Goal: Task Accomplishment & Management: Manage account settings

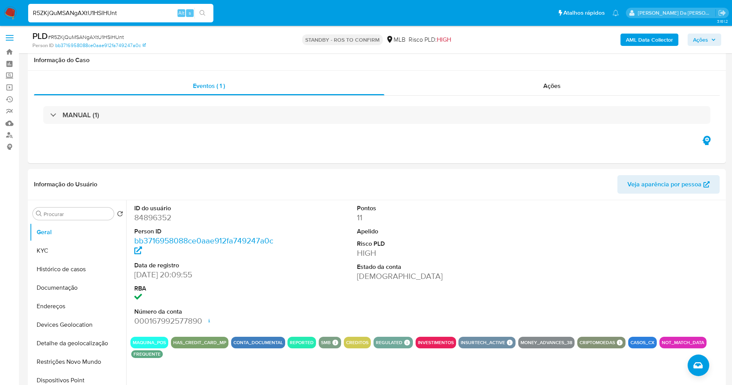
select select "10"
click at [133, 14] on input "R5ZKjQuMSANgAXtU1HSlHUnt" at bounding box center [120, 13] width 185 height 10
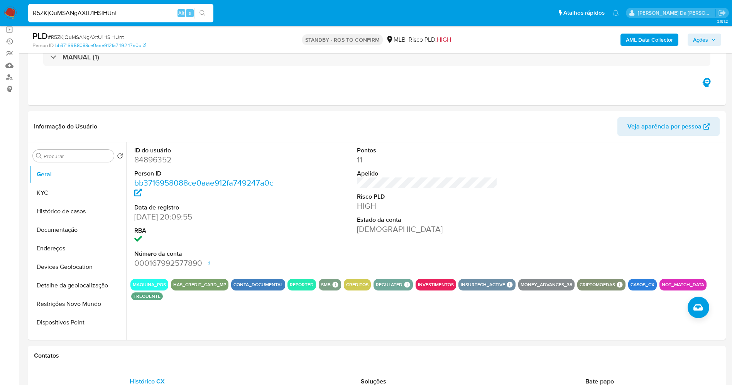
click at [133, 14] on input "R5ZKjQuMSANgAXtU1HSlHUnt" at bounding box center [120, 13] width 185 height 10
type input "PeA5hRdjjEwHWUSOWT1L1DJ9"
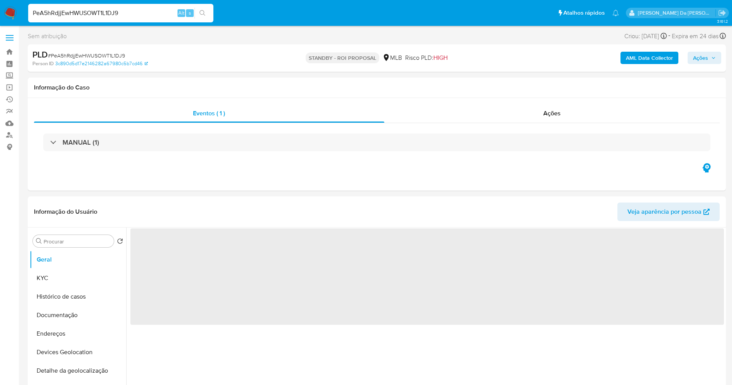
select select "10"
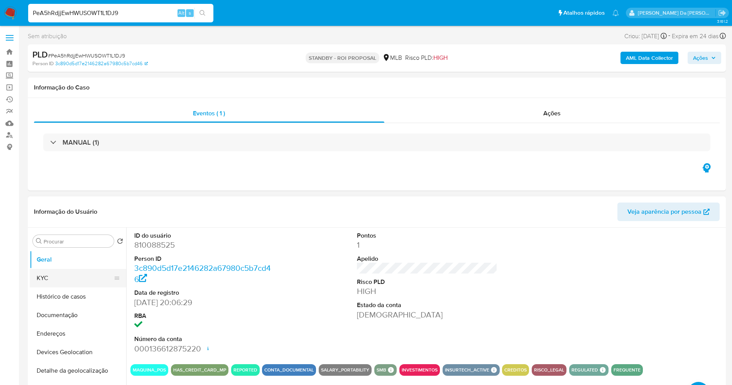
click at [69, 283] on button "KYC" at bounding box center [75, 278] width 90 height 19
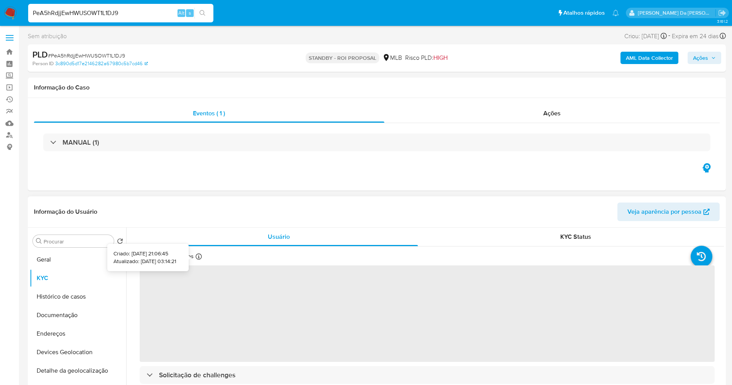
click at [201, 257] on div "Atualizado há 3 meses Criado: 18/08/2021 21:06:45 Atualizado: 17/07/2025 03:14:…" at bounding box center [182, 258] width 85 height 10
click at [201, 258] on icon at bounding box center [199, 256] width 6 height 6
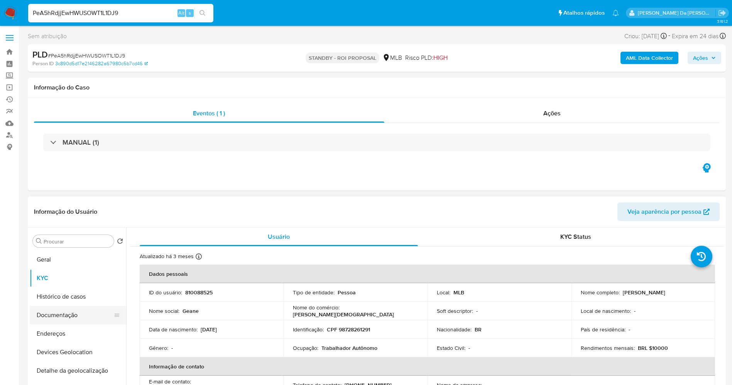
click at [64, 313] on button "Documentação" at bounding box center [75, 315] width 90 height 19
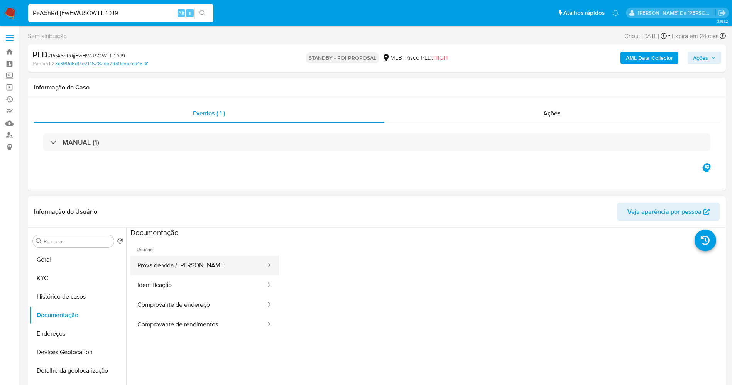
click at [186, 263] on button "Prova de vida / [PERSON_NAME]" at bounding box center [198, 266] width 136 height 20
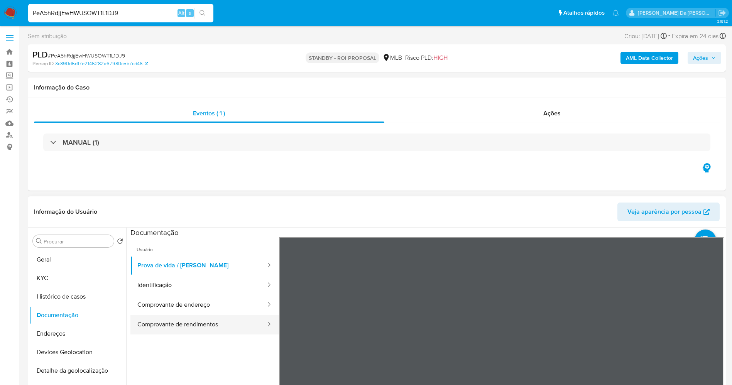
click at [173, 321] on button "Comprovante de rendimentos" at bounding box center [198, 325] width 136 height 20
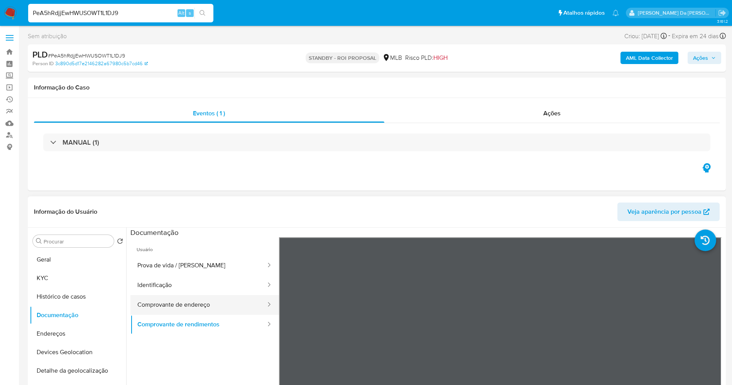
click at [162, 305] on button "Comprovante de endereço" at bounding box center [198, 305] width 136 height 20
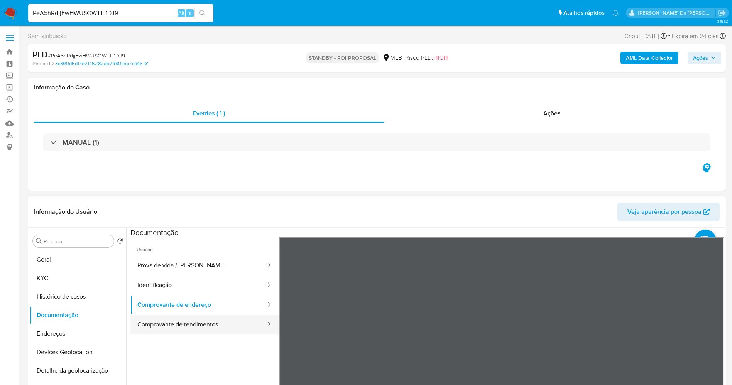
click at [204, 323] on button "Comprovante de rendimentos" at bounding box center [198, 325] width 136 height 20
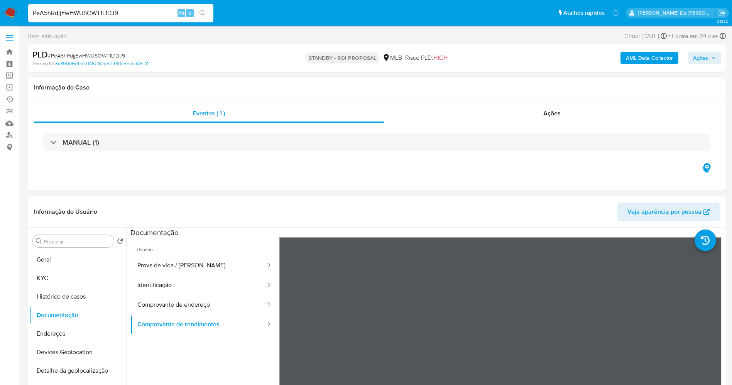
click at [11, 13] on img at bounding box center [10, 13] width 13 height 13
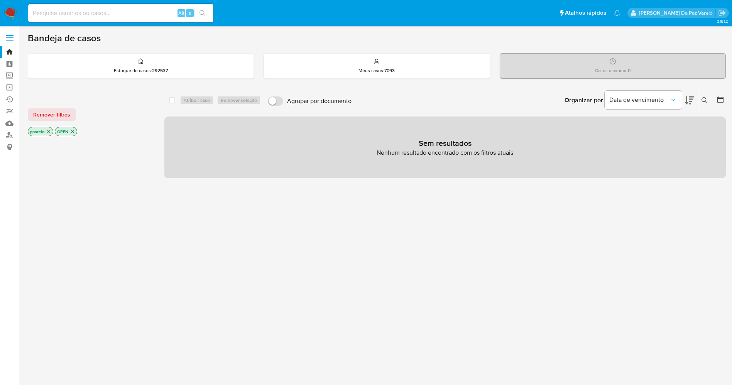
click at [704, 98] on icon at bounding box center [704, 100] width 6 height 6
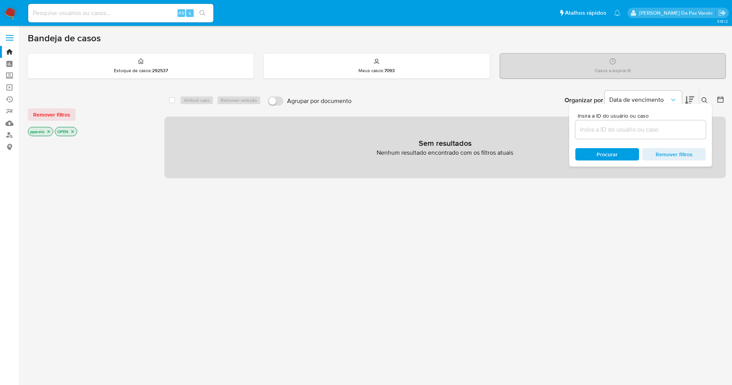
click at [669, 128] on input at bounding box center [640, 130] width 130 height 10
type input "IZ6zfHejztDDDv4UcpQbymar"
click at [51, 131] on icon "close-filter" at bounding box center [48, 131] width 5 height 5
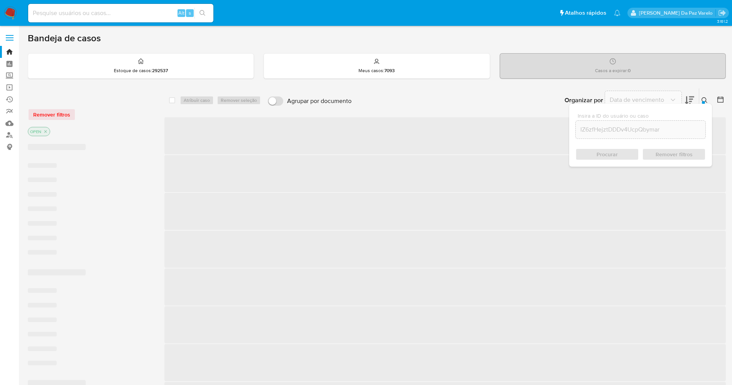
click at [47, 132] on icon "close-filter" at bounding box center [45, 131] width 5 height 5
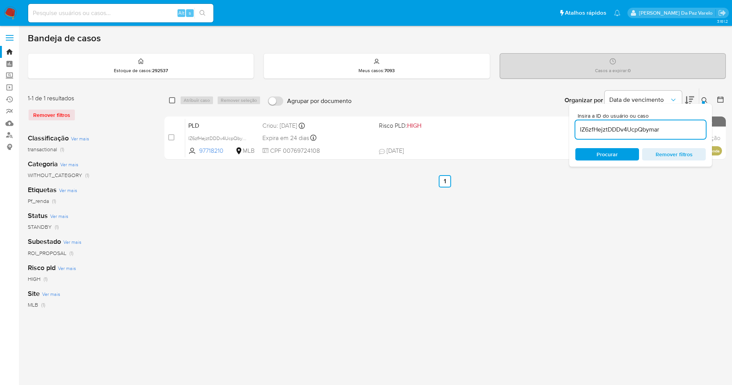
click at [173, 98] on input "checkbox" at bounding box center [172, 100] width 6 height 6
checkbox input "true"
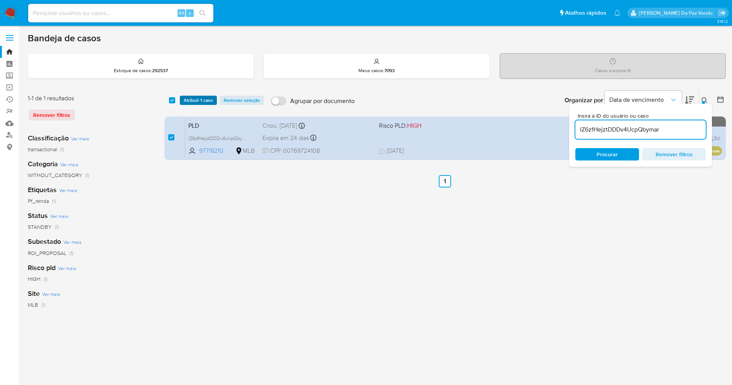
click at [190, 101] on span "Atribuir 1 caso" at bounding box center [198, 100] width 29 height 8
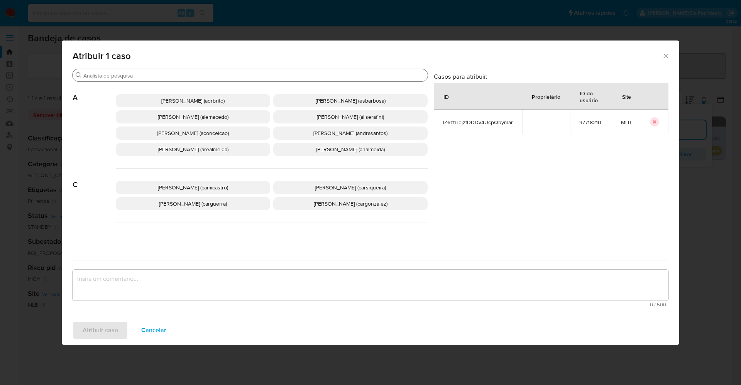
click at [212, 76] on input "Buscar" at bounding box center [253, 75] width 341 height 7
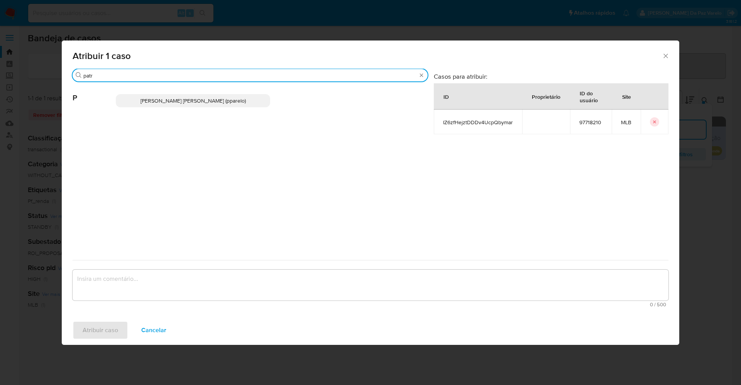
type input "patr"
click at [179, 105] on p "Patricia Aparecida Da Paz Varelo (pparelo)" at bounding box center [193, 100] width 154 height 13
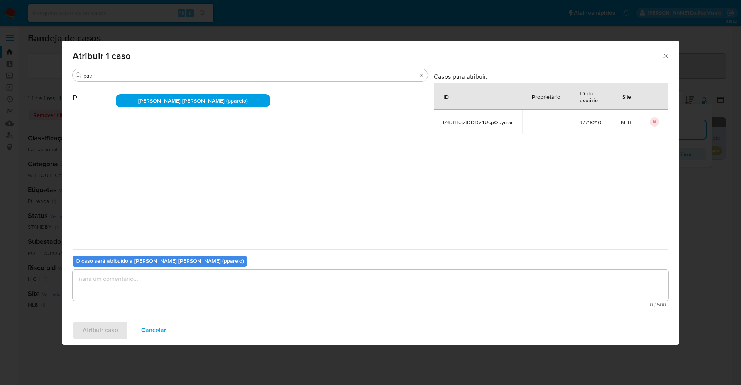
click at [237, 272] on textarea "assign-modal" at bounding box center [371, 285] width 596 height 31
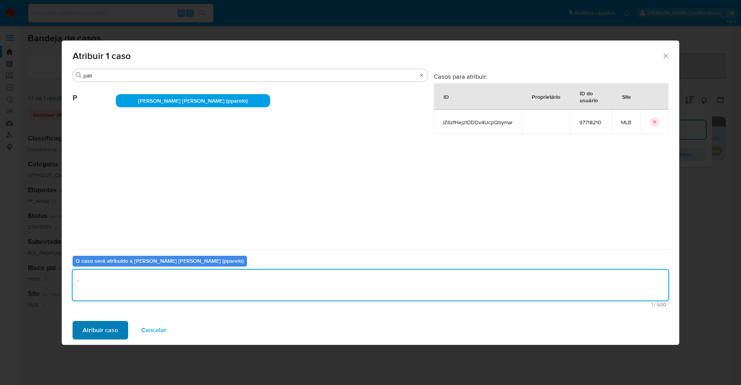
type textarea "."
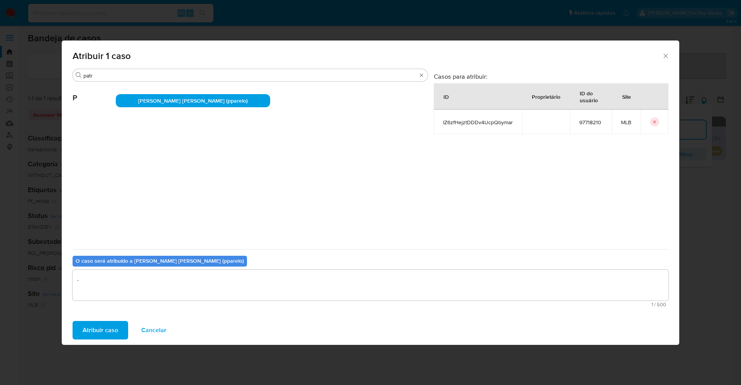
click at [88, 331] on span "Atribuir caso" at bounding box center [100, 330] width 35 height 17
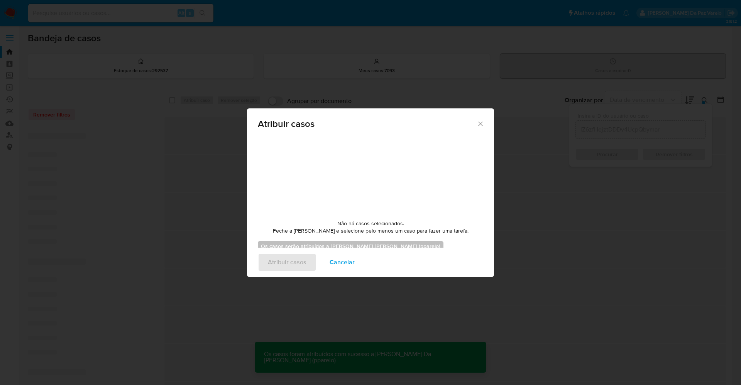
checkbox input "false"
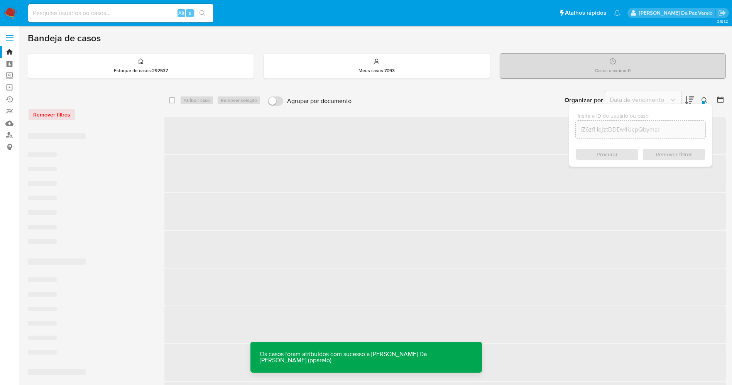
click at [707, 99] on icon at bounding box center [704, 100] width 6 height 6
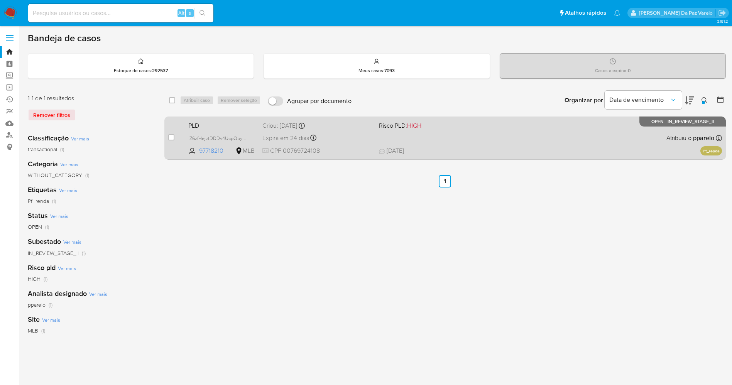
click at [441, 144] on div "PLD IZ6zfHejztDDDv4UcpQbymar 97718210 MLB Risco PLD: HIGH Criou: 12/09/2025 Cri…" at bounding box center [453, 137] width 537 height 39
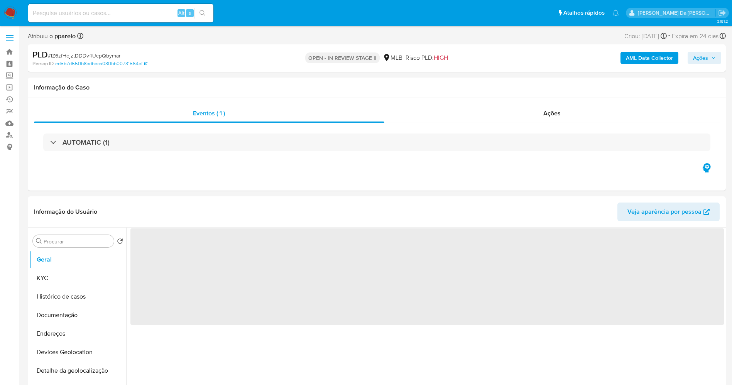
select select "10"
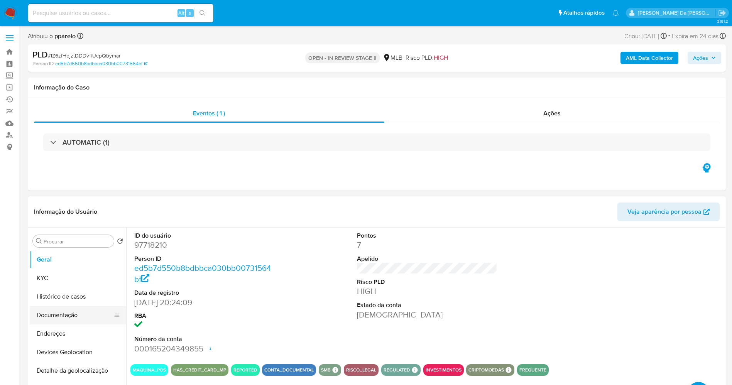
click at [75, 319] on button "Documentação" at bounding box center [75, 315] width 90 height 19
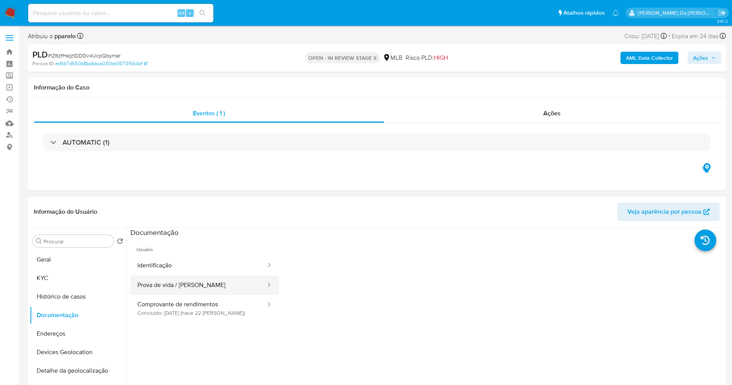
click at [168, 284] on button "Prova de vida / [PERSON_NAME]" at bounding box center [198, 285] width 136 height 20
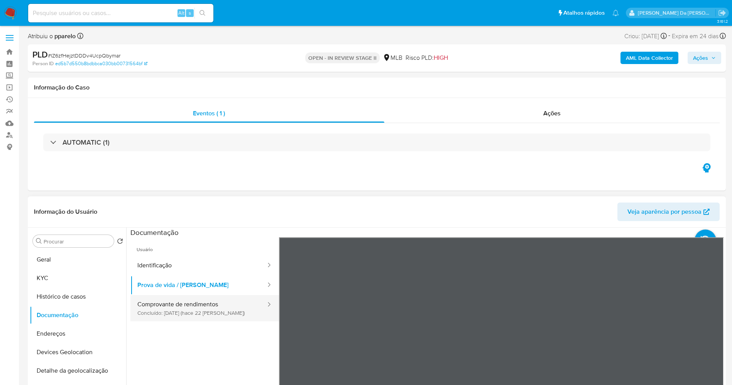
click at [203, 305] on button "Comprovante de rendimentos Concluído: 11/09/2025 (hace 22 días)" at bounding box center [198, 308] width 136 height 26
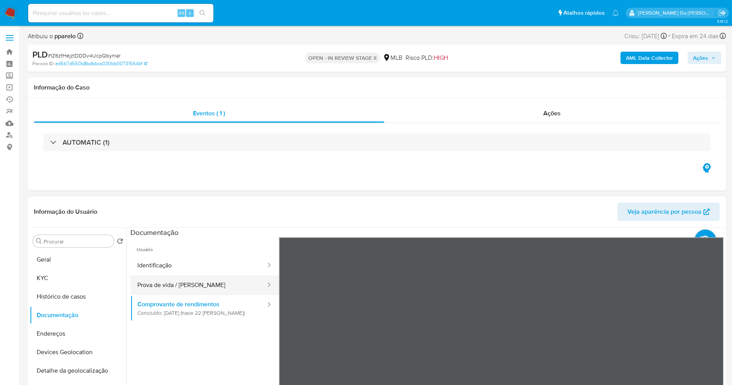
click at [169, 288] on button "Prova de vida / [PERSON_NAME]" at bounding box center [198, 285] width 136 height 20
click at [492, 217] on div "Informação do Usuário Veja aparência por pessoa Procurar Retornar ao pedido pad…" at bounding box center [377, 310] width 698 height 229
click at [139, 15] on input at bounding box center [120, 13] width 185 height 10
click at [57, 240] on input "Procurar" at bounding box center [77, 241] width 67 height 7
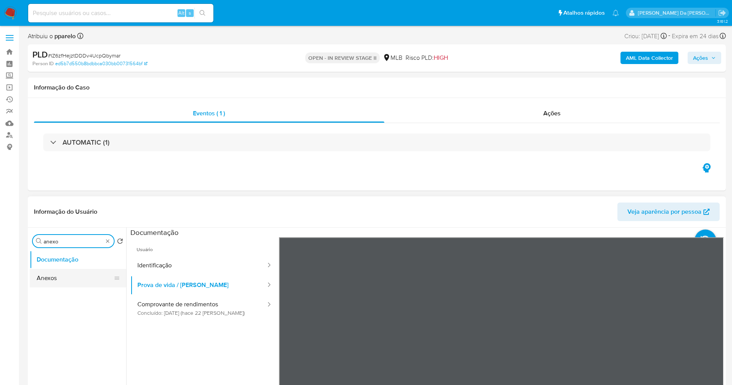
type input "anexo"
click at [79, 280] on button "Anexos" at bounding box center [75, 278] width 90 height 19
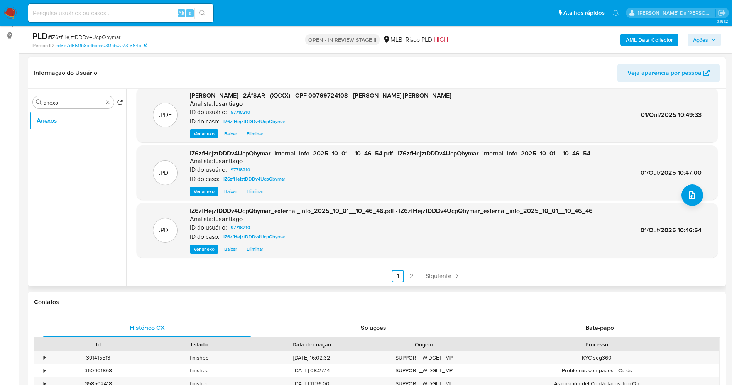
scroll to position [116, 0]
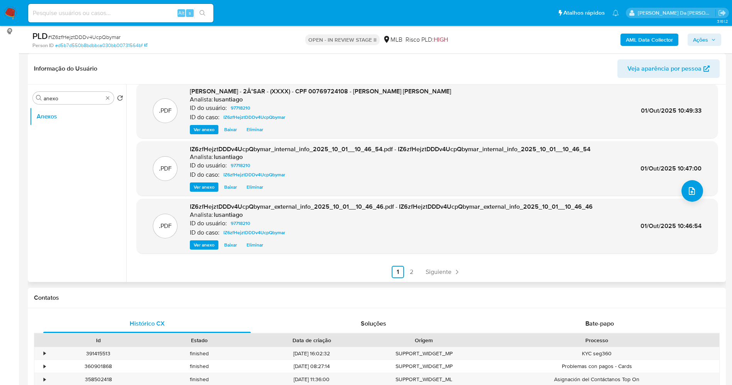
click at [414, 272] on link "2" at bounding box center [412, 272] width 12 height 12
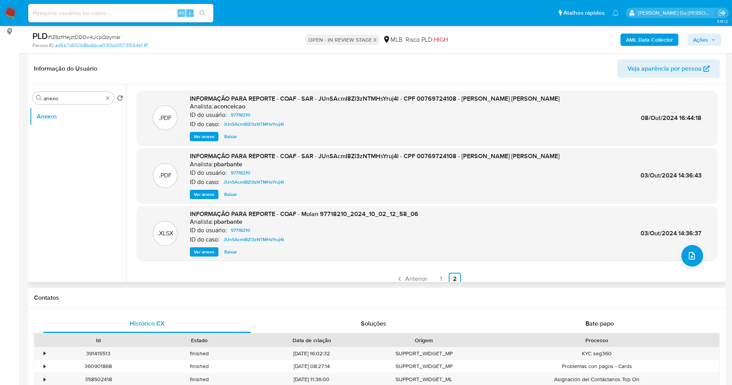
click at [203, 135] on span "Ver anexo" at bounding box center [204, 137] width 21 height 8
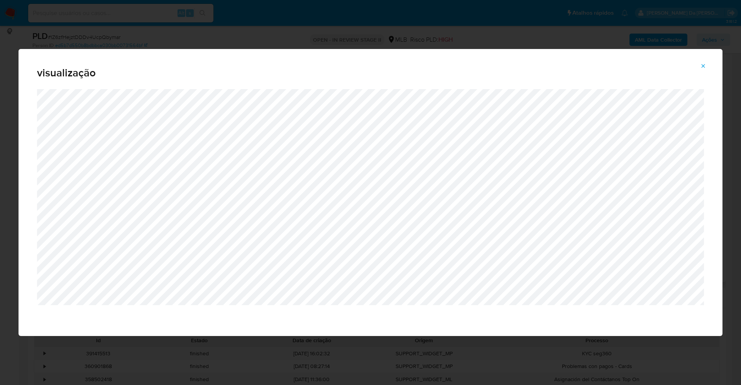
click at [248, 34] on div "visualização" at bounding box center [370, 192] width 741 height 385
click at [704, 63] on icon "Attachment preview" at bounding box center [703, 66] width 6 height 6
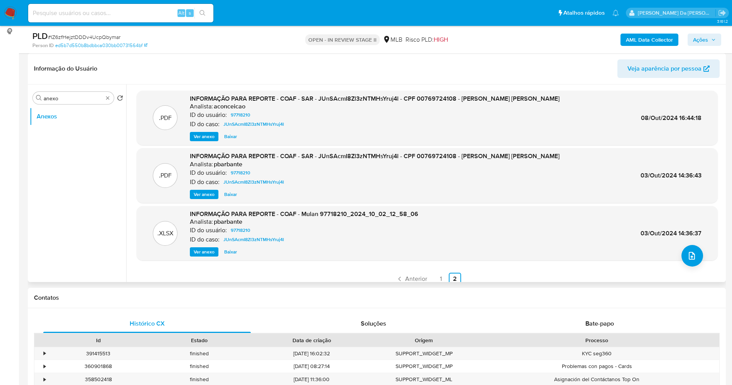
click at [11, 11] on img at bounding box center [10, 13] width 13 height 13
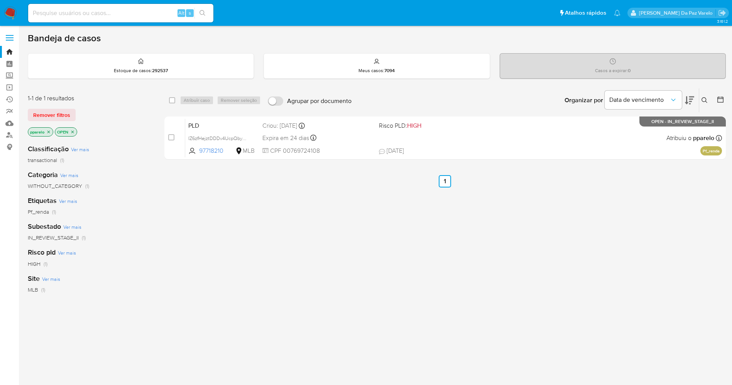
click at [703, 99] on icon at bounding box center [704, 100] width 6 height 6
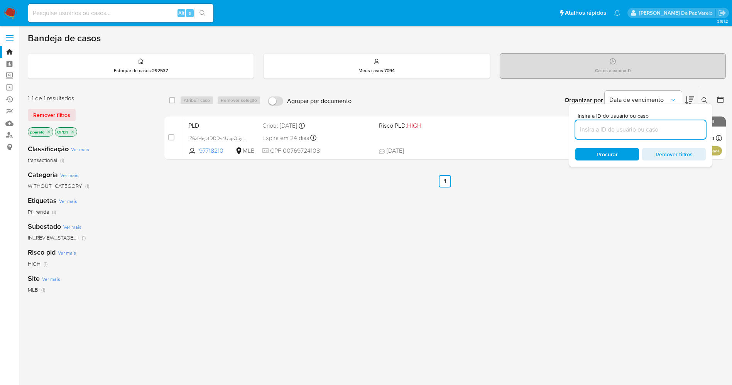
drag, startPoint x: 651, startPoint y: 125, endPoint x: 647, endPoint y: 127, distance: 4.5
click at [651, 125] on input at bounding box center [640, 130] width 130 height 10
type input "KyVtI0fdY8iPcXHpn8SvL1TH"
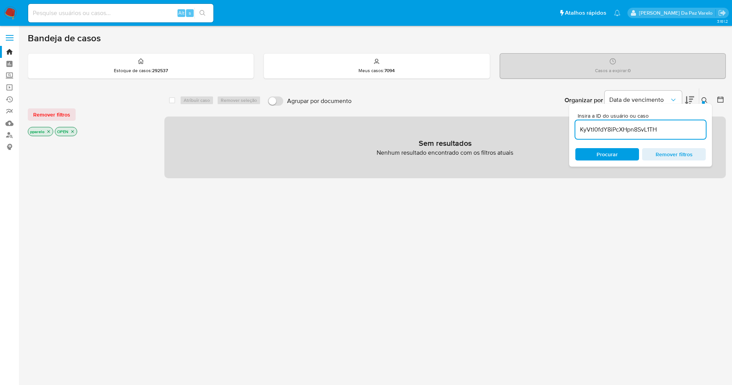
click at [51, 129] on p "pparelo" at bounding box center [40, 131] width 25 height 8
click at [48, 130] on icon "close-filter" at bounding box center [48, 131] width 3 height 3
click at [48, 130] on icon "close-filter" at bounding box center [45, 131] width 5 height 5
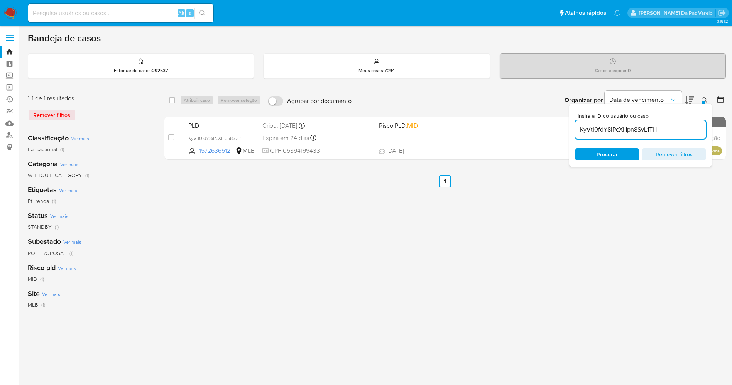
click at [170, 104] on div "select-all-cases-checkbox" at bounding box center [172, 100] width 6 height 8
click at [171, 101] on input "checkbox" at bounding box center [172, 100] width 6 height 6
checkbox input "true"
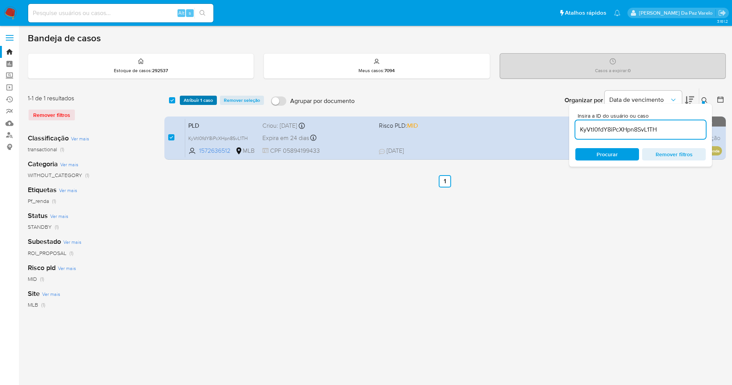
click at [193, 101] on span "Atribuir 1 caso" at bounding box center [198, 100] width 29 height 8
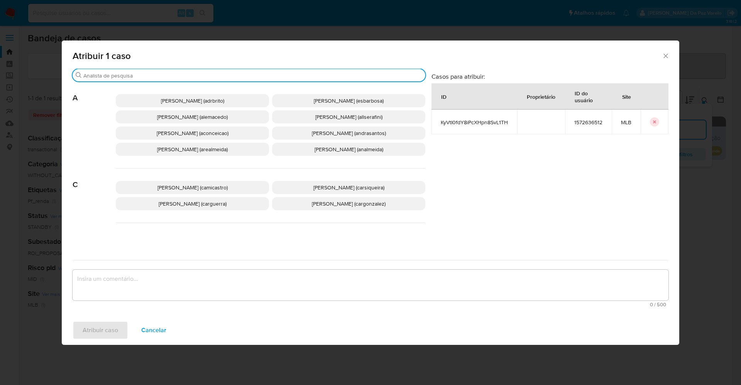
click at [215, 74] on input "Buscar" at bounding box center [252, 75] width 339 height 7
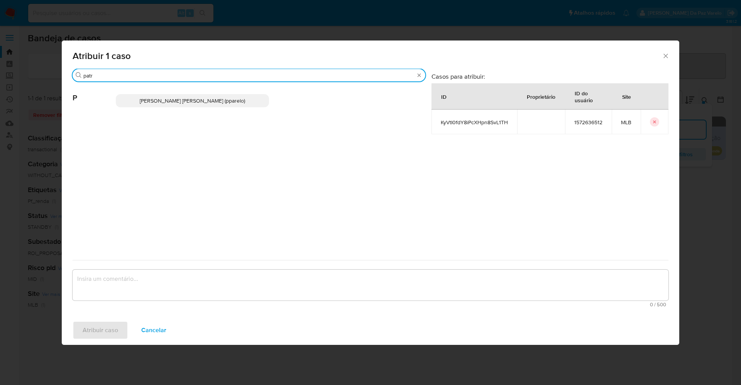
type input "patr"
click at [212, 93] on div "Patricia Aparecida Da Paz Varelo (pparelo)" at bounding box center [270, 101] width 309 height 38
click at [212, 97] on span "Patricia Aparecida Da Paz Varelo (pparelo)" at bounding box center [192, 101] width 105 height 8
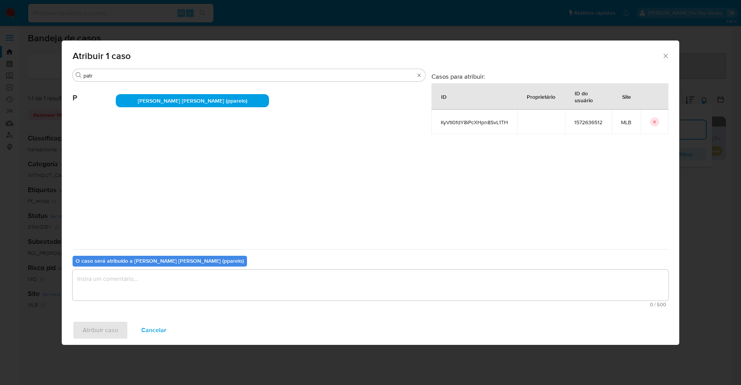
click at [196, 275] on textarea "assign-modal" at bounding box center [371, 285] width 596 height 31
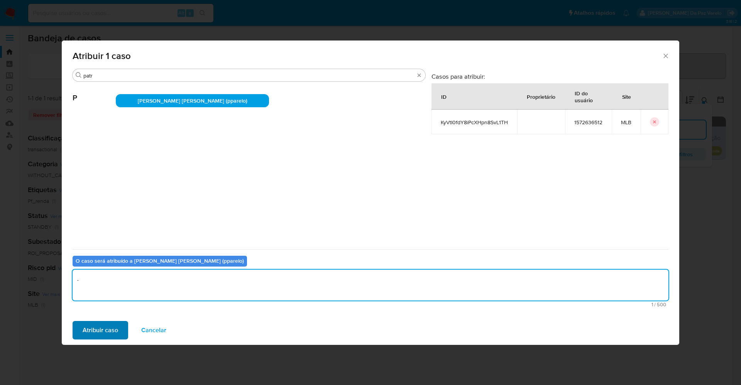
type textarea "."
click at [124, 328] on button "Atribuir caso" at bounding box center [101, 330] width 56 height 19
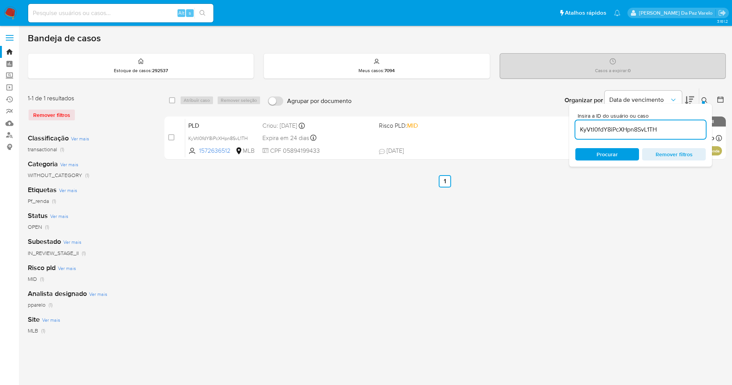
click at [625, 128] on input "KyVtI0fdY8iPcXHpn8SvL1TH" at bounding box center [640, 130] width 130 height 10
click at [696, 82] on div "Bandeja de casos Estoque de casos : 292537 Meus casos : 7094 Casos a expirar : …" at bounding box center [377, 229] width 698 height 394
click at [704, 100] on icon at bounding box center [704, 100] width 6 height 6
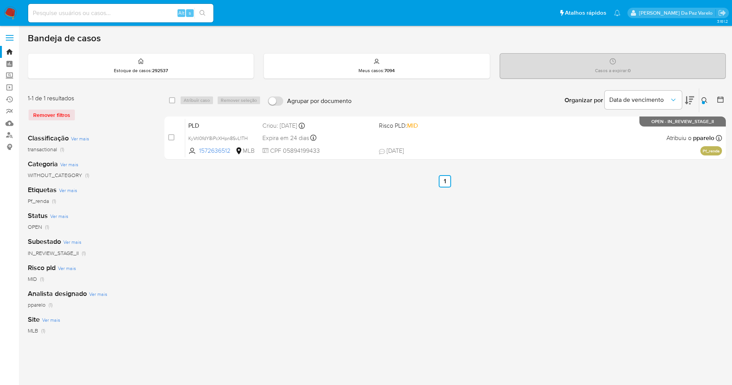
click at [704, 100] on icon at bounding box center [704, 100] width 6 height 6
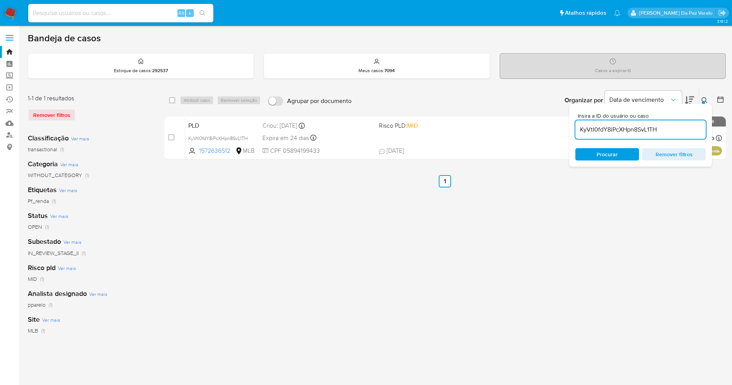
click at [621, 130] on input "KyVtI0fdY8iPcXHpn8SvL1TH" at bounding box center [640, 130] width 130 height 10
click at [172, 97] on input "checkbox" at bounding box center [172, 100] width 6 height 6
checkbox input "true"
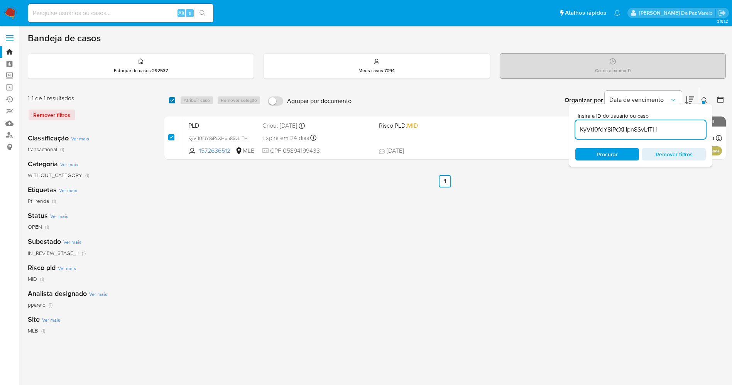
checkbox input "true"
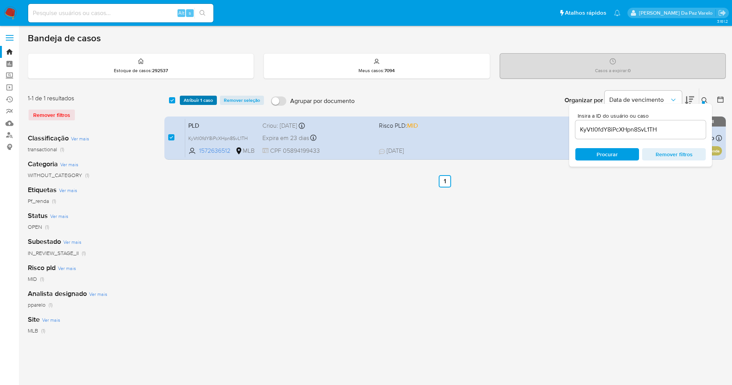
click at [192, 101] on span "Atribuir 1 caso" at bounding box center [198, 100] width 29 height 8
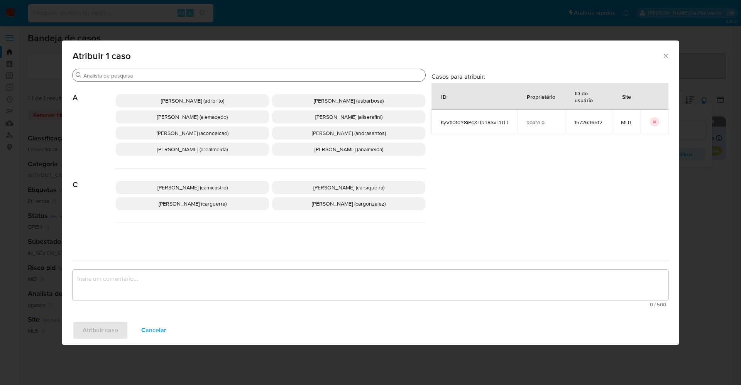
click at [269, 79] on input "Buscar" at bounding box center [252, 75] width 339 height 7
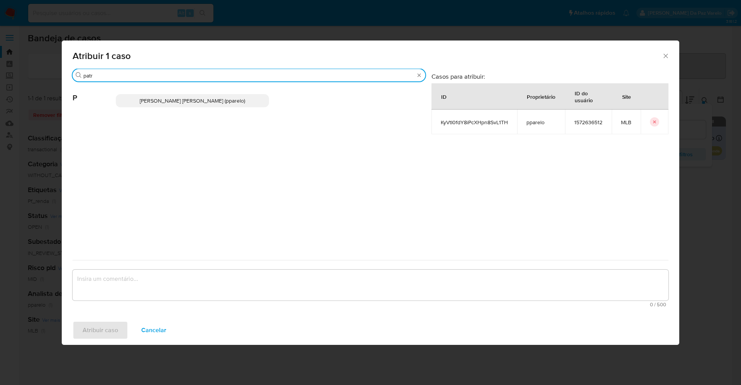
type input "patr"
click at [255, 94] on p "Patricia Aparecida Da Paz Varelo (pparelo)" at bounding box center [192, 100] width 153 height 13
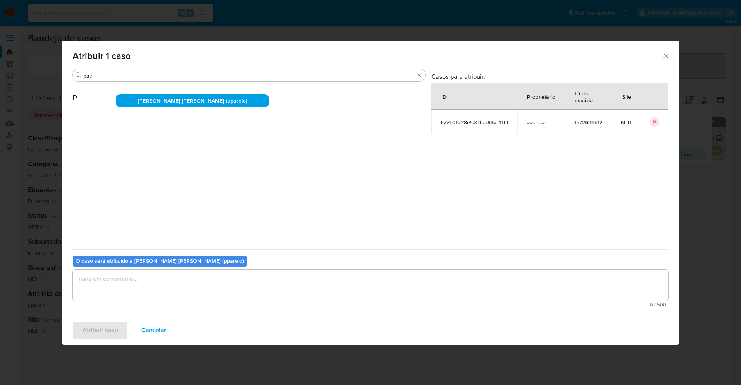
click at [262, 279] on textarea "assign-modal" at bounding box center [371, 285] width 596 height 31
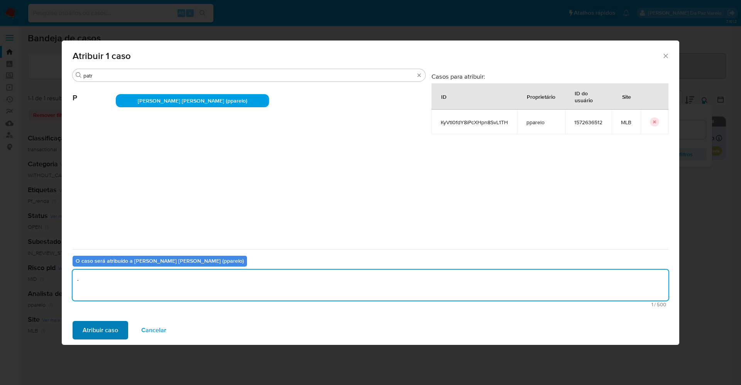
type textarea "."
click at [119, 326] on button "Atribuir caso" at bounding box center [101, 330] width 56 height 19
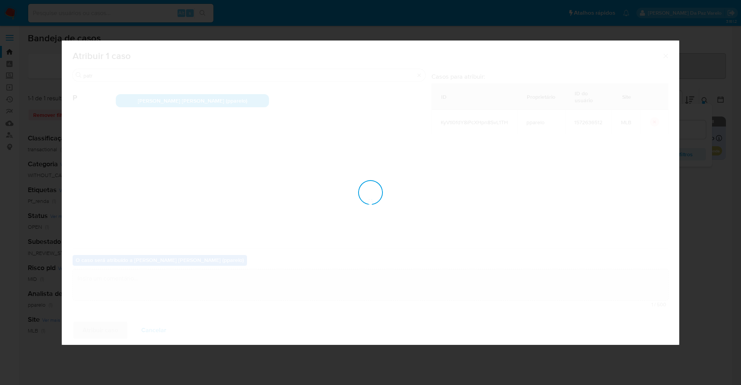
checkbox input "false"
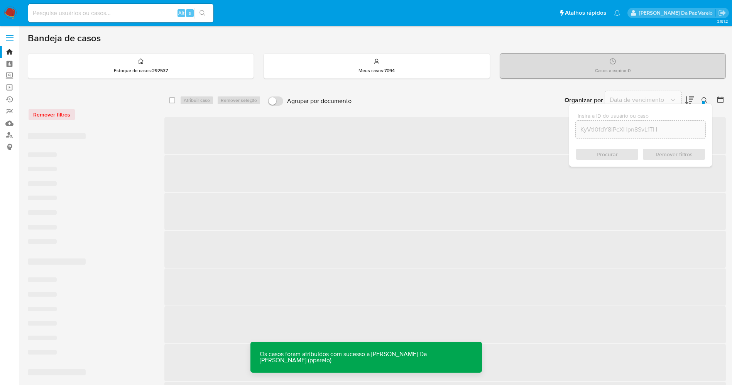
click at [703, 95] on div "Insira a ID do usuário ou caso KyVtI0fdY8iPcXHpn8SvL1TH Procurar Remover filtros" at bounding box center [705, 100] width 13 height 24
click at [700, 100] on button at bounding box center [705, 100] width 13 height 9
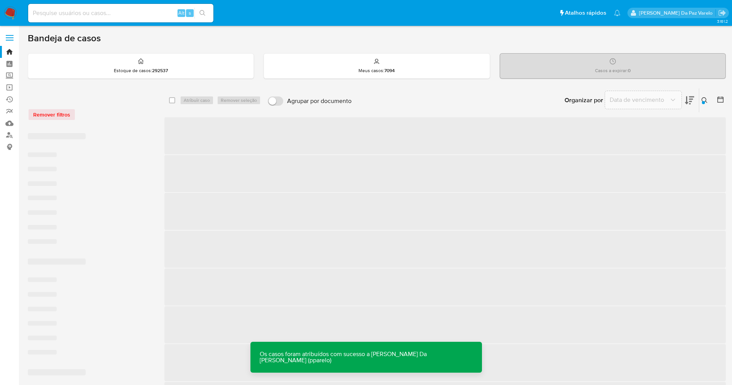
click at [312, 235] on span "‌" at bounding box center [444, 249] width 561 height 37
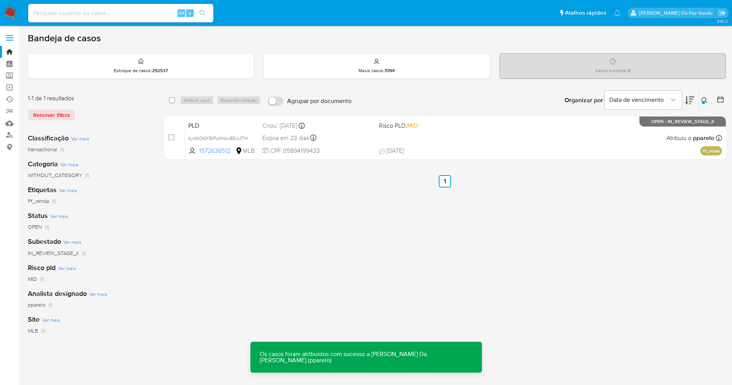
click at [538, 253] on div "select-all-cases-checkbox Atribuir caso Remover seleção Agrupar por documento O…" at bounding box center [444, 257] width 561 height 339
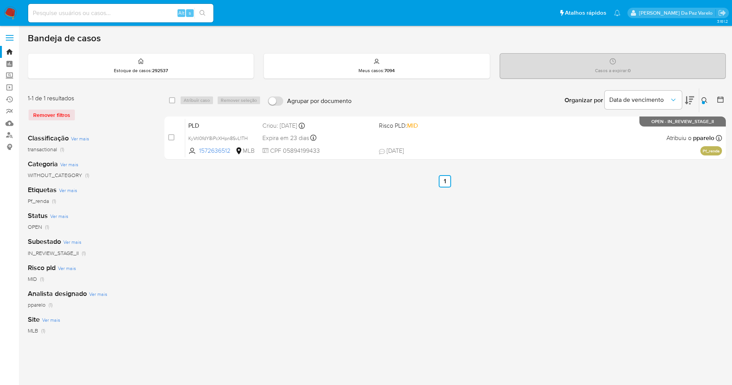
click at [706, 100] on icon at bounding box center [704, 100] width 6 height 6
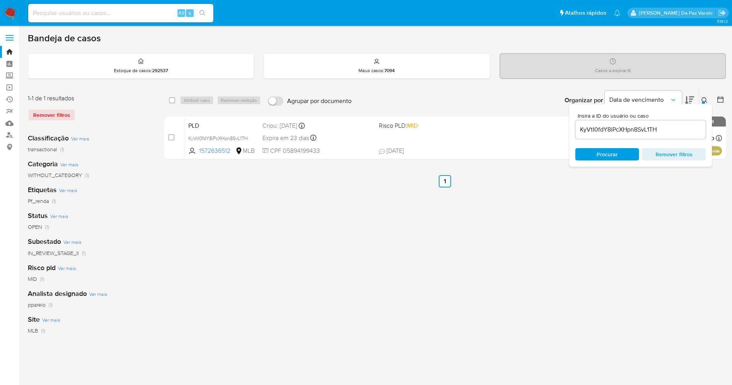
click at [671, 128] on input "KyVtI0fdY8iPcXHpn8SvL1TH" at bounding box center [640, 130] width 130 height 10
type input "IZ6zfHejztDDDv4UcpQbymar"
click at [702, 102] on div at bounding box center [703, 102] width 3 height 3
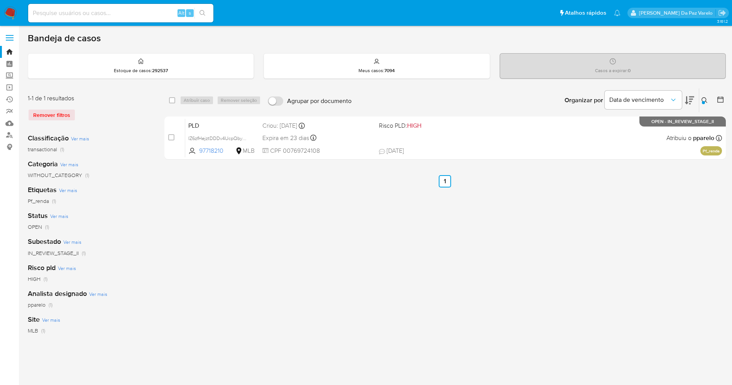
click at [702, 102] on div at bounding box center [703, 102] width 3 height 3
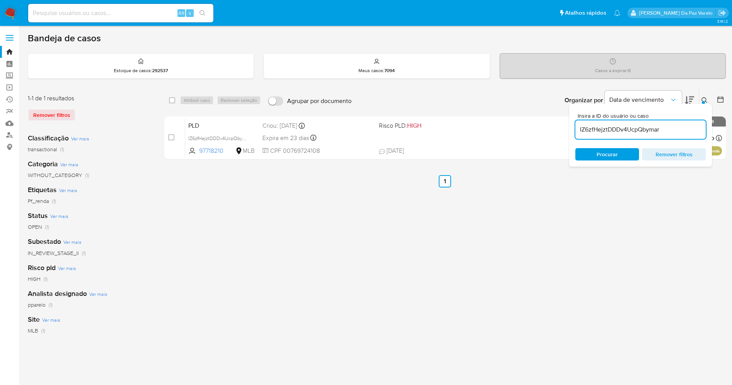
click at [676, 126] on input "IZ6zfHejztDDDv4UcpQbymar" at bounding box center [640, 130] width 130 height 10
type input "5Fbcfly5UyLxVgbrclPkY8kt"
click at [701, 99] on button at bounding box center [705, 100] width 13 height 9
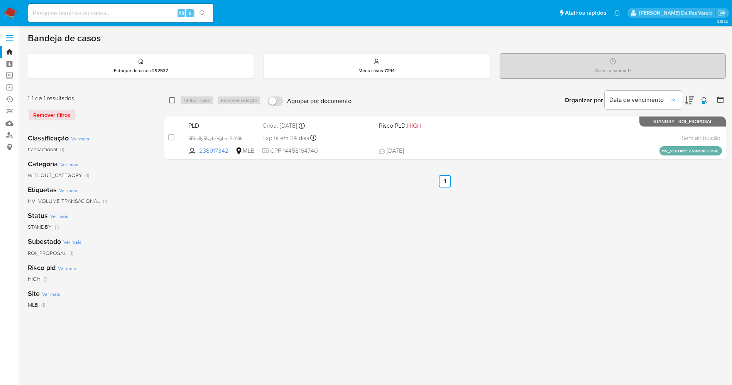
click at [172, 98] on input "checkbox" at bounding box center [172, 100] width 6 height 6
checkbox input "true"
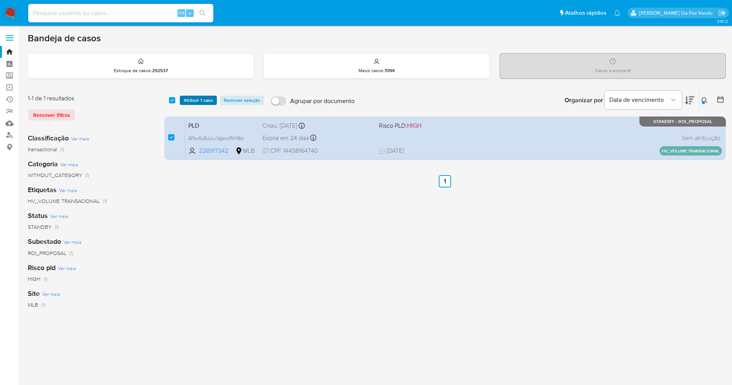
click at [192, 102] on span "Atribuir 1 caso" at bounding box center [198, 100] width 29 height 8
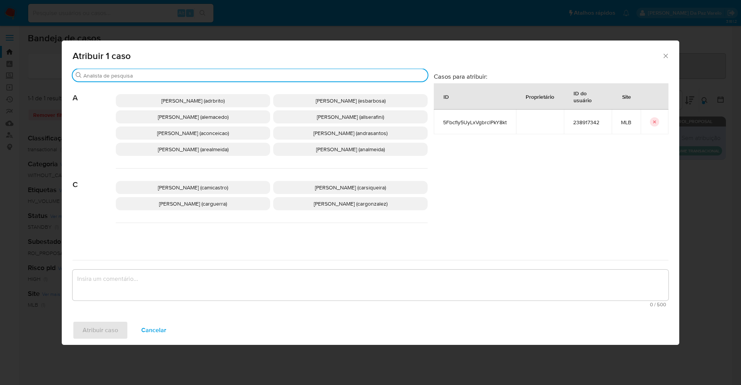
click at [235, 73] on input "Buscar" at bounding box center [253, 75] width 341 height 7
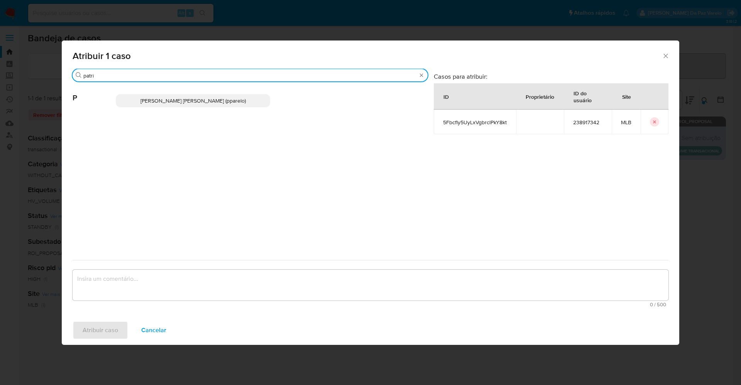
type input "patri"
click at [230, 96] on p "Patricia Aparecida Da Paz Varelo (pparelo)" at bounding box center [193, 100] width 154 height 13
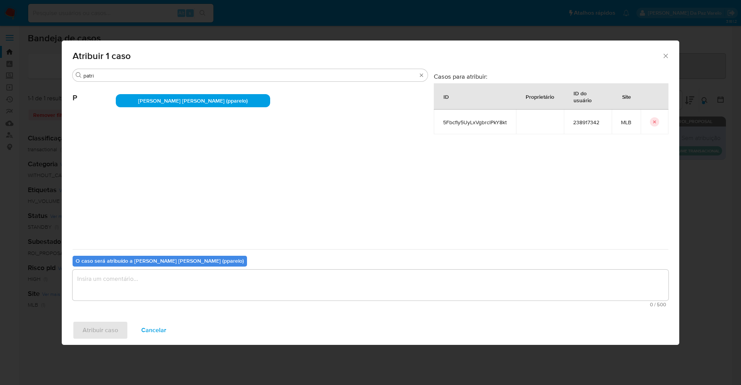
click at [215, 285] on textarea "assign-modal" at bounding box center [371, 285] width 596 height 31
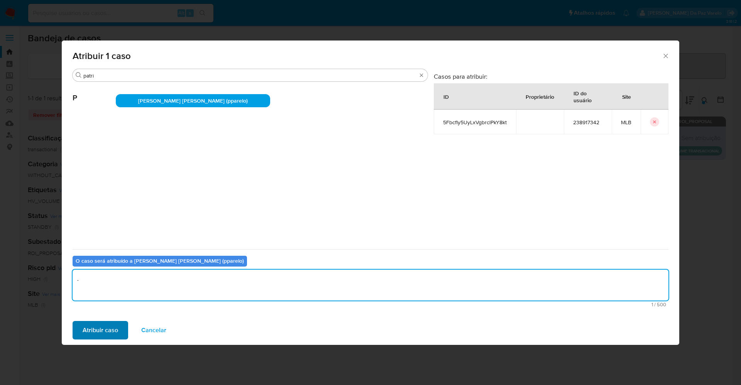
type textarea "."
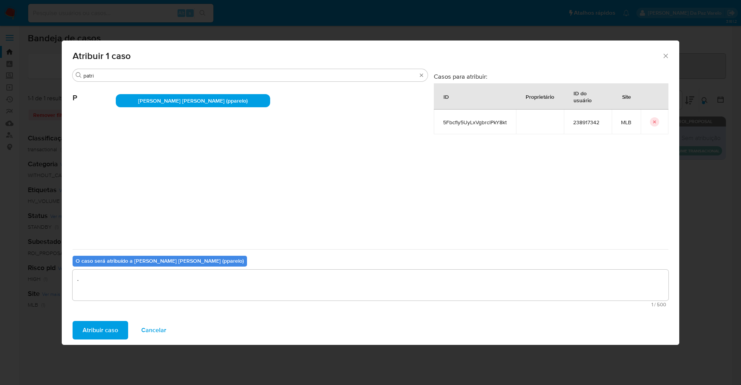
click at [120, 324] on button "Atribuir caso" at bounding box center [101, 330] width 56 height 19
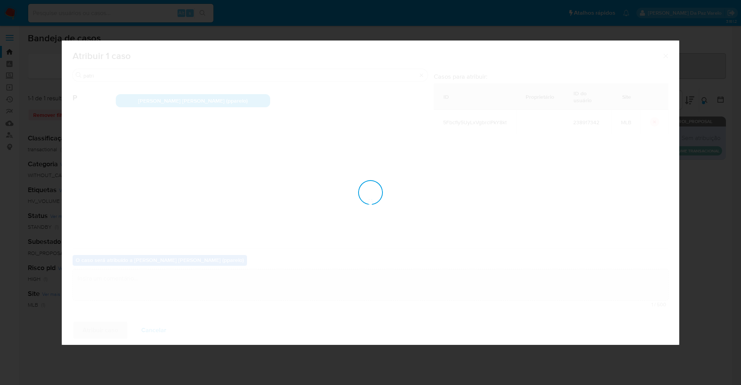
checkbox input "false"
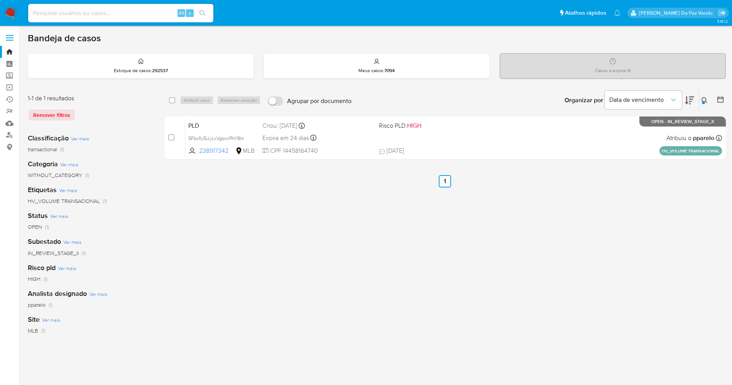
click at [170, 15] on input at bounding box center [120, 13] width 185 height 10
paste input "EGjeAeHOrekgW5wO31UWeUqI"
type input "EGjeAeHOrekgW5wO31UWeUqI"
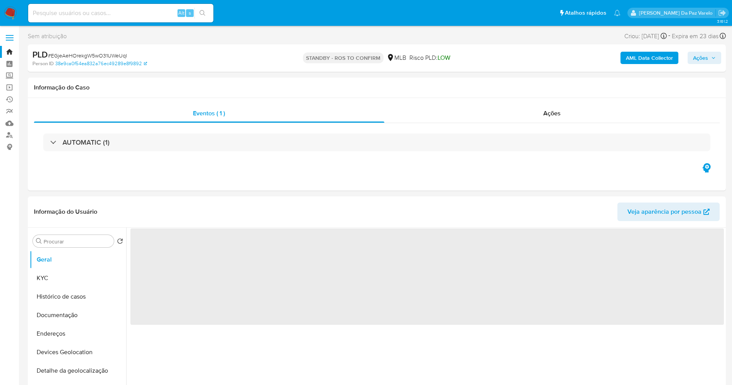
select select "10"
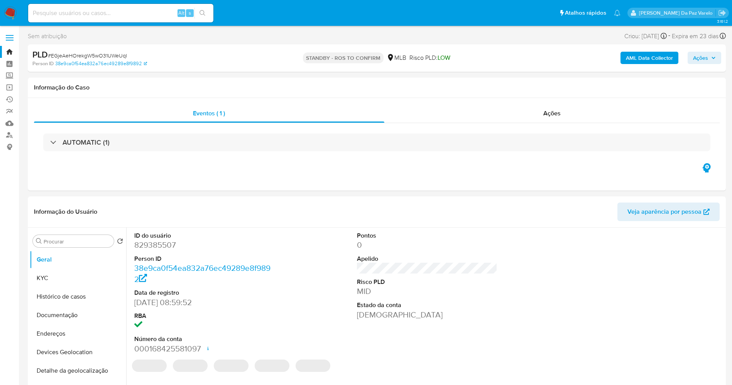
click at [9, 8] on img at bounding box center [10, 13] width 13 height 13
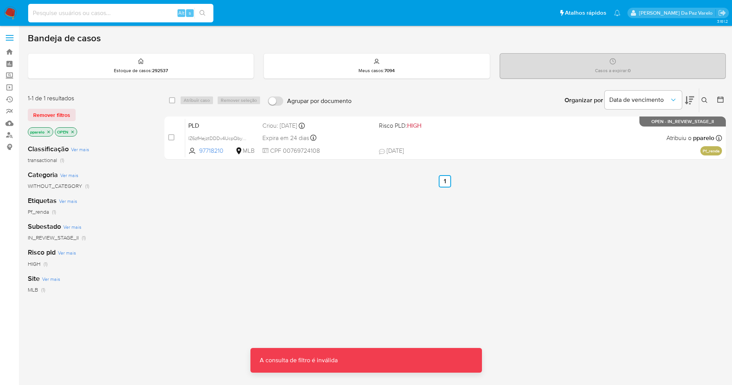
click at [105, 14] on input at bounding box center [120, 13] width 185 height 10
paste input "KyVtI0fdY8iPcXHpn8SvL1TH"
type input "KyVtI0fdY8iPcXHpn8SvL1TH"
click at [204, 14] on icon "search-icon" at bounding box center [202, 13] width 6 height 6
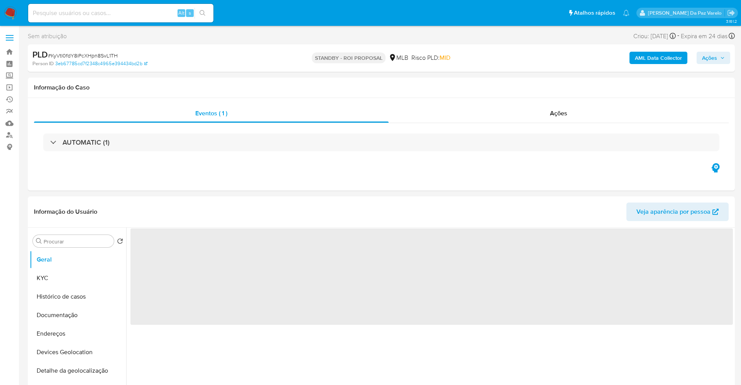
select select "10"
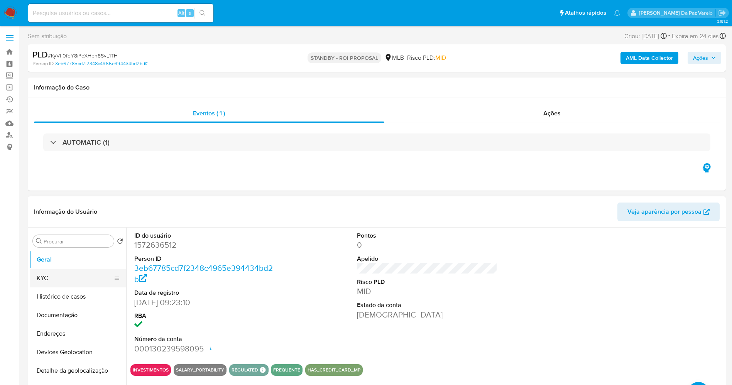
click at [79, 272] on button "KYC" at bounding box center [75, 278] width 90 height 19
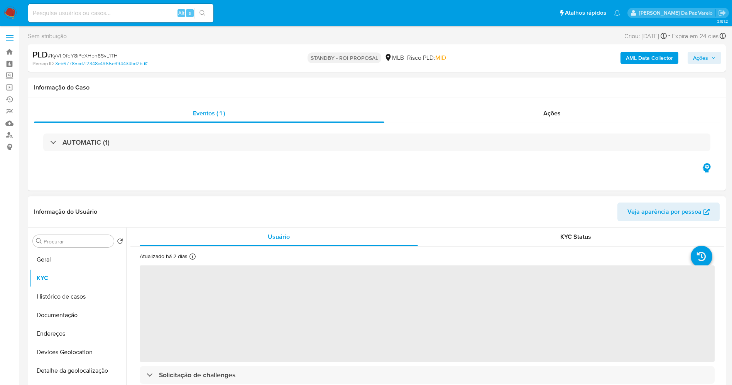
click at [196, 258] on div "Atualizado há 2 dias Criado: 30/11/2023 10:23:11 Atualizado: 01/10/2025 07:28:56" at bounding box center [179, 258] width 79 height 10
click at [188, 257] on div "Atualizado há 2 dias Criado: 30/11/2023 10:23:11 Atualizado: 01/10/2025 07:28:56" at bounding box center [179, 258] width 79 height 10
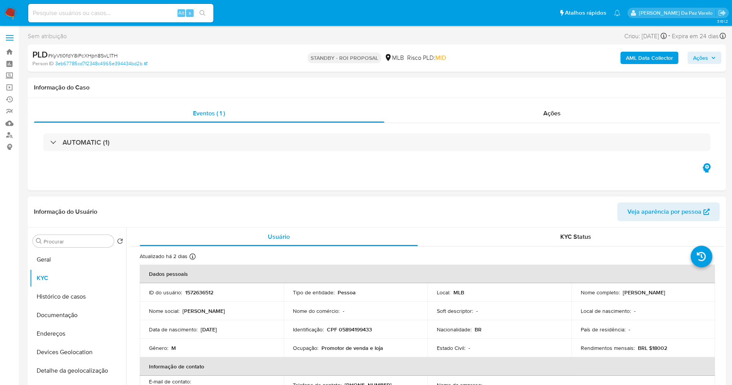
click at [188, 257] on div "Atualizado há 2 dias Criado: 30/11/2023 10:23:11 Atualizado: 01/10/2025 07:28:56" at bounding box center [179, 258] width 79 height 10
click at [61, 299] on button "Histórico de casos" at bounding box center [75, 296] width 90 height 19
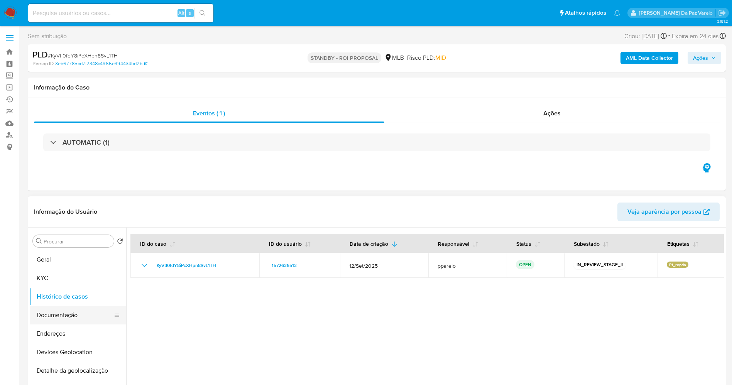
click at [57, 317] on button "Documentação" at bounding box center [75, 315] width 90 height 19
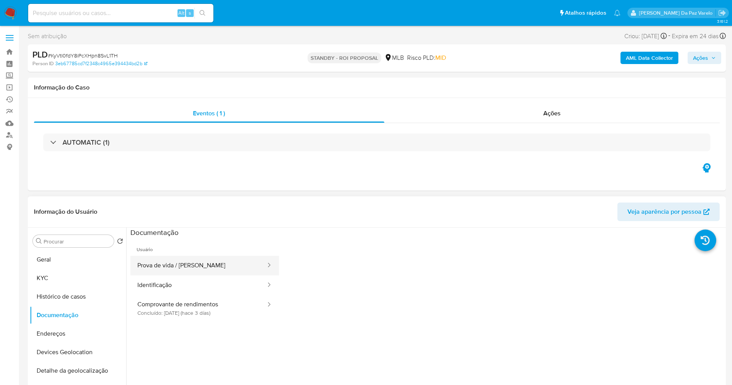
click at [199, 269] on button "Prova de vida / [PERSON_NAME]" at bounding box center [198, 266] width 136 height 20
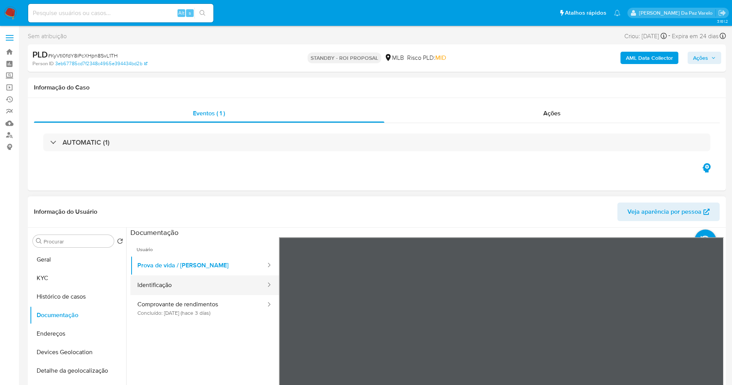
click at [187, 294] on button "Identificação" at bounding box center [198, 285] width 136 height 20
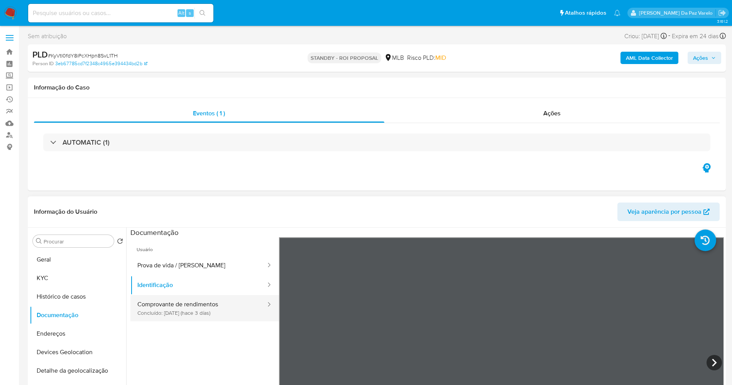
click at [184, 310] on button "Comprovante de rendimentos Concluído: 30/09/2025 (hace 3 días)" at bounding box center [198, 308] width 136 height 26
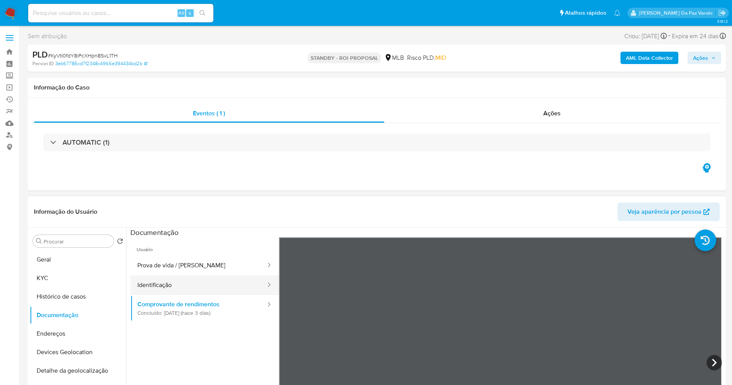
click at [230, 277] on button "Identificação" at bounding box center [198, 285] width 136 height 20
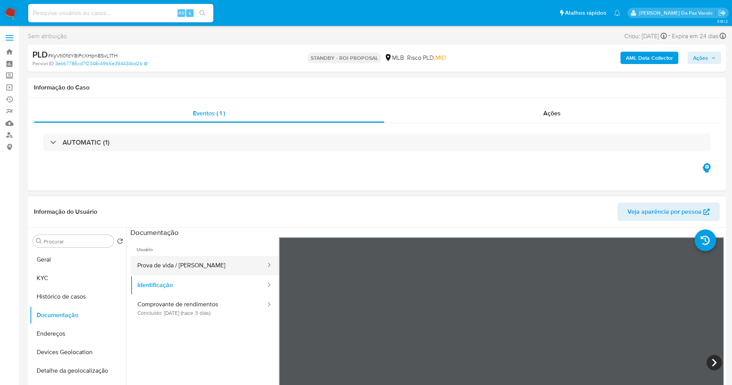
click at [213, 271] on button "Prova de vida / [PERSON_NAME]" at bounding box center [198, 266] width 136 height 20
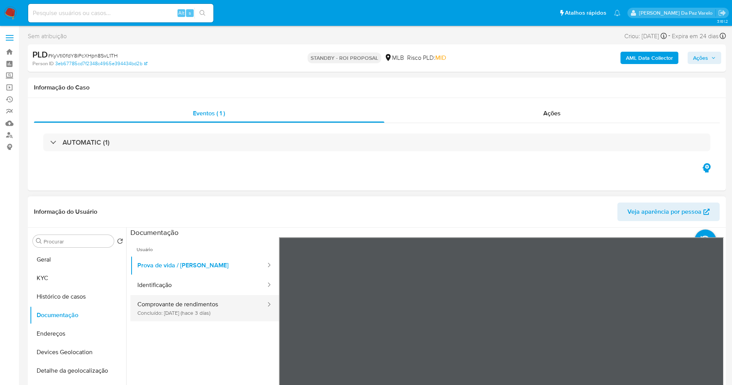
click at [163, 309] on button "Comprovante de rendimentos Concluído: 30/09/2025 (hace 3 días)" at bounding box center [198, 308] width 136 height 26
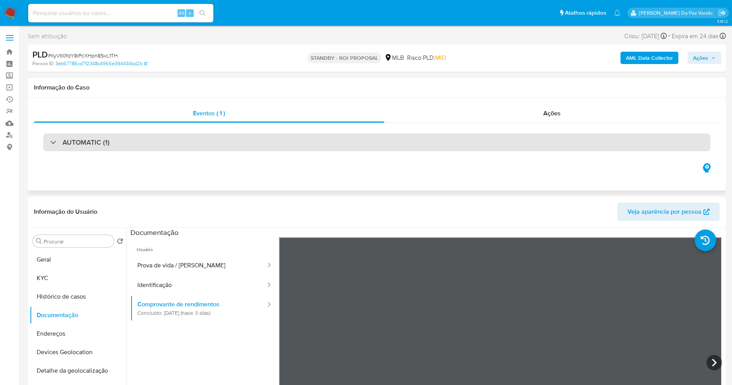
click at [575, 147] on div "AUTOMATIC (1)" at bounding box center [376, 143] width 667 height 18
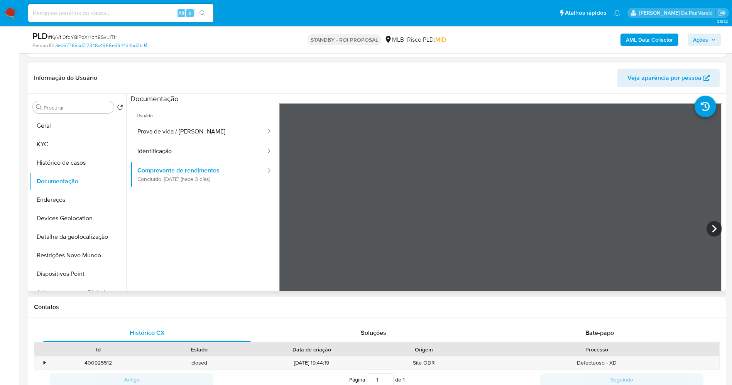
scroll to position [405, 0]
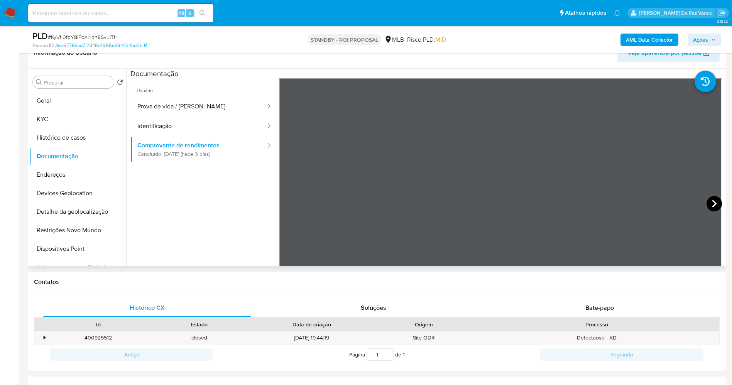
click at [709, 205] on icon at bounding box center [713, 203] width 15 height 15
click at [290, 201] on icon at bounding box center [288, 203] width 15 height 15
click at [68, 122] on button "KYC" at bounding box center [75, 119] width 90 height 19
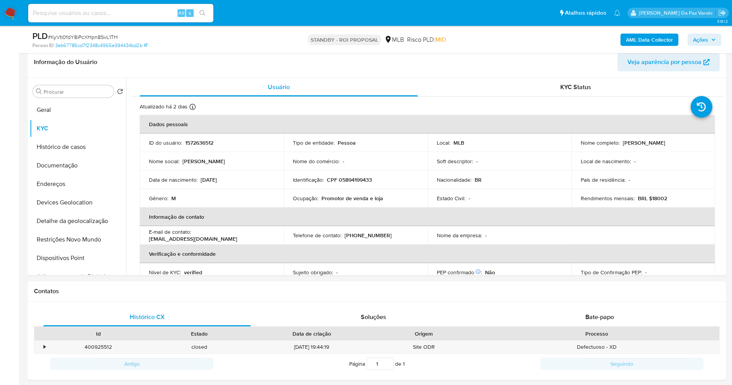
click at [656, 199] on p "BRL $18002" at bounding box center [652, 198] width 29 height 7
click at [71, 115] on button "Geral" at bounding box center [78, 110] width 96 height 19
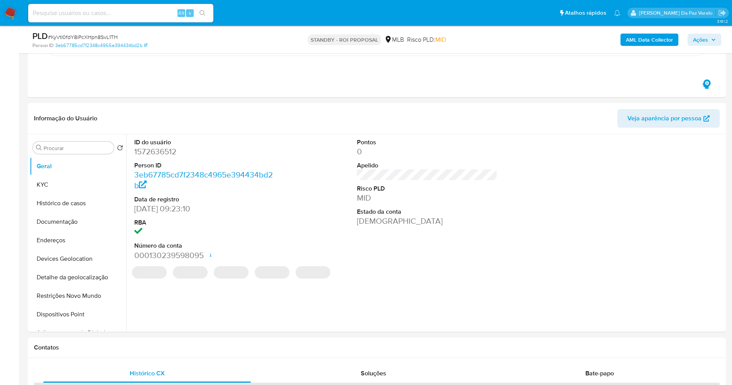
scroll to position [347, 0]
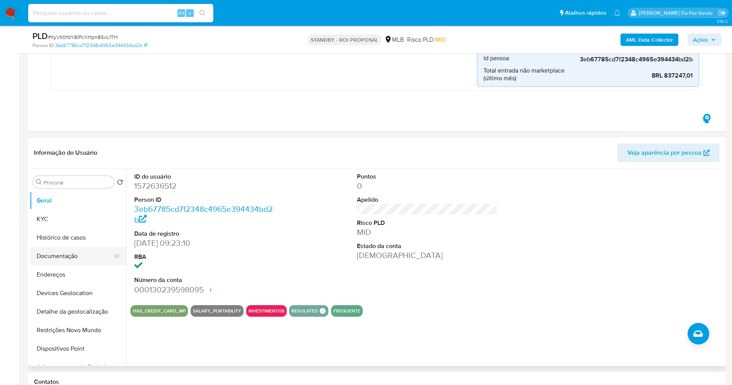
click at [61, 226] on ul "Geral KYC Histórico de casos Documentação Endereços Devices Geolocation Detalhe…" at bounding box center [78, 278] width 96 height 174
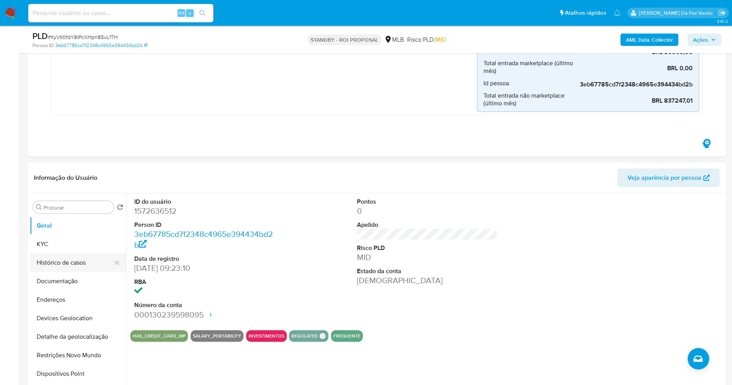
click at [74, 264] on button "Histórico de casos" at bounding box center [75, 262] width 90 height 19
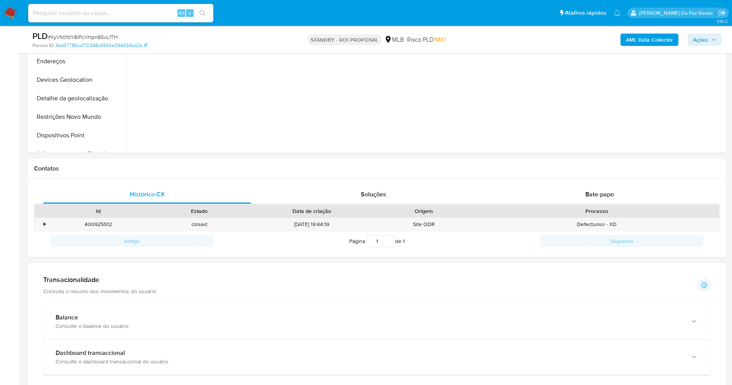
scroll to position [521, 0]
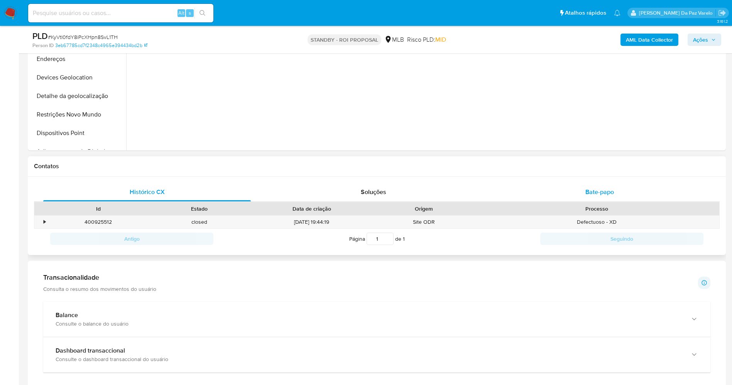
click at [583, 191] on div "Bate-papo" at bounding box center [600, 192] width 208 height 19
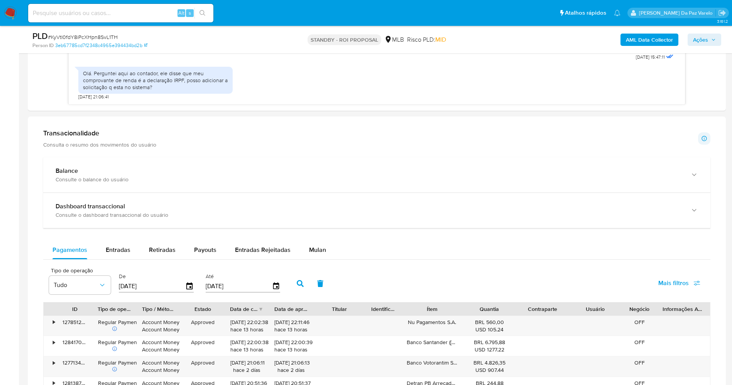
scroll to position [752, 0]
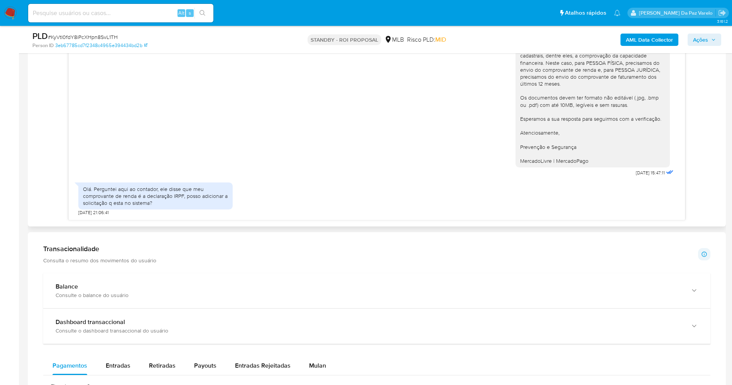
click at [118, 196] on div "Olá. Perguntei aqui ao contador, ele disse que meu comprovante de renda é a dec…" at bounding box center [155, 196] width 145 height 21
drag, startPoint x: 118, startPoint y: 196, endPoint x: 193, endPoint y: 201, distance: 75.0
click at [193, 201] on div "Olá. Perguntei aqui ao contador, ele disse que meu comprovante de renda é a dec…" at bounding box center [155, 196] width 145 height 21
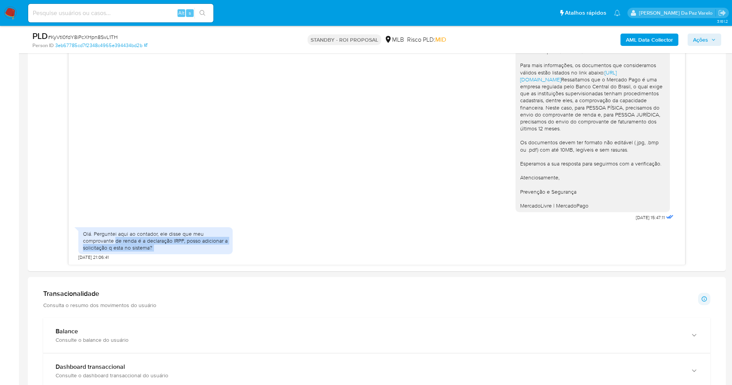
scroll to position [579, 0]
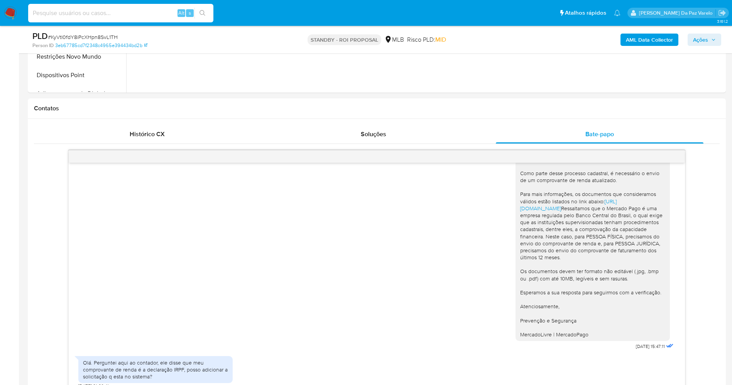
click at [149, 12] on input at bounding box center [120, 13] width 185 height 10
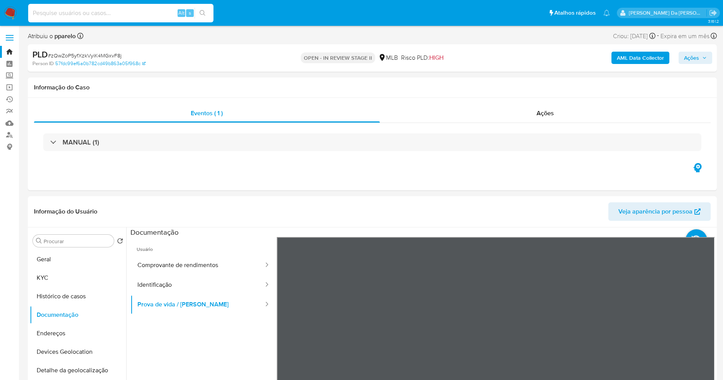
select select "10"
click at [170, 12] on input at bounding box center [120, 13] width 185 height 10
type input "320211707"
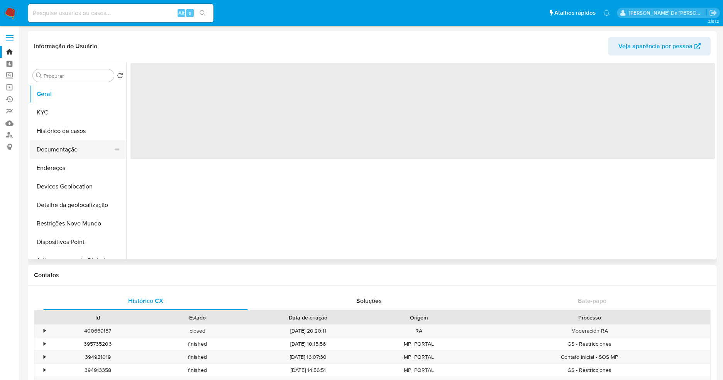
click at [78, 150] on button "Documentação" at bounding box center [75, 149] width 90 height 19
select select "10"
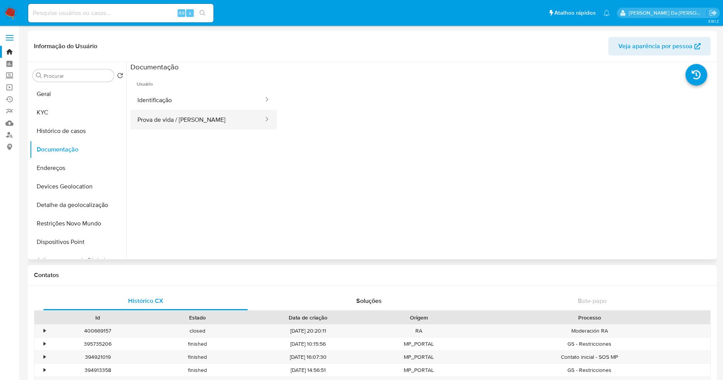
click at [171, 123] on button "Prova de vida / [PERSON_NAME]" at bounding box center [197, 120] width 134 height 20
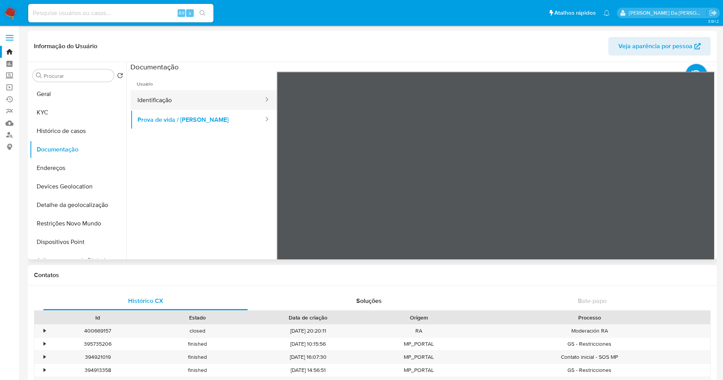
click at [170, 100] on button "Identificação" at bounding box center [197, 100] width 134 height 20
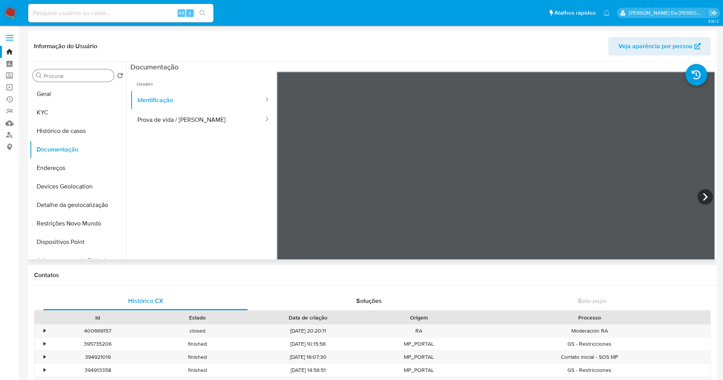
click at [76, 78] on input "Procurar" at bounding box center [77, 76] width 67 height 7
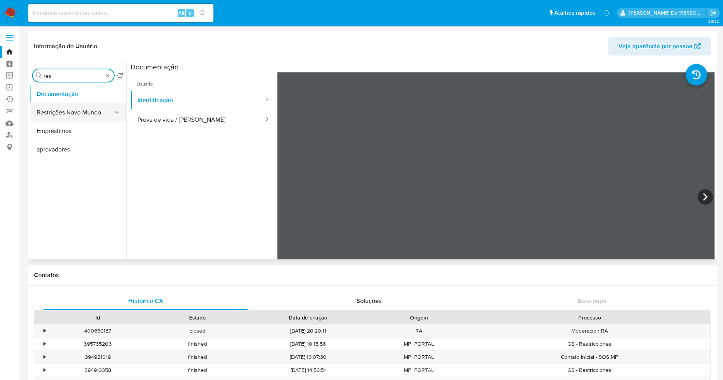
type input "res"
click at [78, 113] on button "Restrições Novo Mundo" at bounding box center [75, 112] width 90 height 19
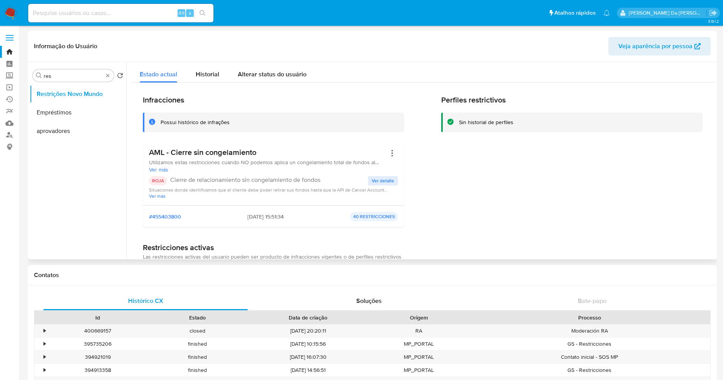
scroll to position [58, 0]
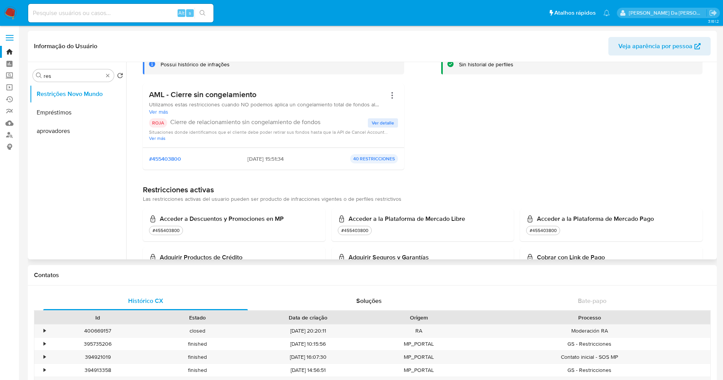
click at [207, 126] on p "Cierre de relacionamiento sin congelamiento de fondos" at bounding box center [269, 122] width 198 height 8
drag, startPoint x: 207, startPoint y: 126, endPoint x: 372, endPoint y: 125, distance: 165.1
click at [372, 125] on div "ROJA Cierre de relacionamiento sin congelamiento de fondos Ver detalle Situacio…" at bounding box center [273, 129] width 249 height 23
click at [384, 120] on span "Ver detalle" at bounding box center [383, 123] width 22 height 8
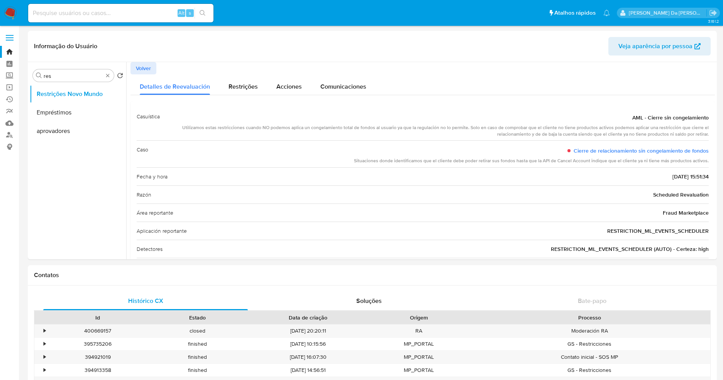
click at [105, 14] on input at bounding box center [120, 13] width 185 height 10
paste input "448543971"
type input "448543971"
click at [234, 86] on span "Restrições" at bounding box center [242, 86] width 29 height 9
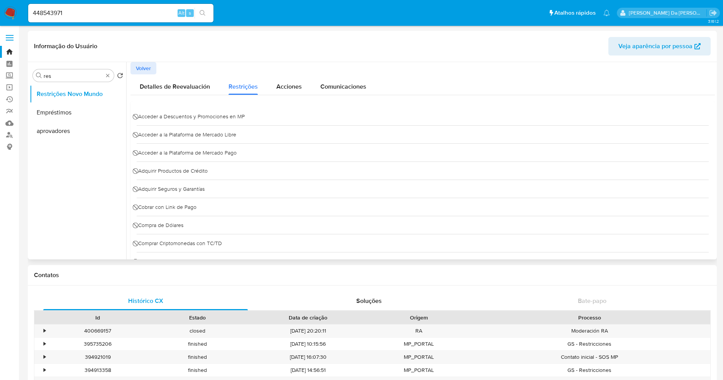
click at [144, 68] on span "Volver" at bounding box center [143, 68] width 15 height 11
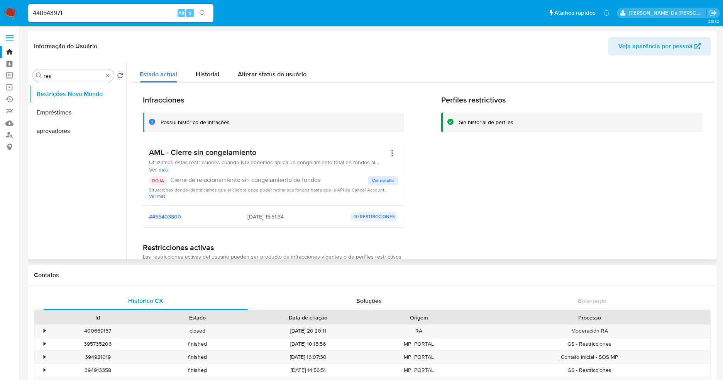
click at [188, 125] on div "Possui histórico de infrações" at bounding box center [195, 122] width 69 height 7
drag, startPoint x: 188, startPoint y: 125, endPoint x: 223, endPoint y: 125, distance: 34.7
click at [223, 125] on div "Possui histórico de infrações" at bounding box center [195, 122] width 69 height 7
click at [184, 154] on h3 "AML - Cierre sin congelamiento" at bounding box center [267, 153] width 237 height 10
drag, startPoint x: 184, startPoint y: 154, endPoint x: 329, endPoint y: 189, distance: 149.3
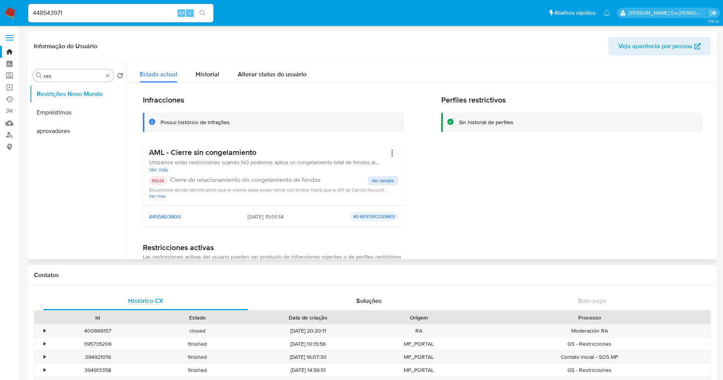
click at [329, 189] on div "AML - Cierre sin congelamiento Utilizamos estas restricciones cuando NO podemos…" at bounding box center [273, 173] width 249 height 51
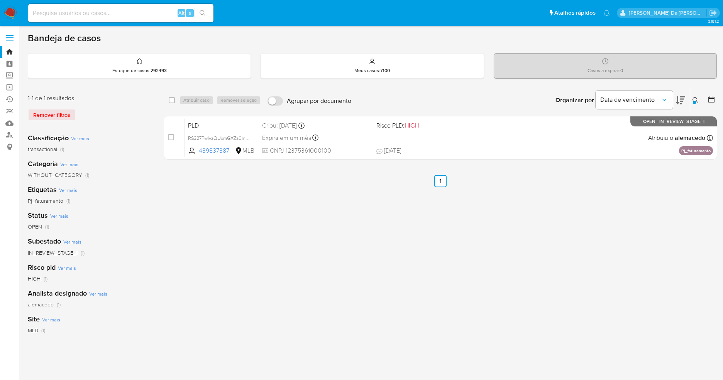
click at [102, 16] on input at bounding box center [120, 13] width 185 height 10
paste input "448543971"
type input "448543971"
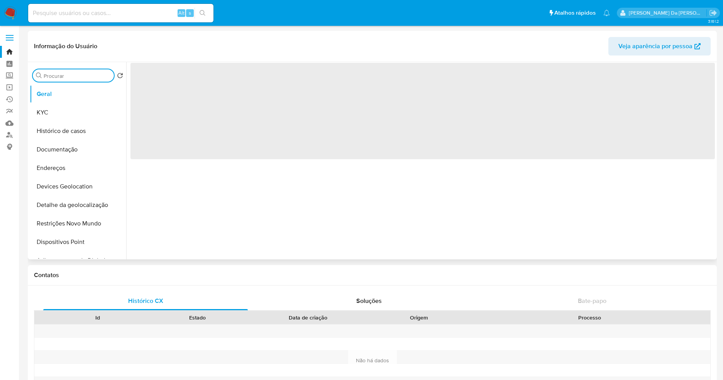
click at [89, 76] on input "Procurar" at bounding box center [77, 76] width 67 height 7
type input "r"
select select "10"
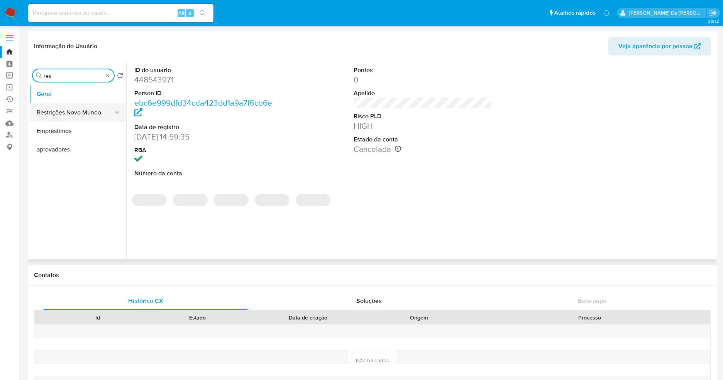
type input "res"
click at [85, 113] on button "Restrições Novo Mundo" at bounding box center [75, 112] width 90 height 19
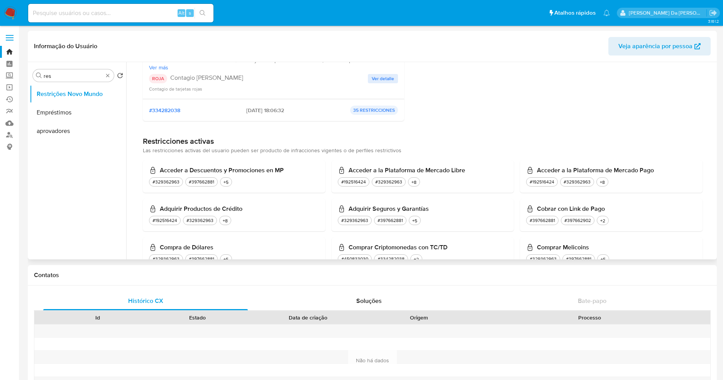
scroll to position [984, 0]
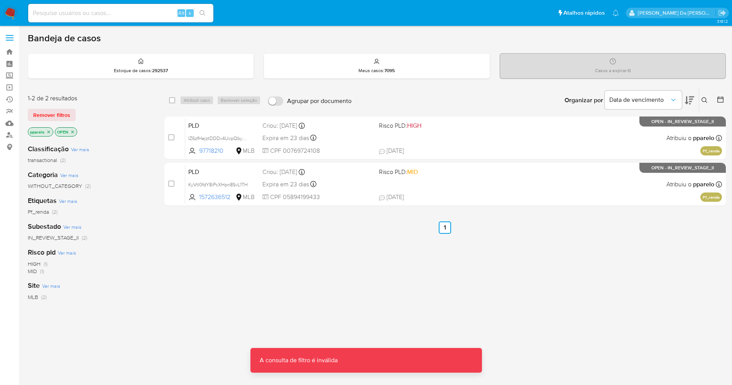
click at [139, 28] on main "3.161.2" at bounding box center [366, 235] width 732 height 470
click at [143, 15] on input at bounding box center [120, 13] width 185 height 10
paste input "PGI7ml3TFBWUfsC3LJLuQqSg"
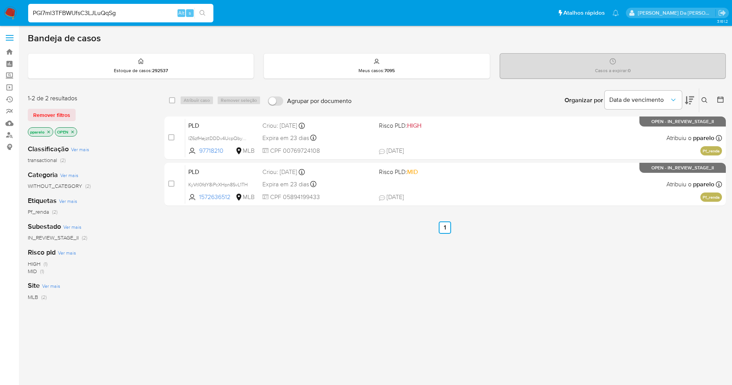
type input "PGI7ml3TFBWUfsC3LJLuQqSg"
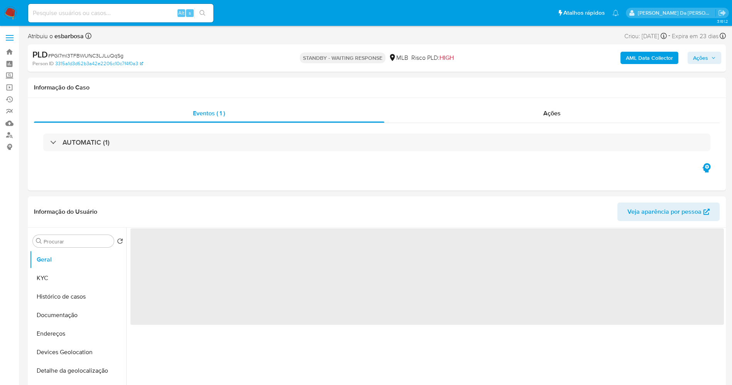
select select "10"
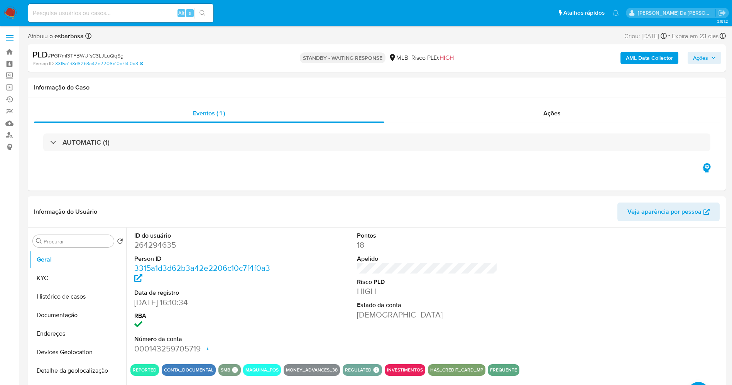
click at [10, 14] on img at bounding box center [10, 13] width 13 height 13
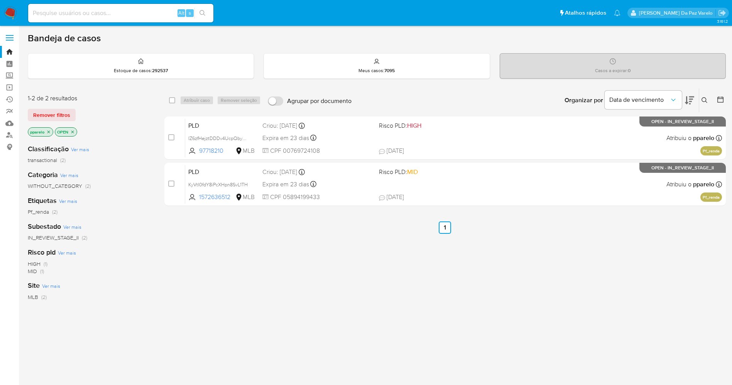
click at [705, 99] on icon at bounding box center [704, 100] width 6 height 6
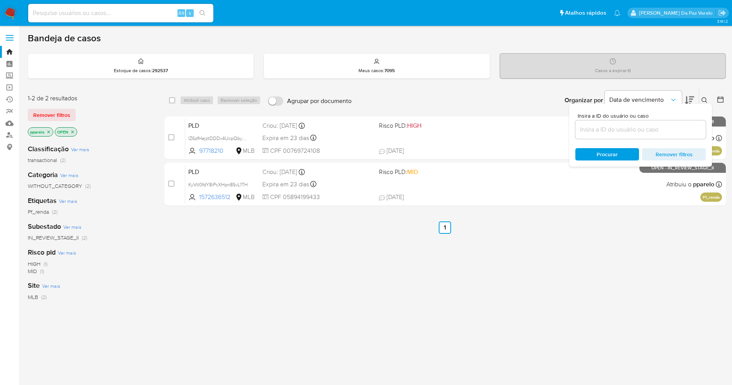
click at [595, 133] on input at bounding box center [640, 130] width 130 height 10
type input "PGI7ml3TFBWUfsC3LJLuQqSg"
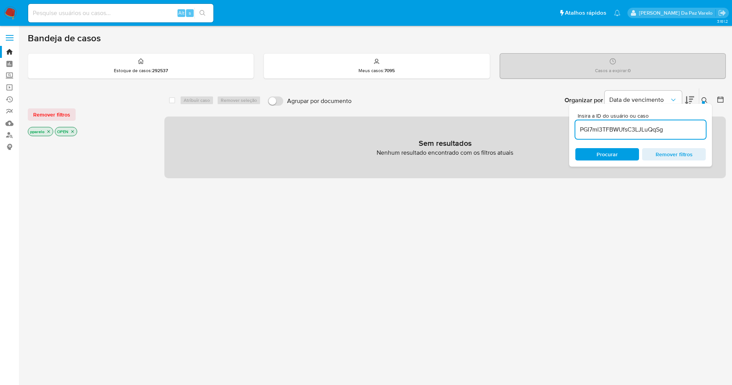
click at [49, 133] on icon "close-filter" at bounding box center [48, 131] width 5 height 5
click at [47, 133] on icon "close-filter" at bounding box center [45, 131] width 5 height 5
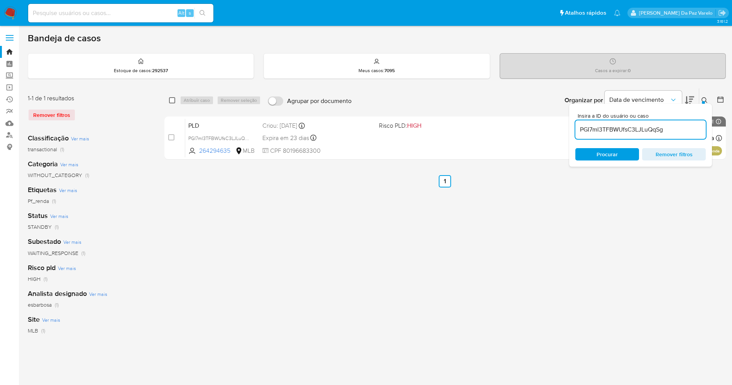
click at [171, 100] on input "checkbox" at bounding box center [172, 100] width 6 height 6
checkbox input "true"
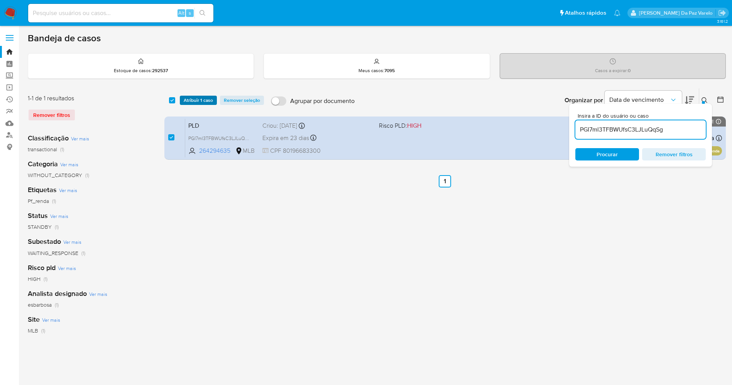
click at [193, 100] on span "Atribuir 1 caso" at bounding box center [198, 100] width 29 height 8
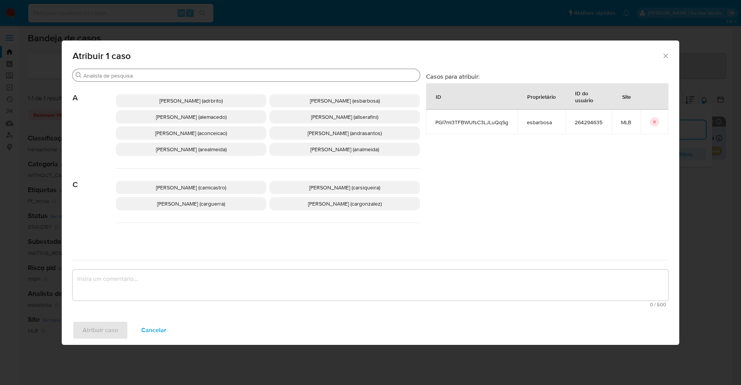
click at [207, 78] on input "Buscar" at bounding box center [249, 75] width 333 height 7
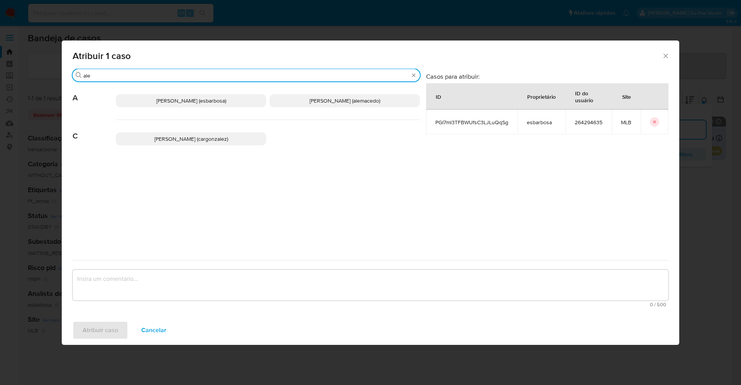
click at [206, 78] on input "ale" at bounding box center [246, 75] width 326 height 7
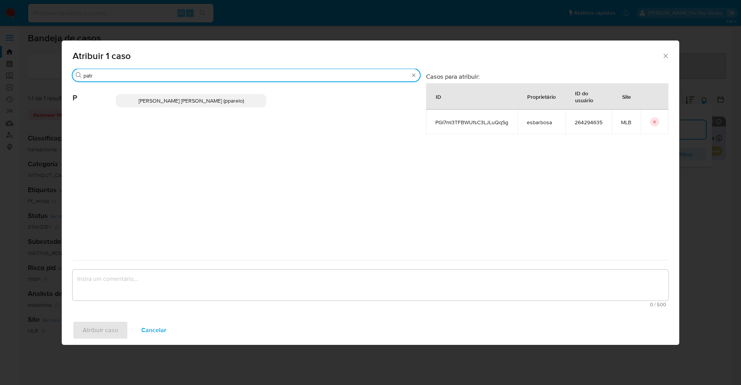
type input "patr"
drag, startPoint x: 188, startPoint y: 100, endPoint x: 188, endPoint y: 116, distance: 15.4
click at [189, 100] on span "[PERSON_NAME] [PERSON_NAME] (pparelo)" at bounding box center [191, 101] width 105 height 8
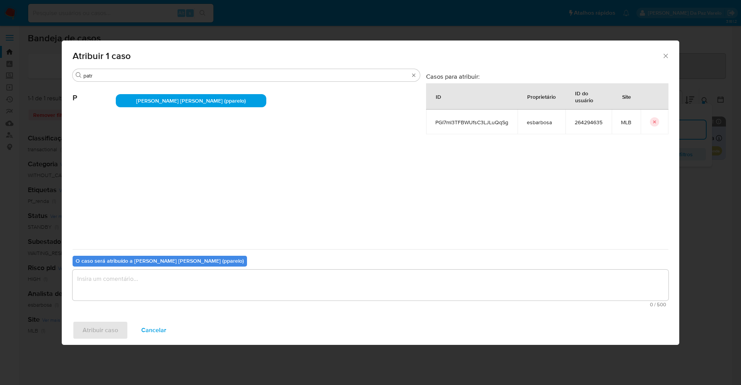
click at [200, 282] on textarea "assign-modal" at bounding box center [371, 285] width 596 height 31
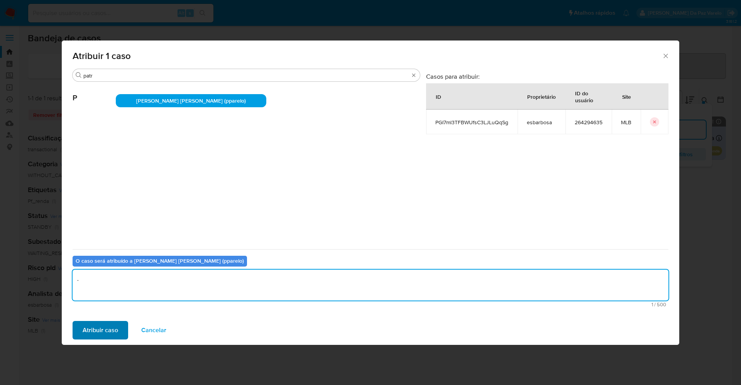
type textarea "."
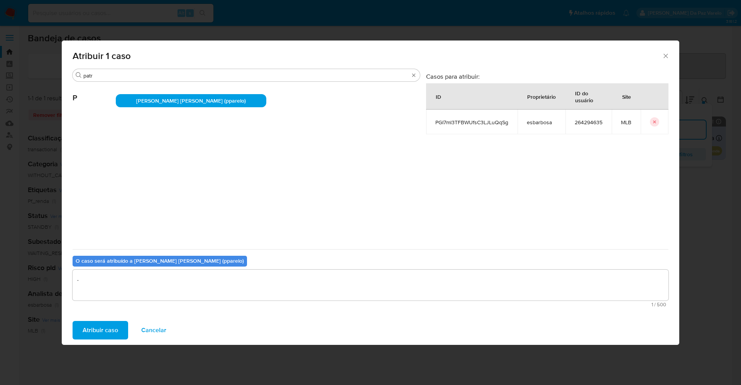
click at [119, 330] on button "Atribuir caso" at bounding box center [101, 330] width 56 height 19
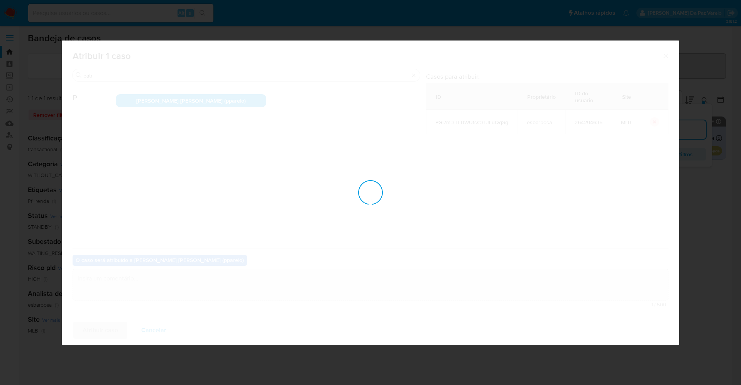
checkbox input "false"
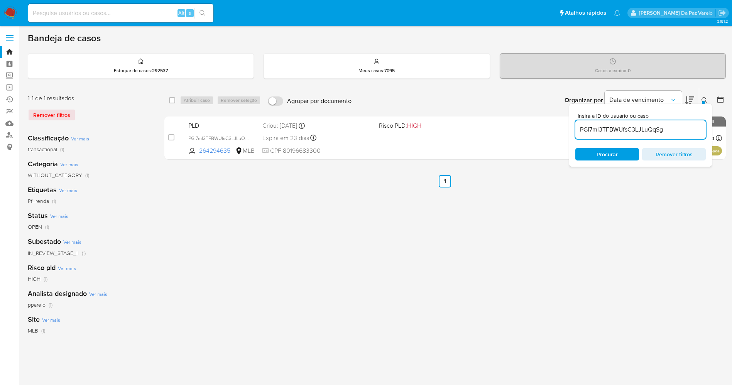
click at [700, 102] on button at bounding box center [705, 100] width 13 height 9
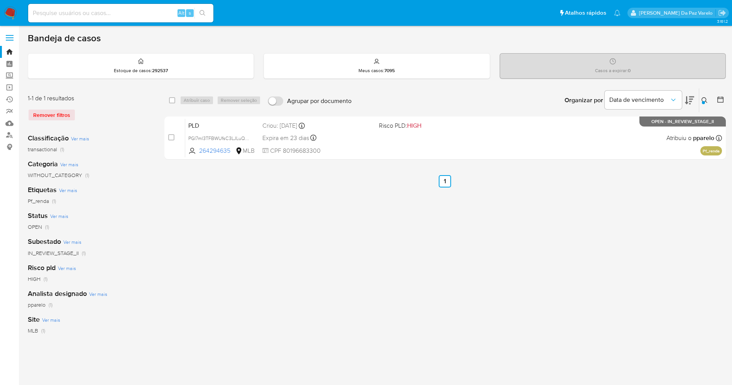
click at [704, 98] on icon at bounding box center [704, 100] width 6 height 6
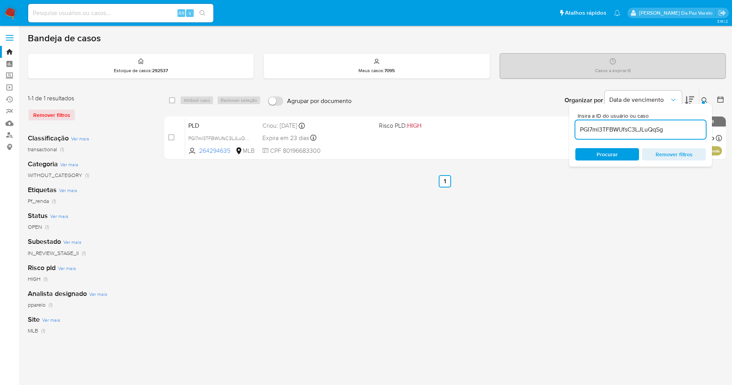
click at [675, 135] on div "PGI7ml3TFBWUfsC3LJLuQqSg" at bounding box center [640, 129] width 130 height 19
click at [676, 135] on div "PGI7ml3TFBWUfsC3LJLuQqSg" at bounding box center [640, 129] width 130 height 19
click at [687, 127] on input "PGI7ml3TFBWUfsC3LJLuQqSg" at bounding box center [640, 130] width 130 height 10
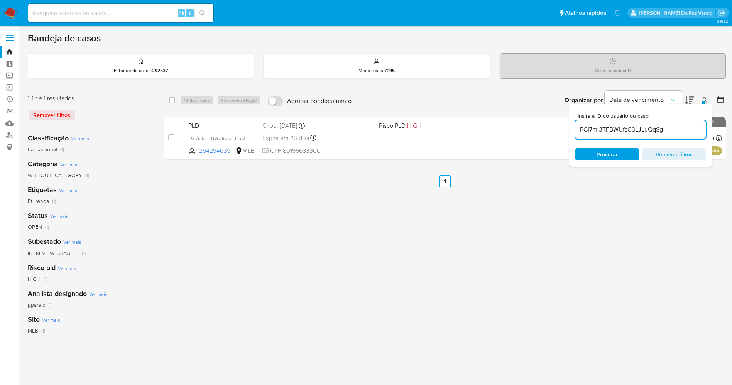
paste input "EGjeAeHOrekgW5wO31UWeUqI"
type input "EGjeAeHOrekgW5wO31UWeUqI"
click at [171, 98] on input "checkbox" at bounding box center [172, 100] width 6 height 6
checkbox input "true"
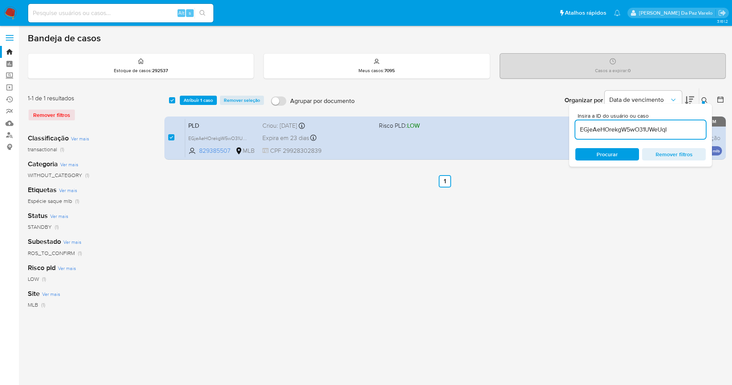
click at [706, 98] on icon at bounding box center [704, 100] width 6 height 6
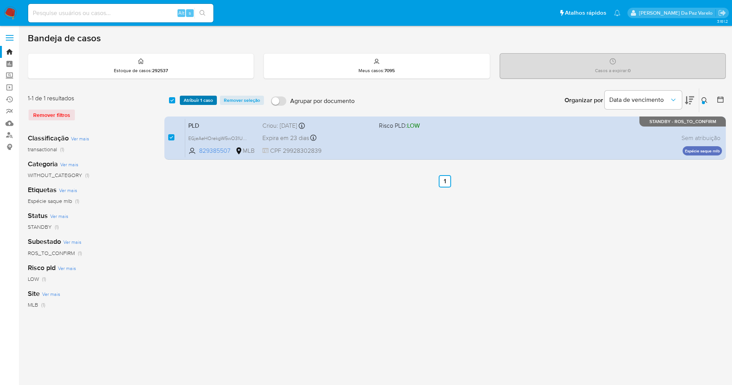
click at [213, 99] on button "Atribuir 1 caso" at bounding box center [198, 100] width 37 height 9
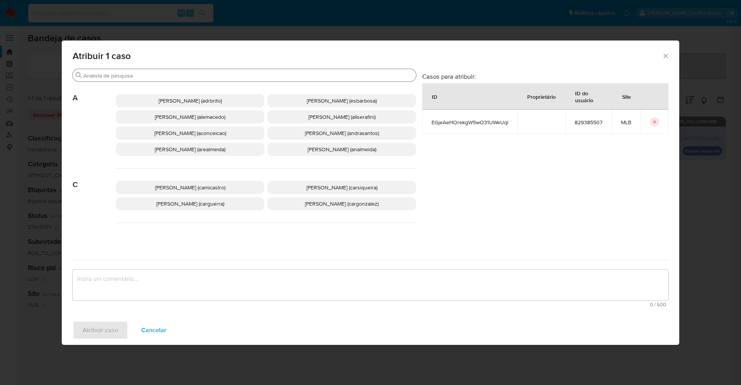
click at [239, 76] on input "Buscar" at bounding box center [248, 75] width 330 height 7
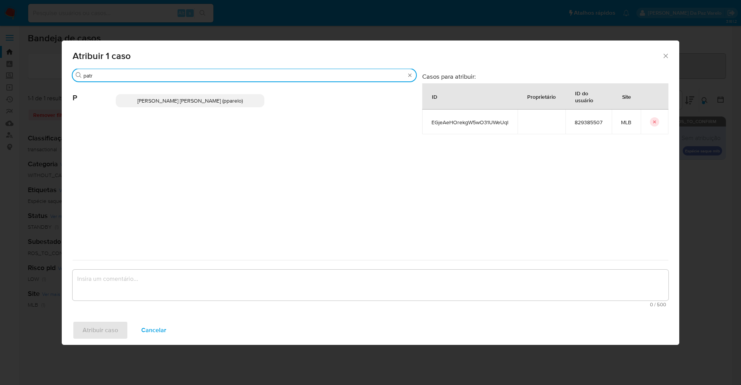
type input "patr"
click at [231, 105] on p "Patricia Aparecida Da Paz Varelo (pparelo)" at bounding box center [190, 100] width 149 height 13
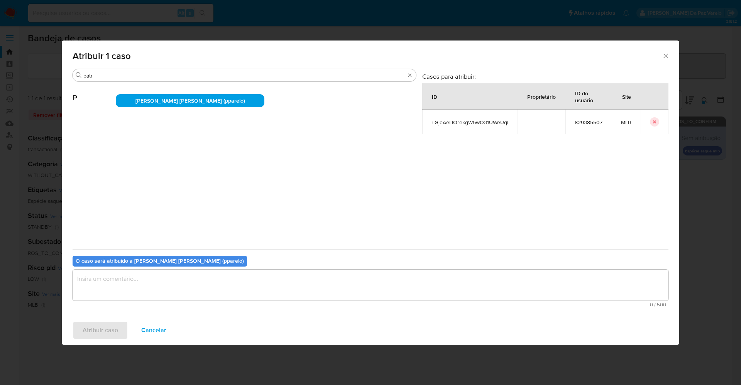
click at [237, 277] on textarea "assign-modal" at bounding box center [371, 285] width 596 height 31
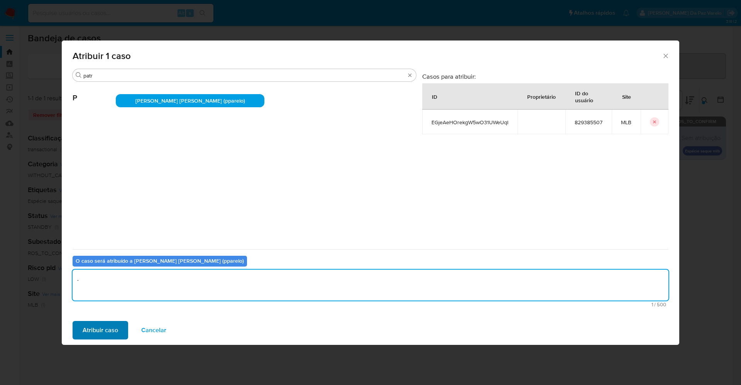
type textarea "."
click at [112, 324] on span "Atribuir caso" at bounding box center [100, 330] width 35 height 17
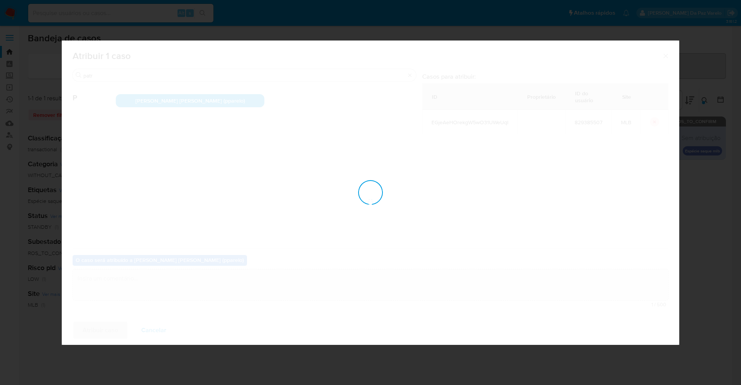
checkbox input "false"
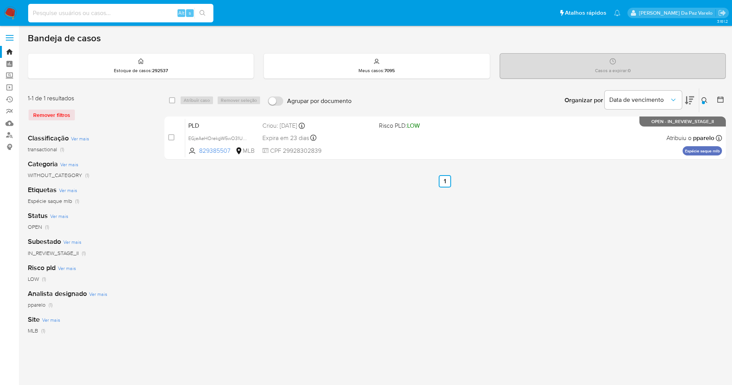
click at [164, 13] on input at bounding box center [120, 13] width 185 height 10
paste input "0UTjd19w1WbATMpjJRV2WQGU"
type input "0UTjd19w1WbATMpjJRV2WQGU"
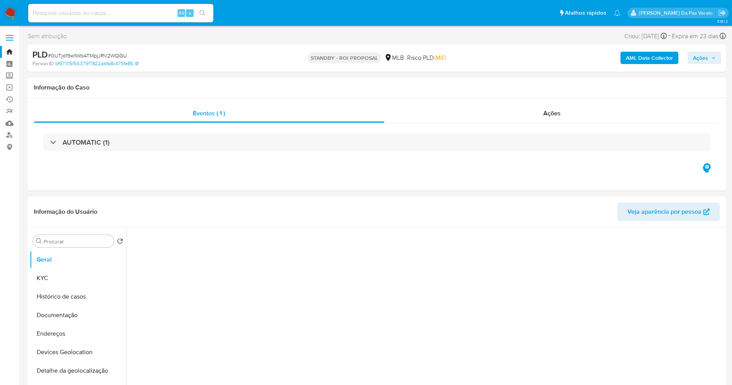
select select "10"
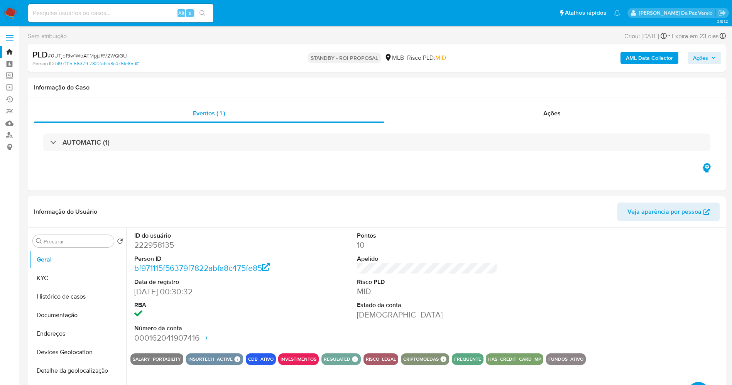
click at [150, 7] on div "Alt s" at bounding box center [120, 13] width 185 height 19
click at [139, 13] on input at bounding box center [120, 13] width 185 height 10
paste input "0UTjd19w1WbATMpjJRV2WQGU"
type input "0UTjd19w1WbATMpjJRV2WQGU"
click at [205, 16] on button "search-icon" at bounding box center [202, 13] width 16 height 11
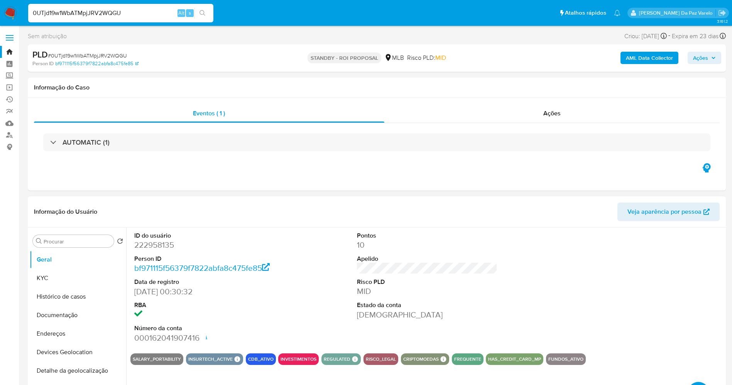
click at [135, 291] on dd "29/07/2016 00:30:32" at bounding box center [204, 291] width 141 height 11
drag, startPoint x: 135, startPoint y: 291, endPoint x: 168, endPoint y: 292, distance: 32.5
click at [168, 292] on dd "29/07/2016 00:30:32" at bounding box center [204, 291] width 141 height 11
copy dd "29/07/2016"
click at [41, 296] on button "Histórico de casos" at bounding box center [75, 296] width 90 height 19
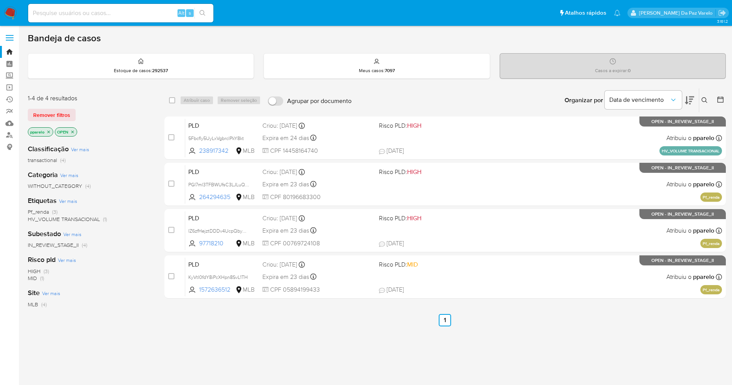
click at [700, 102] on button at bounding box center [705, 100] width 13 height 9
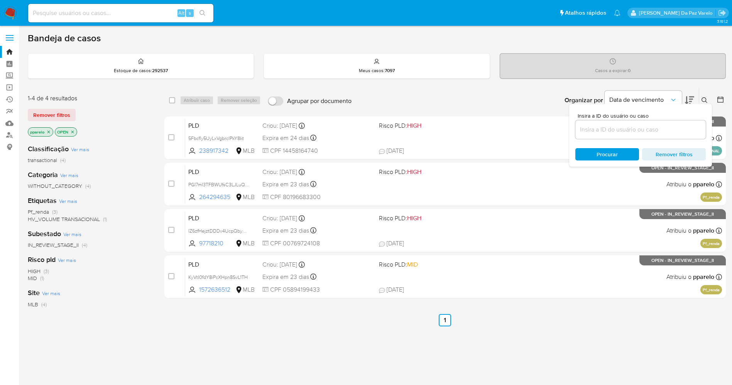
click at [704, 100] on icon at bounding box center [704, 100] width 6 height 6
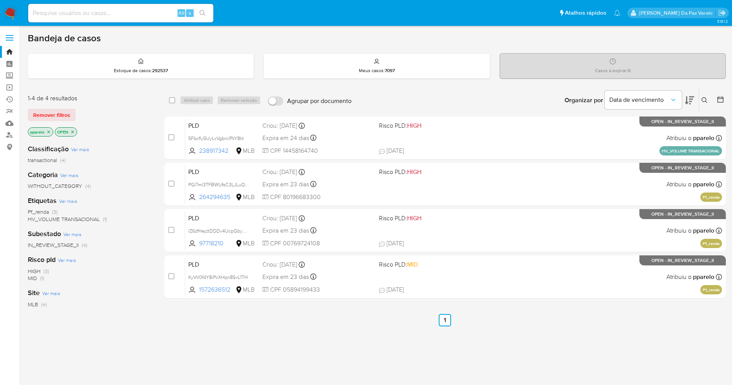
click at [704, 100] on icon at bounding box center [704, 100] width 6 height 6
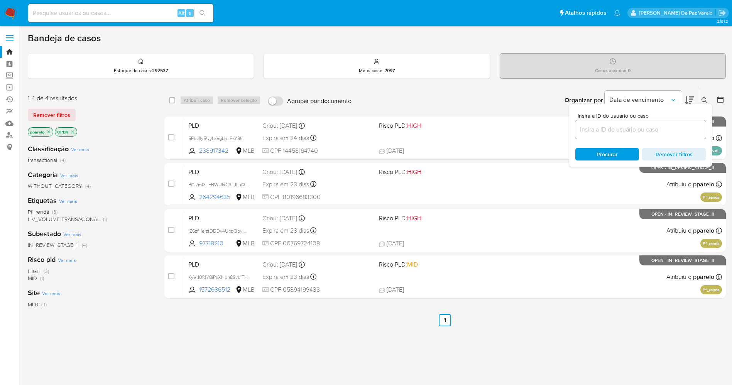
click at [683, 124] on div at bounding box center [640, 129] width 130 height 19
click at [671, 132] on input at bounding box center [640, 130] width 130 height 10
paste input "0UTjd19w1WbATMpjJRV2WQGU"
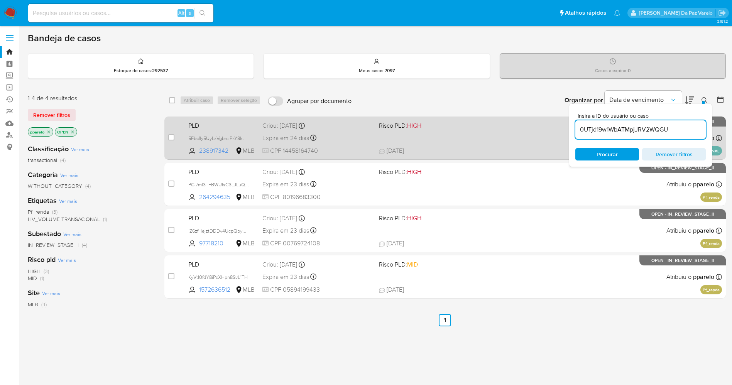
type input "0UTjd19w1WbATMpjJRV2WQGU"
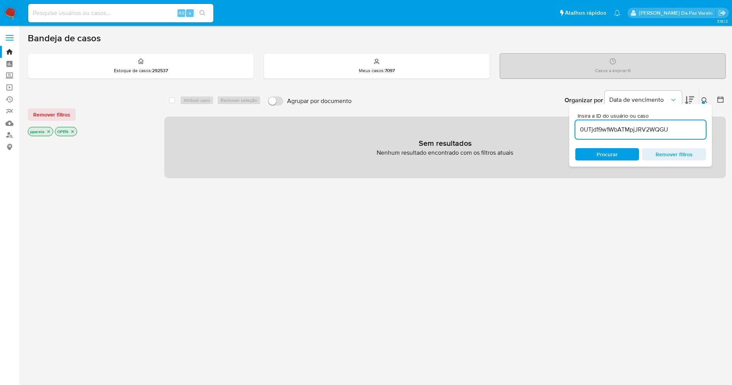
click at [50, 132] on icon "close-filter" at bounding box center [48, 131] width 3 height 3
click at [49, 132] on div "OPEN" at bounding box center [39, 131] width 22 height 9
click at [48, 132] on p "OPEN" at bounding box center [39, 131] width 22 height 8
click at [44, 132] on icon "close-filter" at bounding box center [45, 131] width 5 height 5
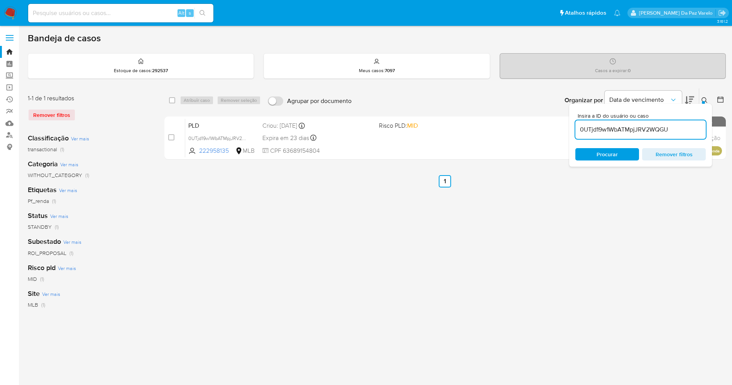
click at [172, 104] on div "select-all-cases-checkbox" at bounding box center [173, 100] width 9 height 9
click at [172, 99] on input "checkbox" at bounding box center [172, 100] width 6 height 6
checkbox input "true"
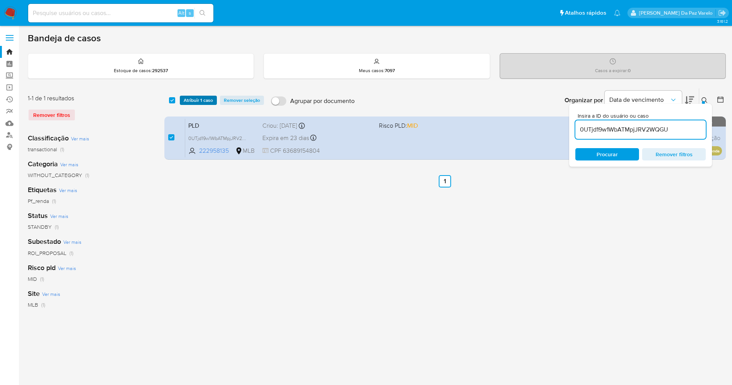
click at [186, 99] on span "Atribuir 1 caso" at bounding box center [198, 100] width 29 height 8
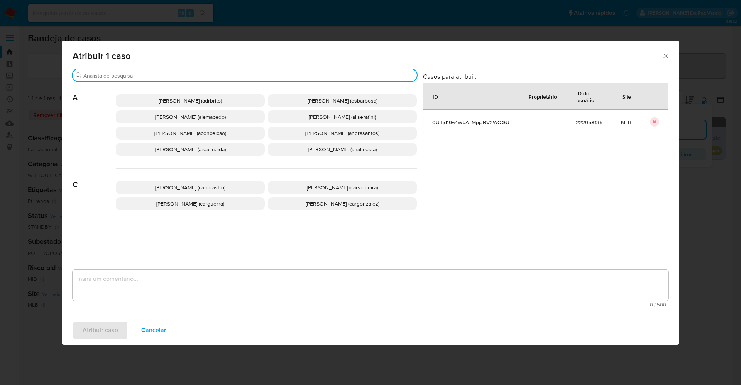
click at [215, 77] on input "Buscar" at bounding box center [248, 75] width 330 height 7
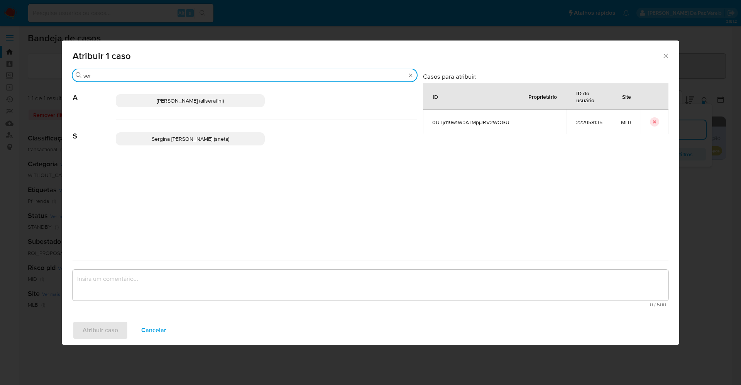
click at [185, 80] on div "Buscar ser" at bounding box center [245, 75] width 344 height 12
click at [187, 78] on input "ser" at bounding box center [244, 75] width 323 height 7
click at [187, 79] on input "ser" at bounding box center [244, 75] width 323 height 7
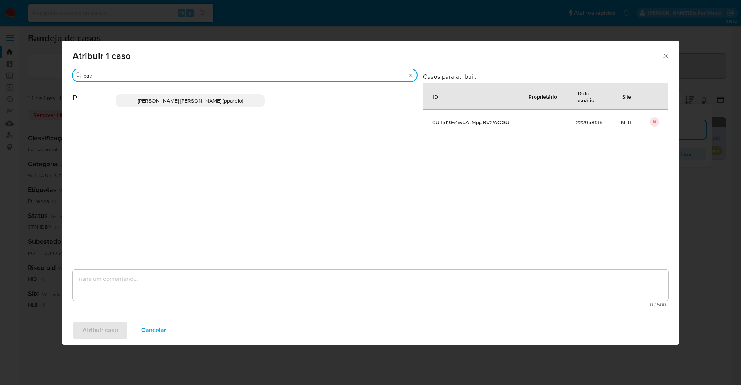
type input "patr"
click at [183, 107] on p "[PERSON_NAME] [PERSON_NAME] (pparelo)" at bounding box center [190, 100] width 149 height 13
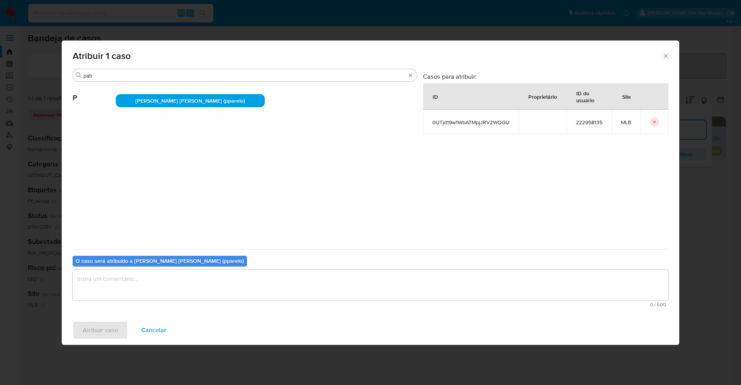
click at [204, 285] on textarea "assign-modal" at bounding box center [371, 285] width 596 height 31
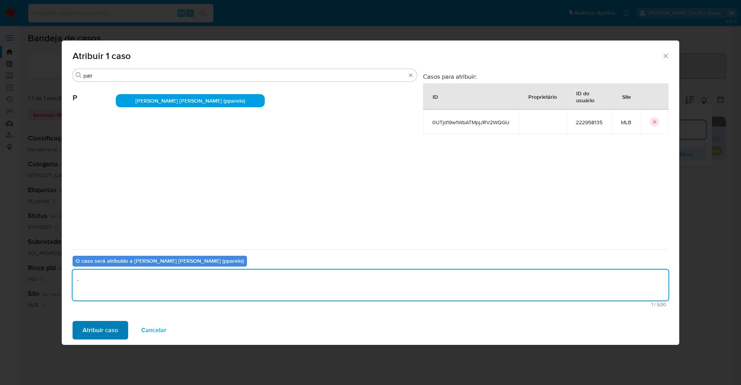
type textarea "."
click at [113, 326] on span "Atribuir caso" at bounding box center [100, 330] width 35 height 17
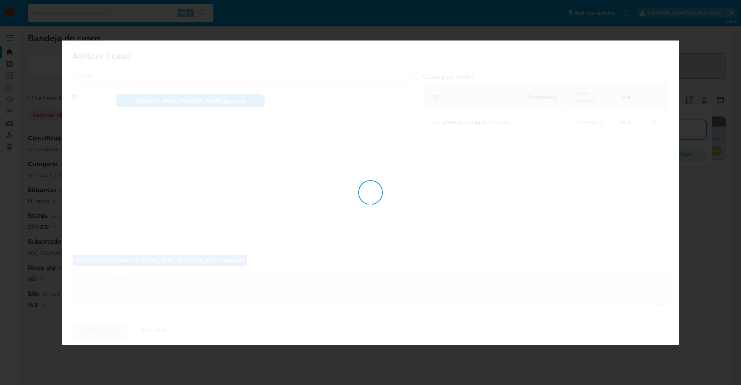
checkbox input "false"
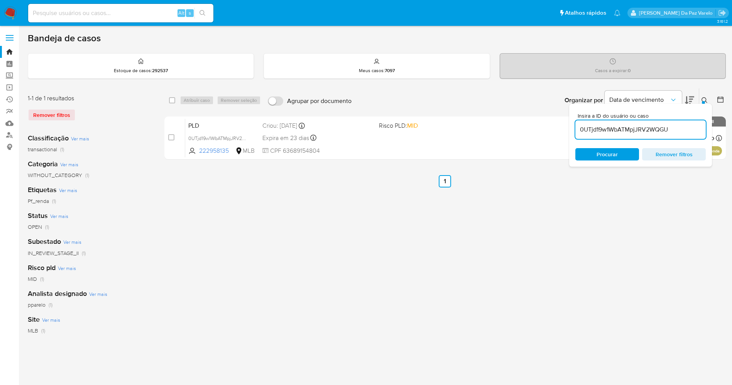
click at [684, 120] on div "0UTjd19w1WbATMpjJRV2WQGU" at bounding box center [640, 129] width 130 height 19
click at [683, 122] on div "0UTjd19w1WbATMpjJRV2WQGU" at bounding box center [640, 129] width 130 height 19
click at [683, 127] on input "0UTjd19w1WbATMpjJRV2WQGU" at bounding box center [640, 130] width 130 height 10
paste input "dHyJVYEnXNjbz7WcP8xyOKwW"
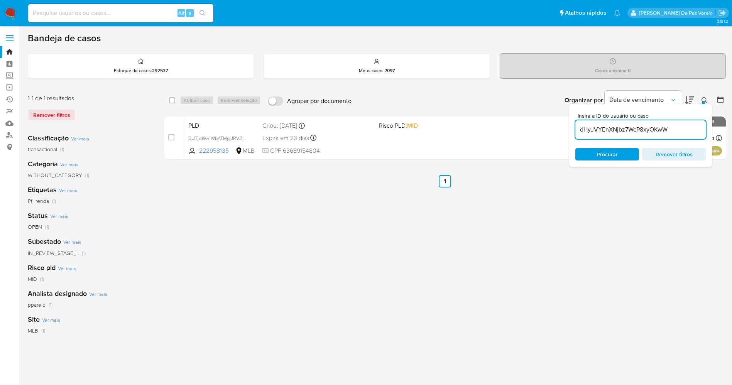
type input "dHyJVYEnXNjbz7WcP8xyOKwW"
click at [167, 98] on div "select-all-cases-checkbox Atribuir caso Remover seleção Agrupar por documento O…" at bounding box center [444, 100] width 561 height 24
click at [176, 100] on div "select-all-cases-checkbox" at bounding box center [173, 100] width 9 height 9
click at [169, 104] on div "select-all-cases-checkbox" at bounding box center [172, 100] width 6 height 8
click at [174, 101] on input "checkbox" at bounding box center [172, 100] width 6 height 6
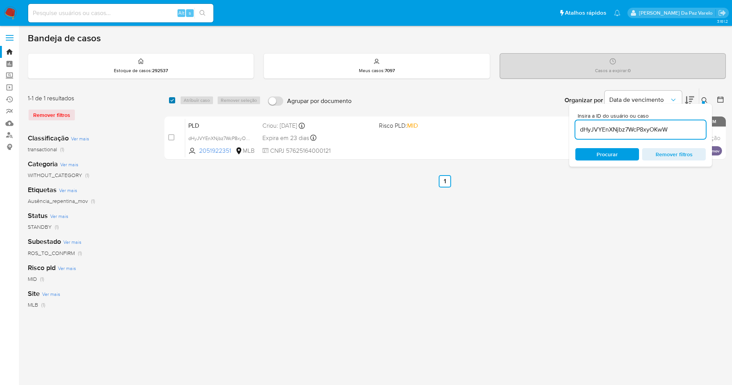
checkbox input "true"
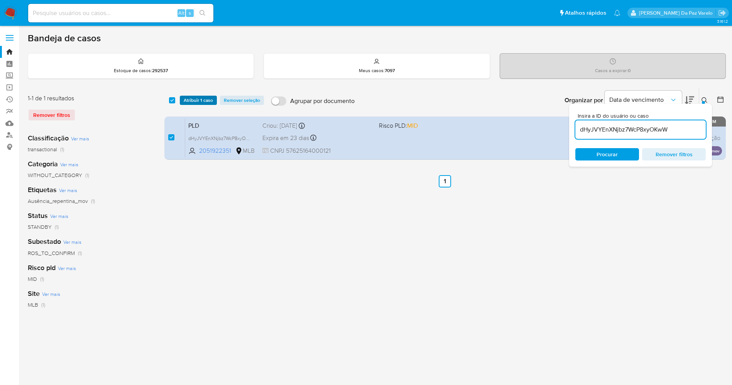
click at [189, 100] on span "Atribuir 1 caso" at bounding box center [198, 100] width 29 height 8
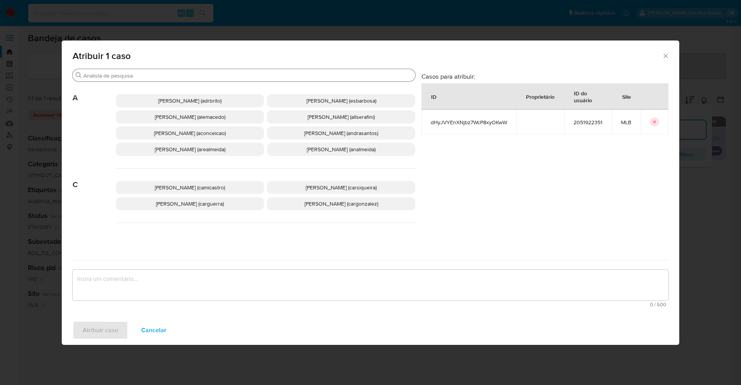
click at [244, 71] on div "Buscar" at bounding box center [244, 75] width 343 height 12
click at [244, 74] on input "Buscar" at bounding box center [247, 75] width 329 height 7
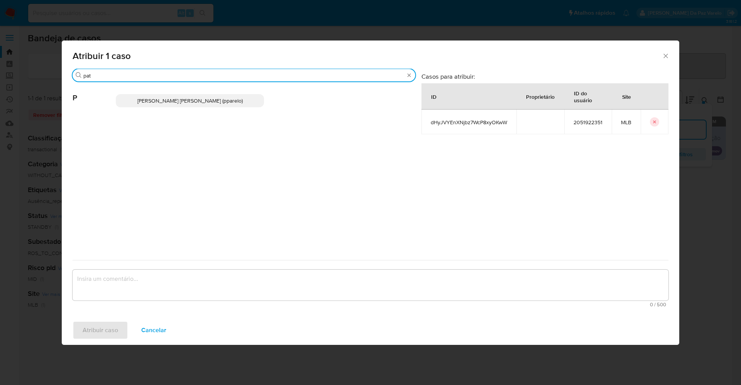
type input "pat"
click at [186, 100] on span "[PERSON_NAME] [PERSON_NAME] (pparelo)" at bounding box center [189, 101] width 105 height 8
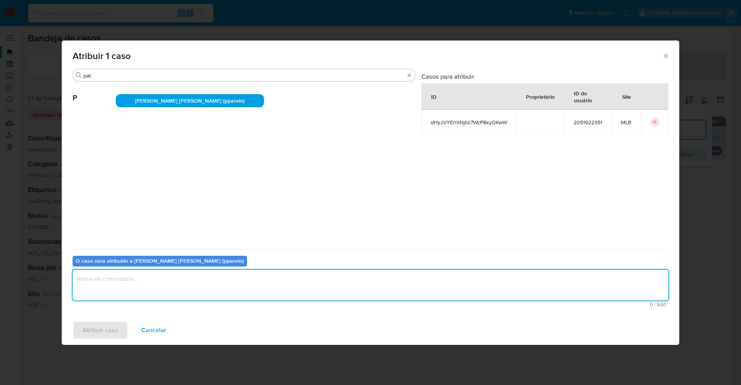
click at [182, 275] on textarea "assign-modal" at bounding box center [371, 285] width 596 height 31
type textarea "."
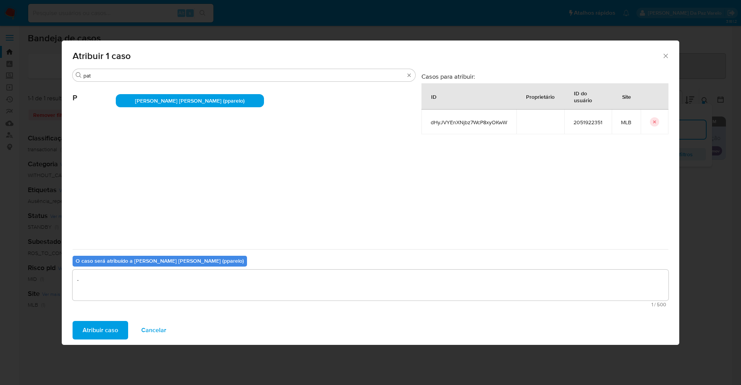
click at [111, 324] on span "Atribuir caso" at bounding box center [100, 330] width 35 height 17
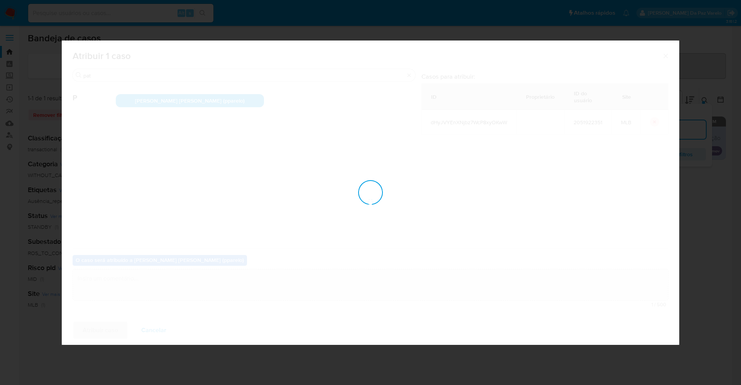
checkbox input "false"
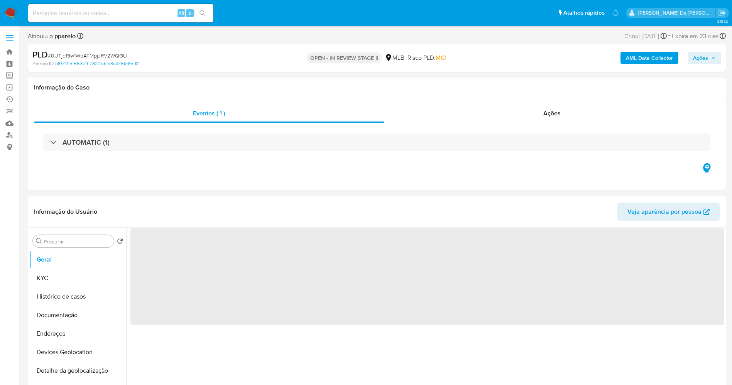
select select "10"
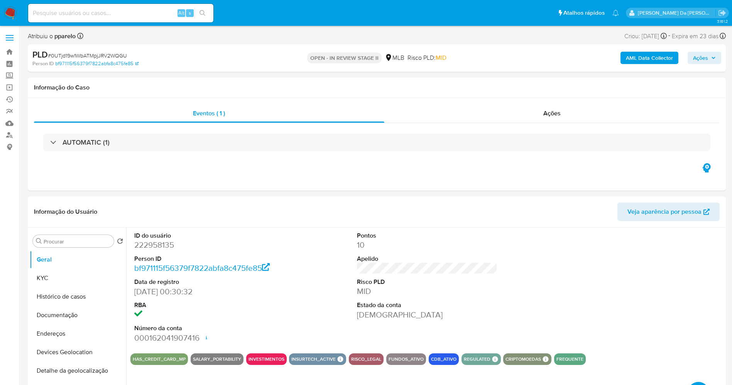
click at [149, 17] on input at bounding box center [120, 13] width 185 height 10
paste input "dHyJVYEnXNjbz7WcP8xyOKwW"
type input "dHyJVYEnXNjbz7WcP8xyOKwW"
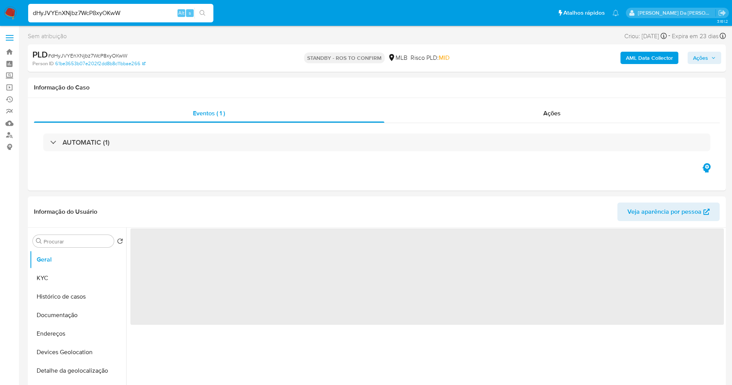
select select "10"
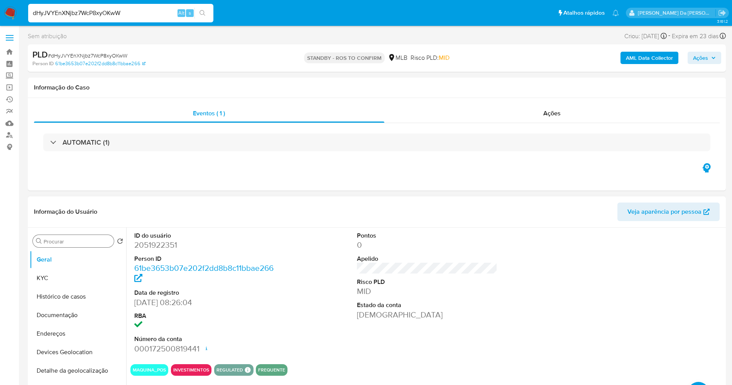
click at [88, 242] on input "Procurar" at bounding box center [77, 241] width 67 height 7
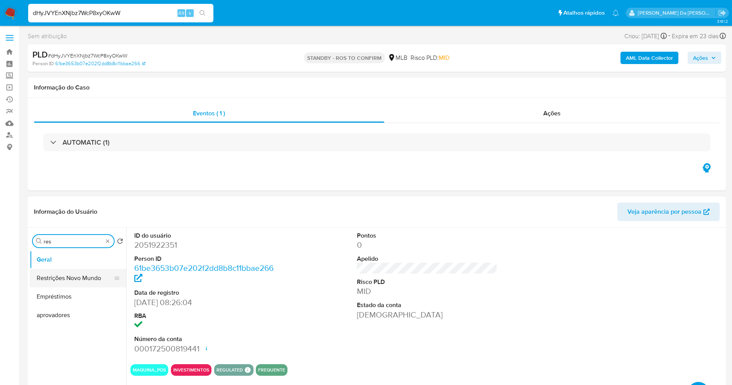
type input "res"
click at [64, 279] on button "Restrições Novo Mundo" at bounding box center [75, 278] width 90 height 19
click at [86, 274] on button "Restrições Novo Mundo" at bounding box center [75, 278] width 90 height 19
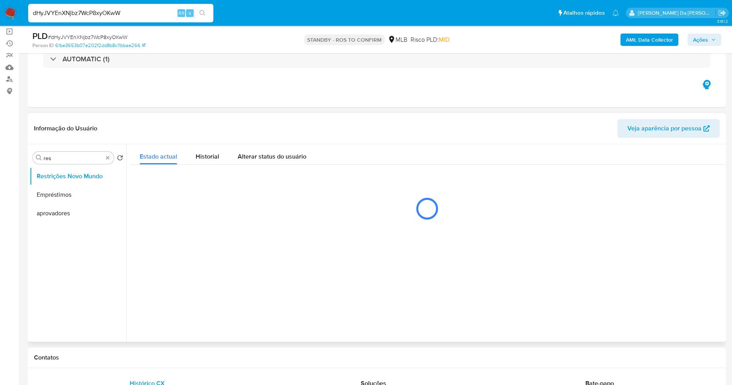
scroll to position [58, 0]
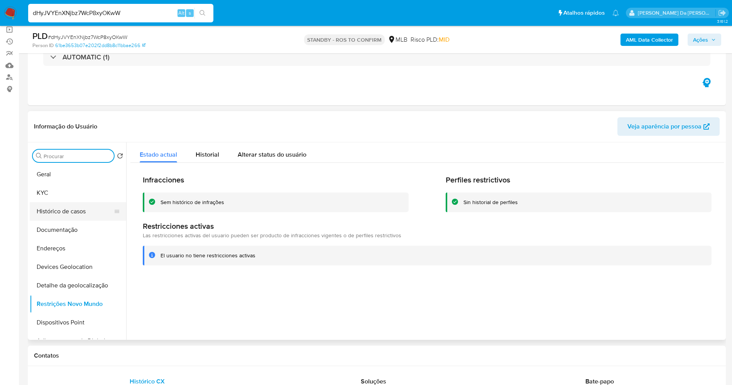
click at [79, 212] on button "Histórico de casos" at bounding box center [75, 211] width 90 height 19
click at [64, 229] on button "Documentação" at bounding box center [75, 230] width 90 height 19
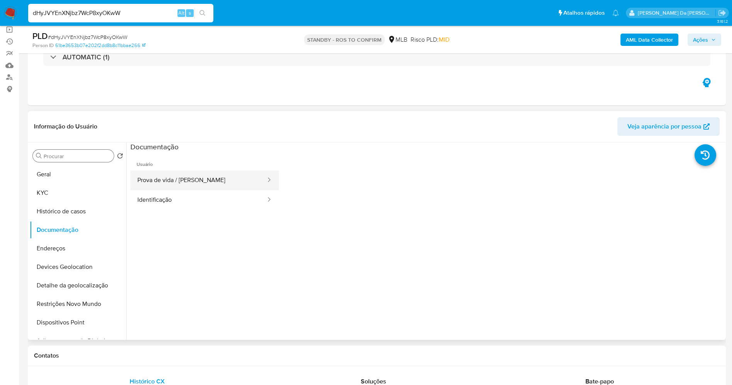
click at [202, 177] on button "Prova de vida / [PERSON_NAME]" at bounding box center [198, 181] width 136 height 20
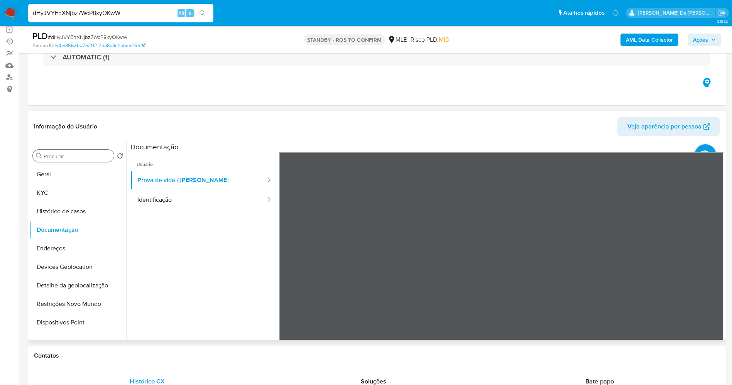
click at [181, 233] on ul "Usuário Prova de vida / Selfie Identificação" at bounding box center [204, 263] width 149 height 222
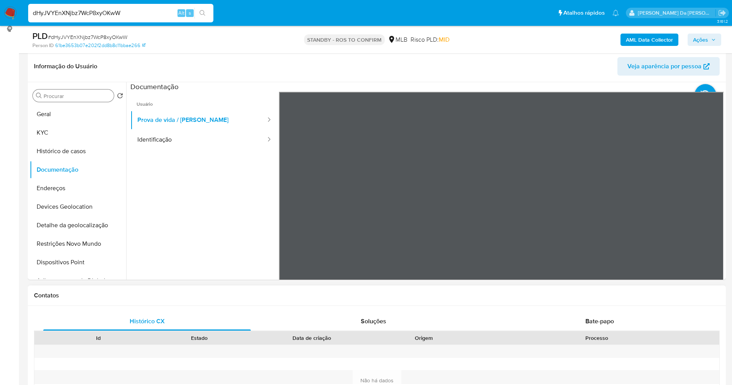
scroll to position [174, 0]
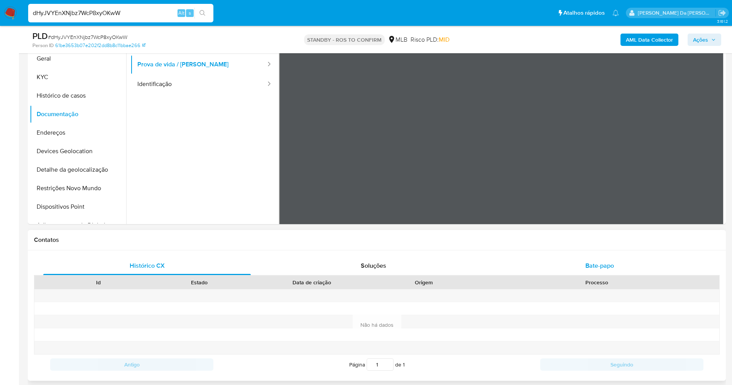
drag, startPoint x: 605, startPoint y: 268, endPoint x: 601, endPoint y: 269, distance: 3.9
click at [604, 269] on span "Bate-papo" at bounding box center [599, 265] width 29 height 9
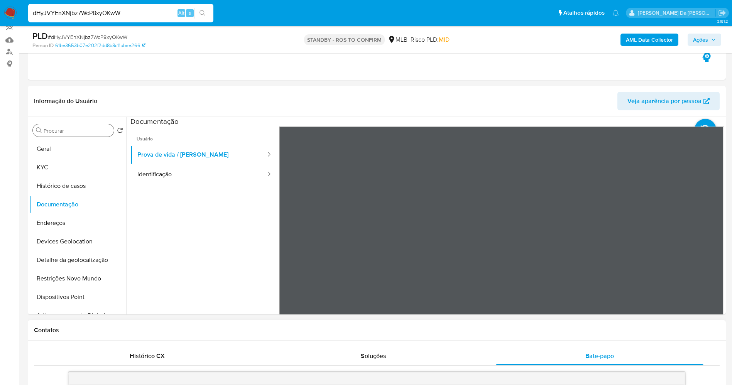
scroll to position [58, 0]
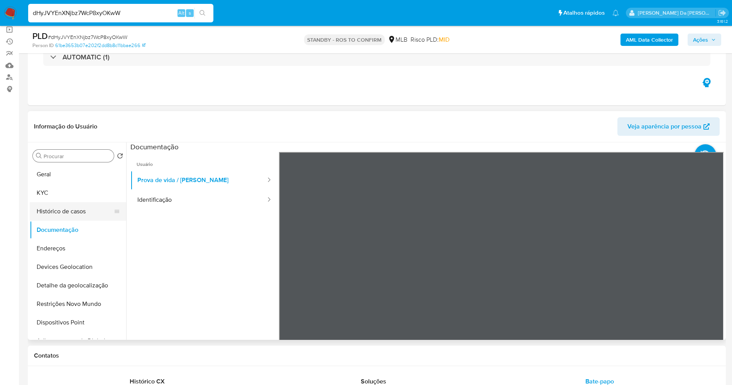
click at [72, 213] on button "Histórico de casos" at bounding box center [75, 211] width 90 height 19
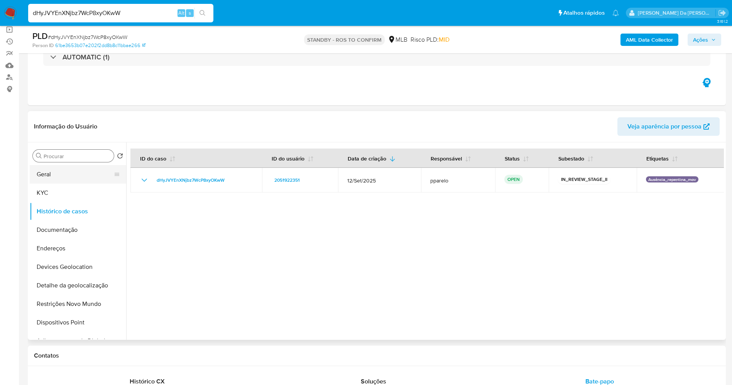
click at [42, 171] on button "Geral" at bounding box center [75, 174] width 90 height 19
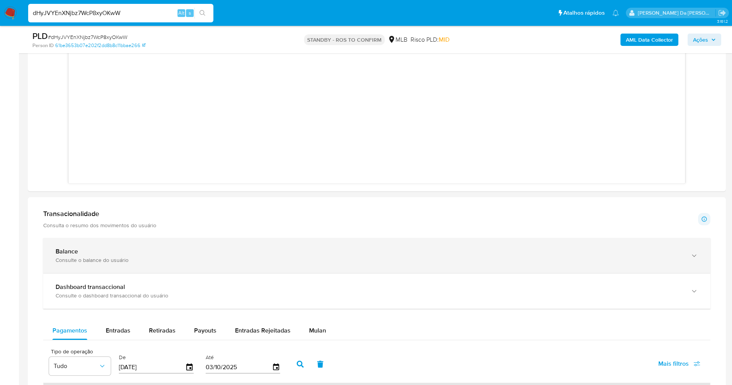
scroll to position [521, 0]
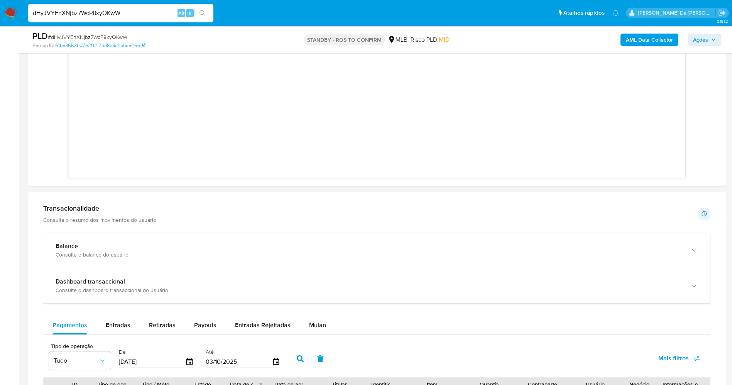
click at [94, 216] on p "Consulta o resumo dos movimentos do usuário" at bounding box center [99, 219] width 113 height 7
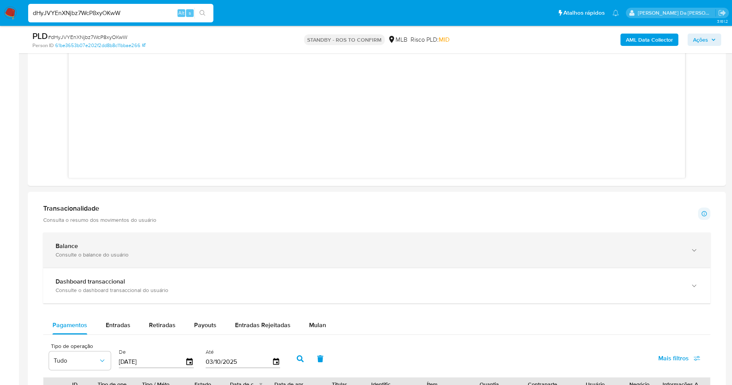
drag, startPoint x: 72, startPoint y: 252, endPoint x: 76, endPoint y: 252, distance: 4.3
click at [72, 252] on div "Consulte o balance do usuário" at bounding box center [369, 254] width 627 height 7
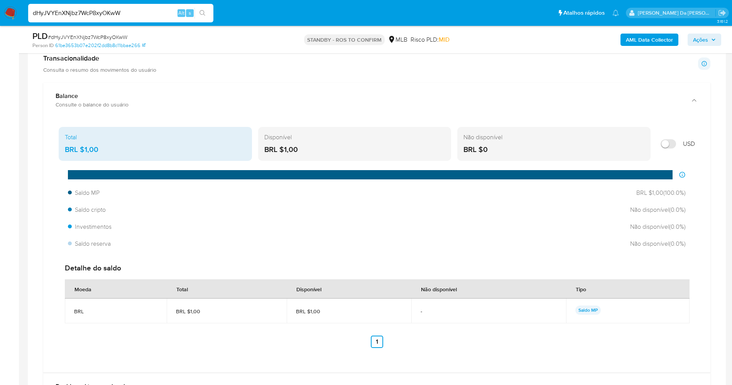
scroll to position [695, 0]
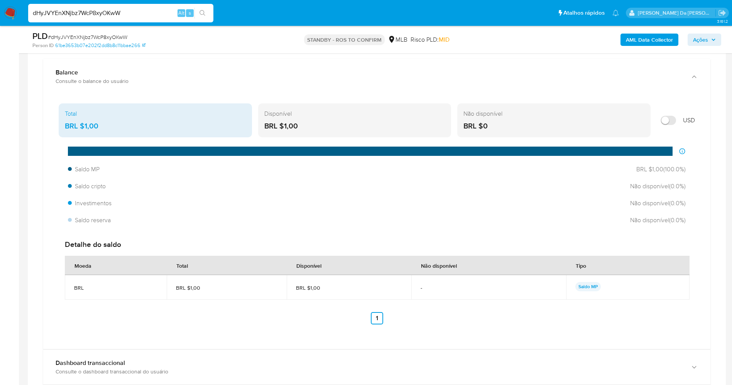
click at [95, 248] on div "Detalhe do saldo" at bounding box center [377, 245] width 624 height 10
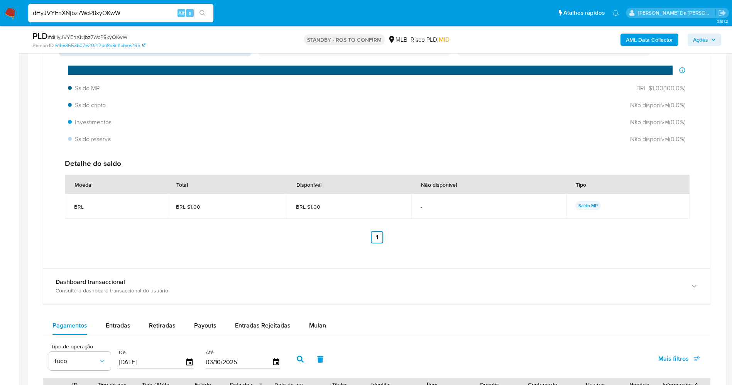
scroll to position [810, 0]
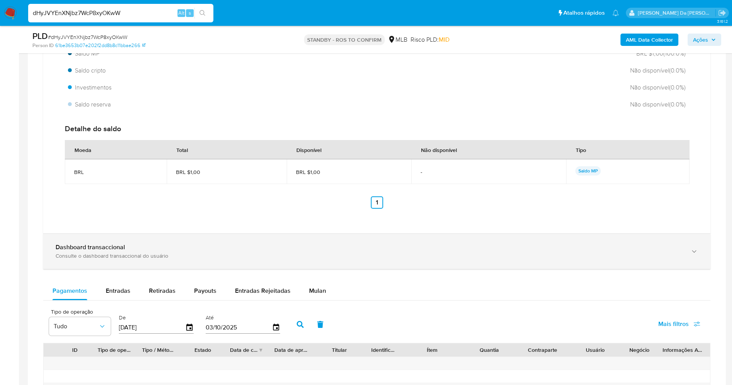
click at [96, 250] on b "Dashboard transaccional" at bounding box center [90, 247] width 69 height 9
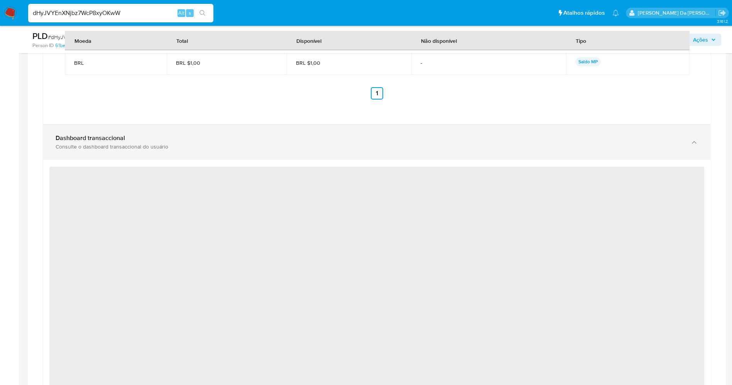
scroll to position [926, 0]
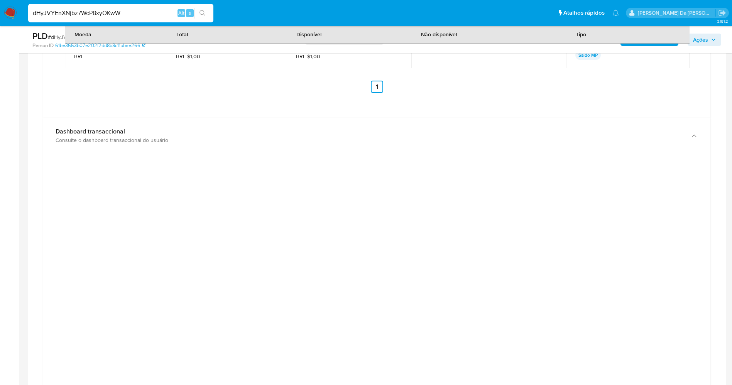
click at [170, 10] on input "dHyJVYEnXNjbz7WcP8xyOKwW" at bounding box center [120, 13] width 185 height 10
paste input "jvdOacb7H0BnU7p4ypBYZkjH"
click at [170, 10] on input "dHyJVYEnXNjbz7WcP8xyOKwWjvdOacb7H0BnU7p4ypBYZkjH" at bounding box center [120, 13] width 185 height 10
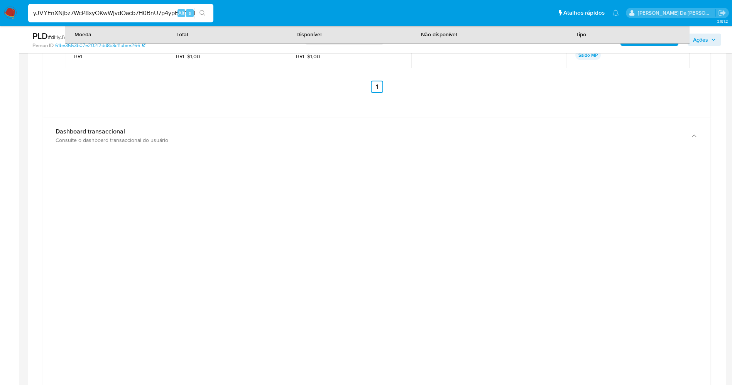
click at [170, 10] on input "dHyJVYEnXNjbz7WcP8xyOKwWjvdOacb7H0BnU7p4ypBYZkjH" at bounding box center [120, 13] width 185 height 10
paste input
type input "jvdOacb7H0BnU7p4ypBYZkjH"
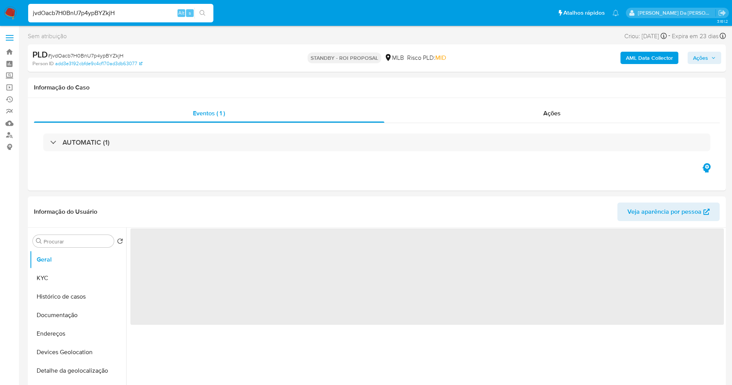
select select "10"
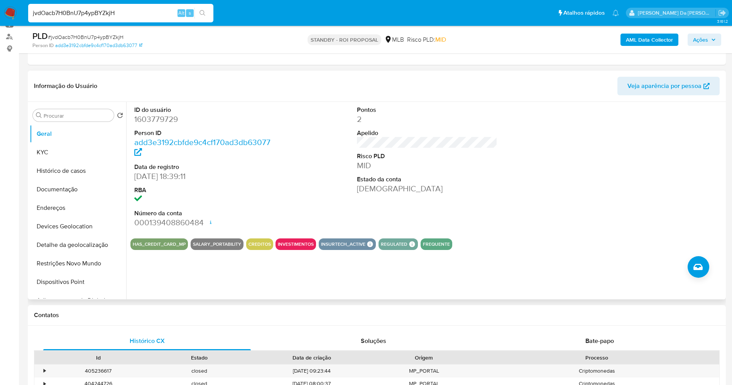
scroll to position [116, 0]
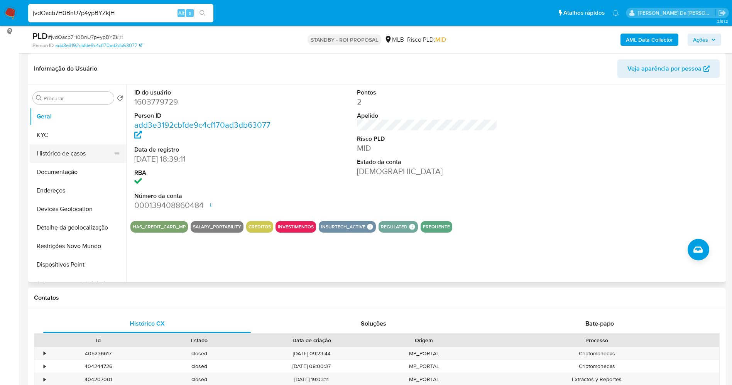
click at [64, 153] on button "Histórico de casos" at bounding box center [75, 153] width 90 height 19
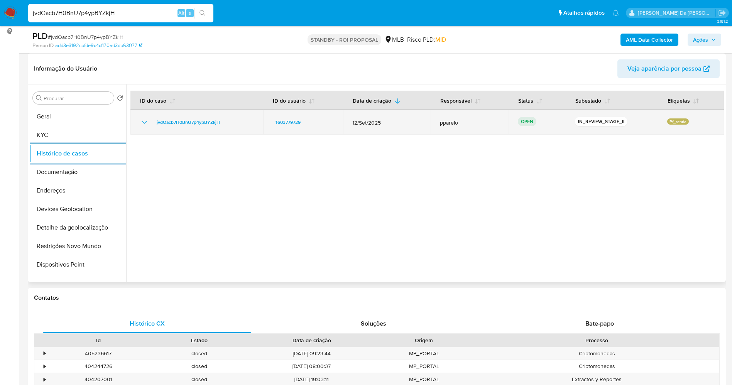
click at [149, 120] on div "jvdOacb7H0BnU7p4ypBYZkjH" at bounding box center [197, 122] width 114 height 9
click at [142, 123] on icon "Mostrar/Ocultar" at bounding box center [144, 122] width 9 height 9
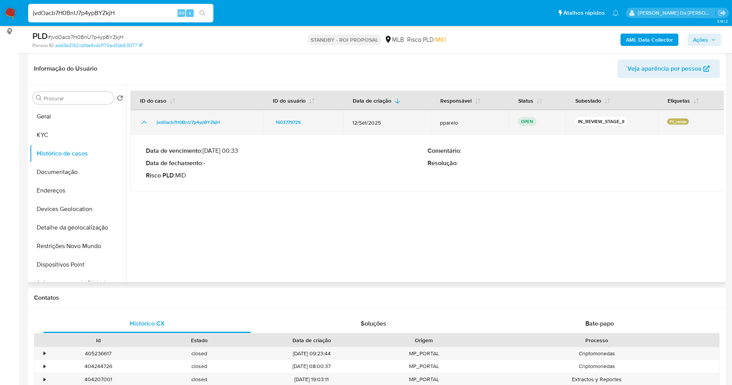
click at [142, 123] on icon "Mostrar/Ocultar" at bounding box center [144, 122] width 9 height 9
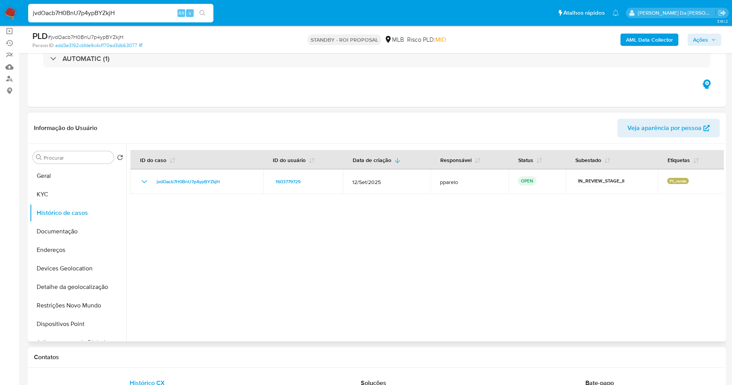
scroll to position [0, 0]
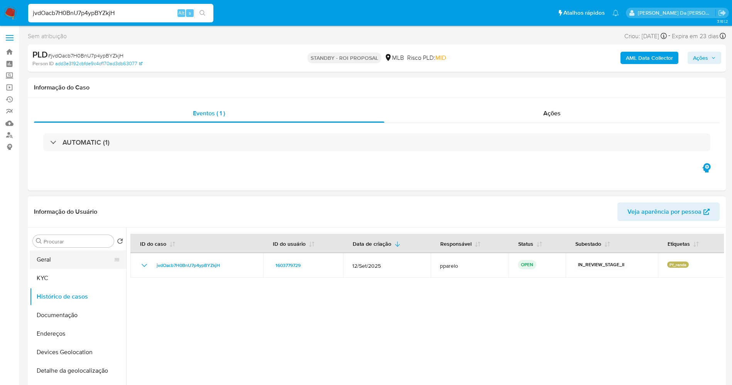
click at [56, 263] on button "Geral" at bounding box center [75, 259] width 90 height 19
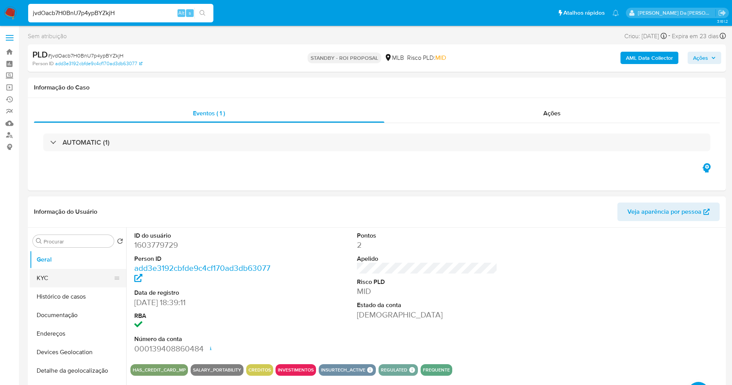
click at [60, 280] on button "KYC" at bounding box center [75, 278] width 90 height 19
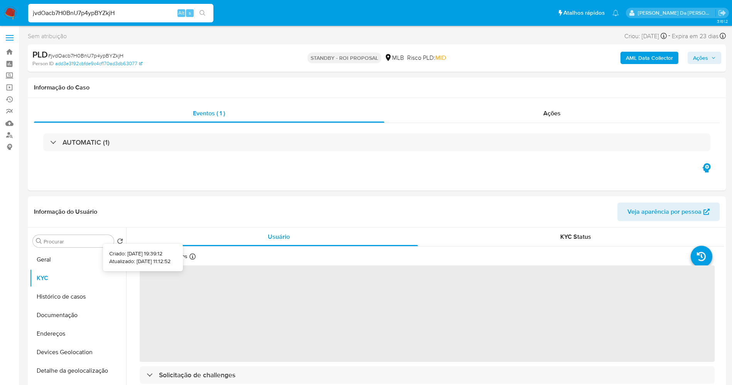
click at [190, 255] on icon at bounding box center [192, 256] width 6 height 6
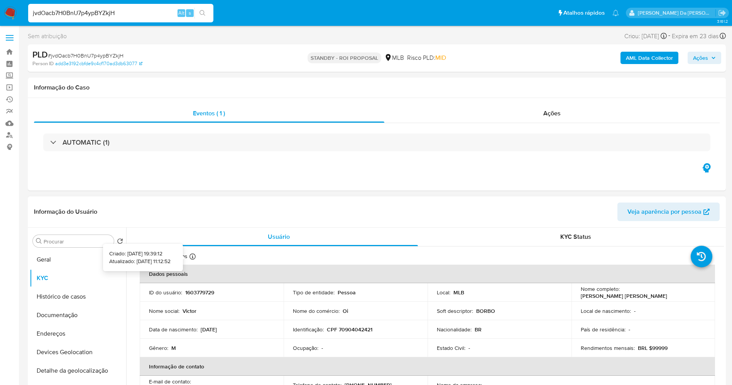
click at [191, 257] on icon at bounding box center [192, 256] width 6 height 6
click at [71, 300] on button "Histórico de casos" at bounding box center [75, 296] width 90 height 19
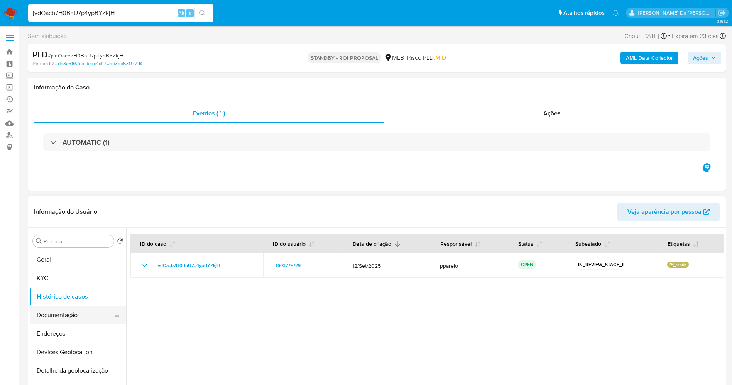
click at [74, 318] on button "Documentação" at bounding box center [75, 315] width 90 height 19
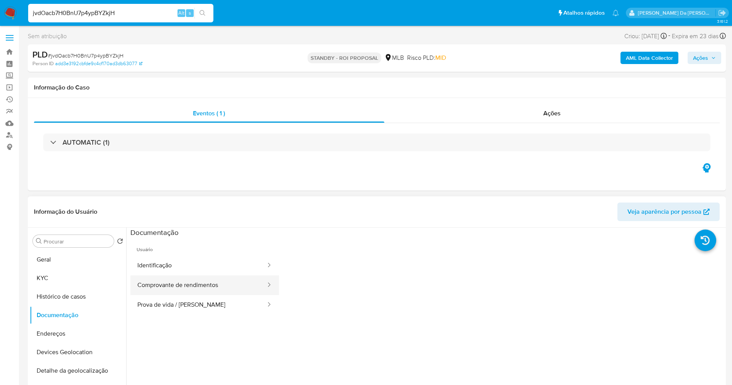
click at [198, 286] on button "Comprovante de rendimentos" at bounding box center [198, 285] width 136 height 20
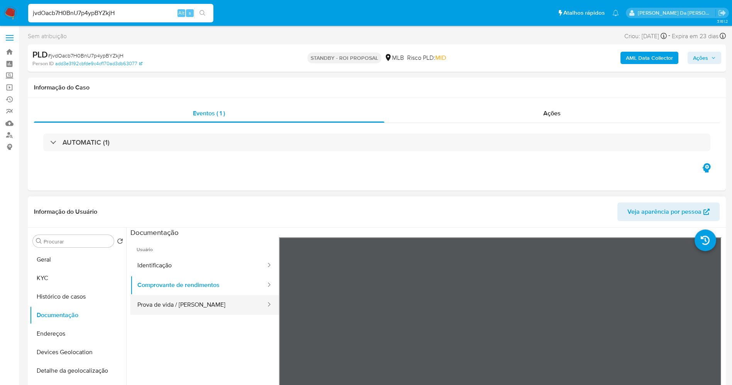
click at [188, 308] on button "Prova de vida / [PERSON_NAME]" at bounding box center [198, 305] width 136 height 20
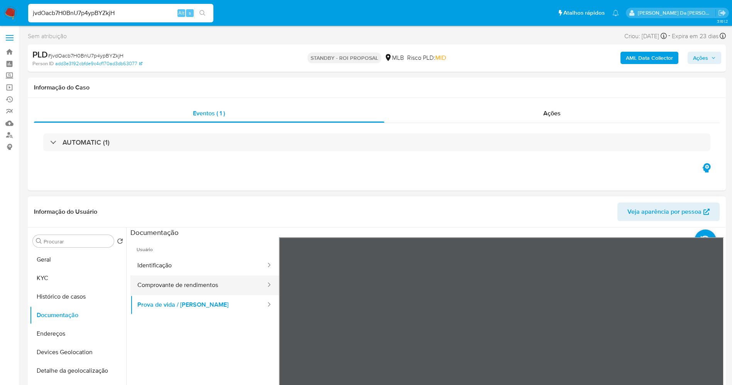
click at [154, 286] on button "Comprovante de rendimentos" at bounding box center [198, 285] width 136 height 20
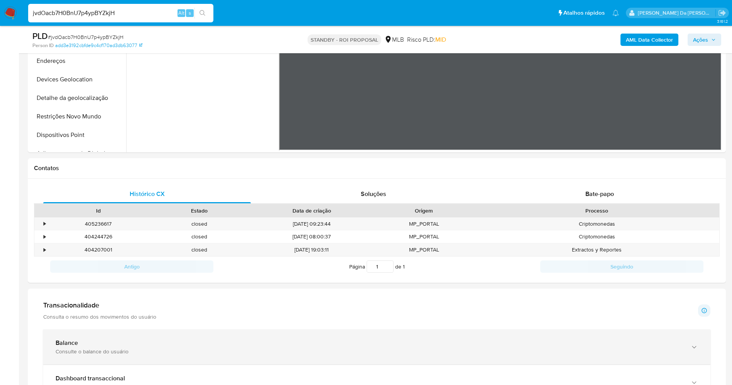
scroll to position [289, 0]
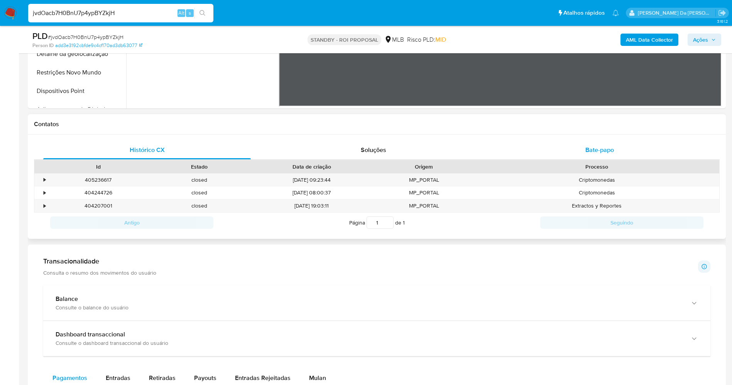
click at [577, 157] on div "Bate-papo" at bounding box center [600, 150] width 208 height 19
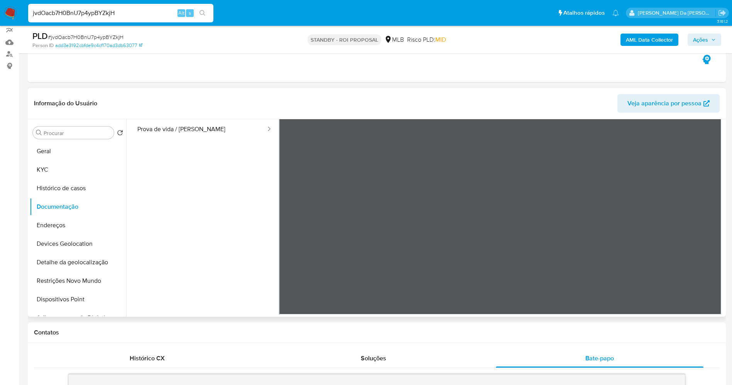
scroll to position [0, 0]
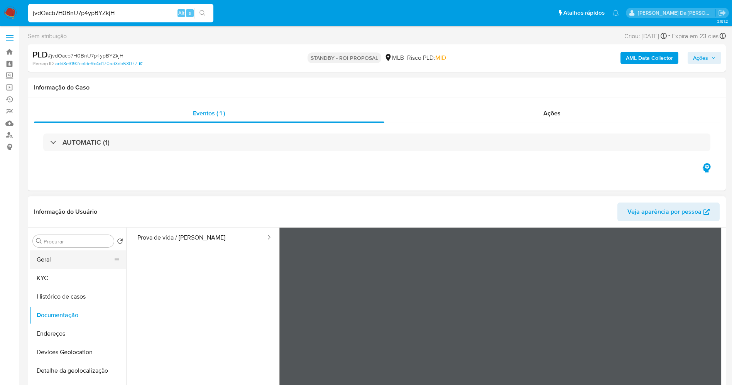
click at [62, 260] on button "Geral" at bounding box center [75, 259] width 90 height 19
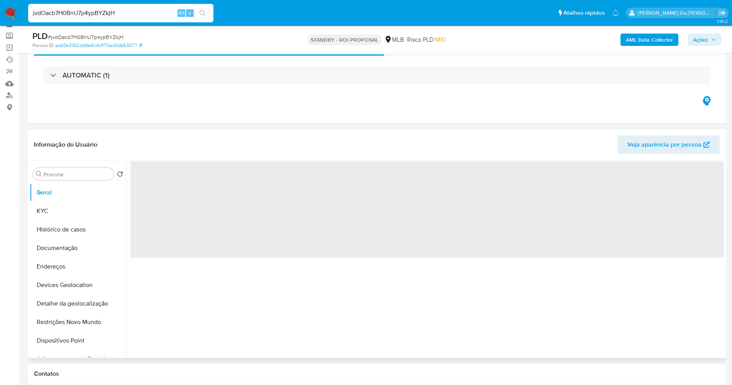
scroll to position [58, 0]
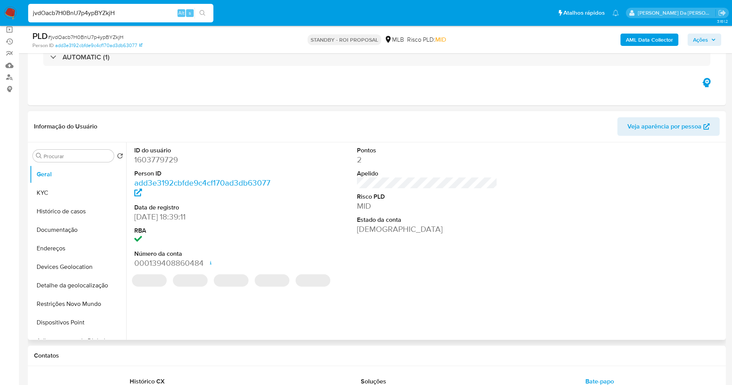
click at [138, 216] on dd "21/12/2023 18:39:11" at bounding box center [204, 216] width 141 height 11
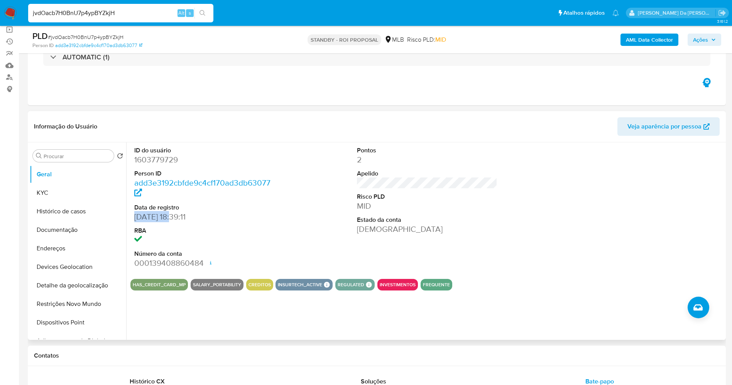
drag, startPoint x: 138, startPoint y: 216, endPoint x: 157, endPoint y: 218, distance: 19.0
click at [157, 218] on dd "21/12/2023 18:39:11" at bounding box center [204, 216] width 141 height 11
click at [154, 19] on div "jvdOacb7H0BnU7p4ypBYZkjH Alt s" at bounding box center [120, 13] width 185 height 19
click at [154, 15] on input "jvdOacb7H0BnU7p4ypBYZkjH" at bounding box center [120, 13] width 185 height 10
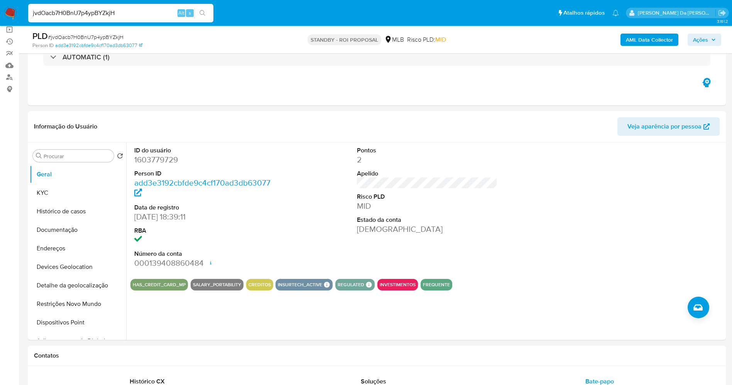
paste input "twCOMDSVEo7Ott7FAQycOujS"
type input "twCOMDSVEo7Ott7FAQycOujS"
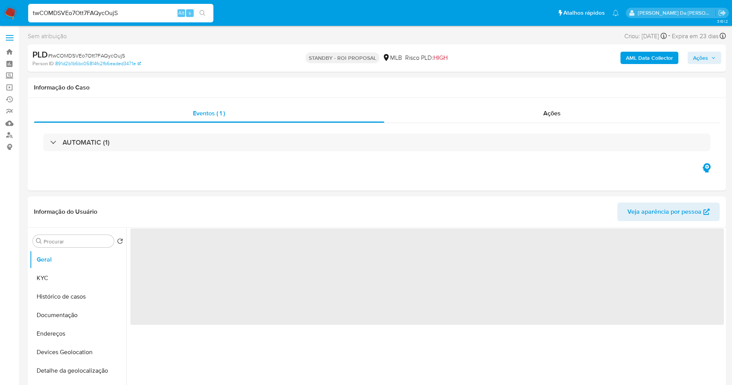
select select "10"
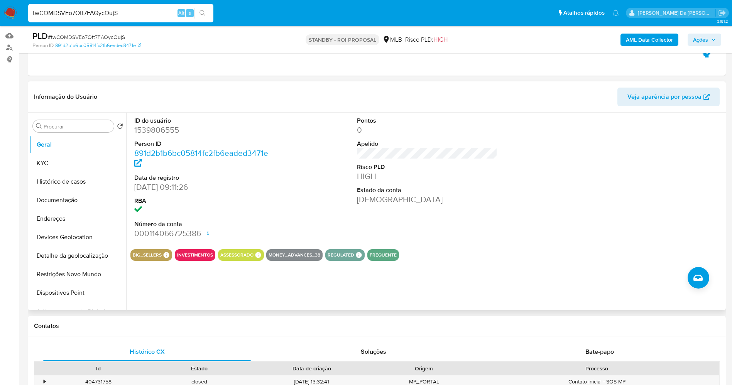
scroll to position [174, 0]
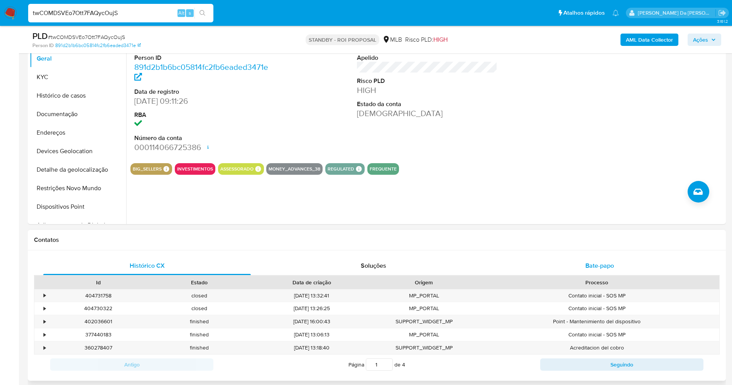
click at [583, 266] on div "Bate-papo" at bounding box center [600, 266] width 208 height 19
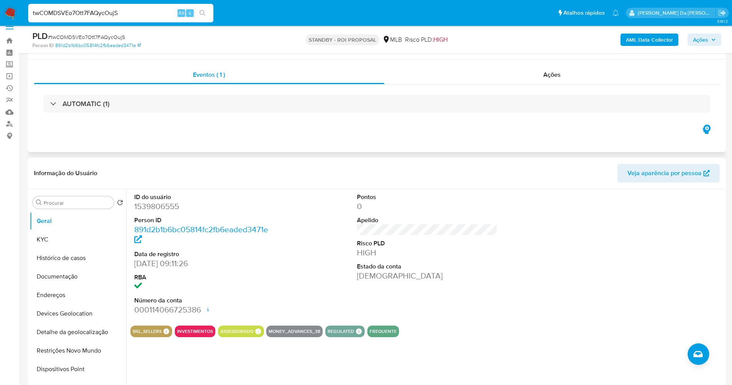
scroll to position [0, 0]
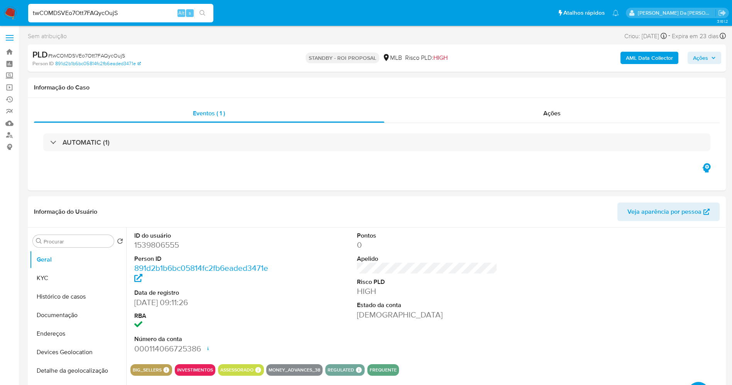
click at [149, 21] on div "twCOMDSVEo7Ott7FAQycOujS Alt s" at bounding box center [120, 13] width 185 height 19
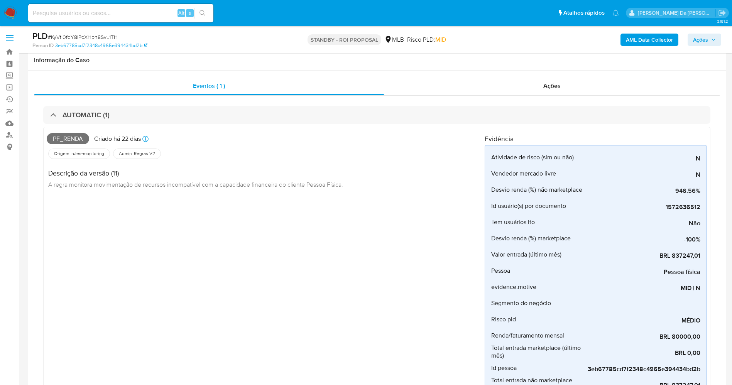
select select "10"
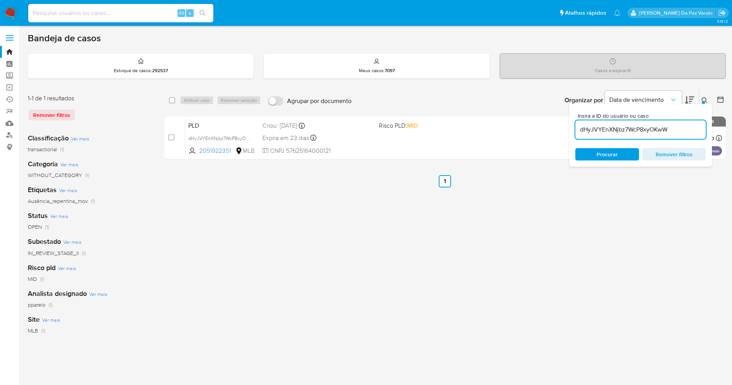
click at [614, 128] on input "dHyJVYEnXNjbz7WcP8xyOKwW" at bounding box center [640, 130] width 130 height 10
paste input "jvdOacb7H0BnU7p4ypBYZkjH"
type input "jvdOacb7H0BnU7p4ypBYZkjH"
click at [707, 99] on icon at bounding box center [704, 100] width 6 height 6
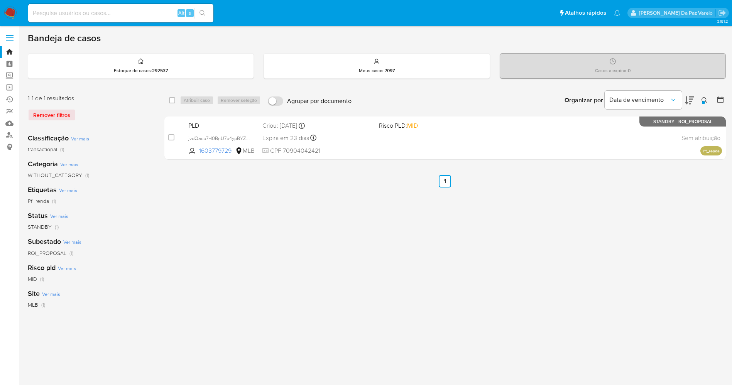
click at [706, 99] on icon at bounding box center [704, 100] width 6 height 6
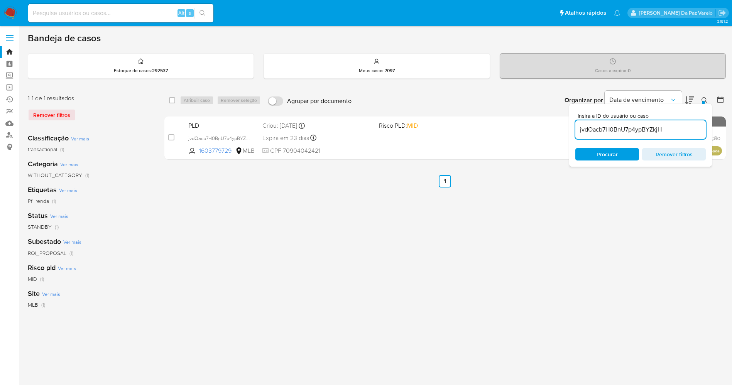
click at [176, 103] on div "select-all-cases-checkbox" at bounding box center [173, 100] width 9 height 9
click at [174, 101] on input "checkbox" at bounding box center [172, 100] width 6 height 6
checkbox input "true"
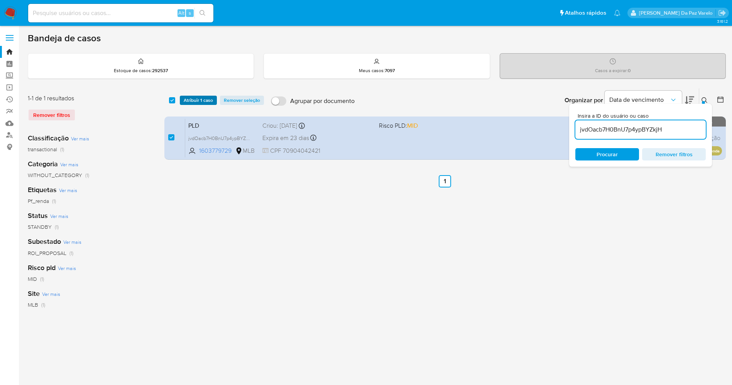
click at [201, 101] on span "Atribuir 1 caso" at bounding box center [198, 100] width 29 height 8
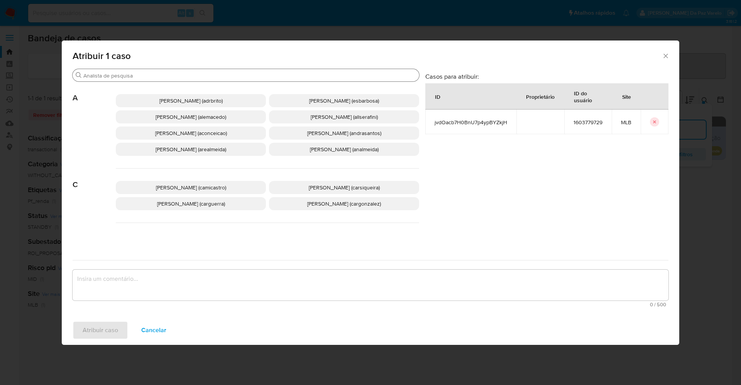
click at [222, 76] on input "Buscar" at bounding box center [249, 75] width 333 height 7
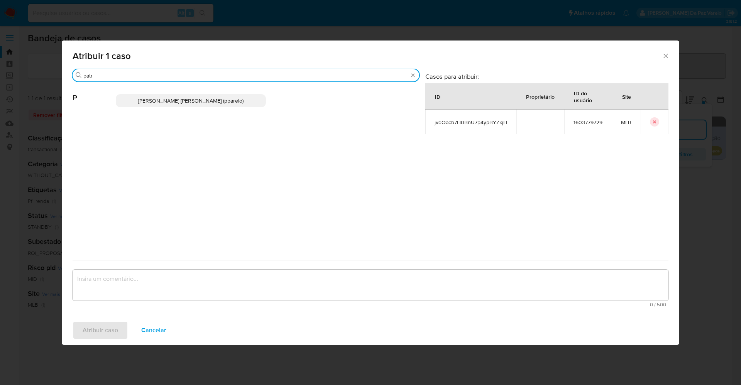
type input "patr"
click at [222, 94] on p "[PERSON_NAME] [PERSON_NAME] (pparelo)" at bounding box center [191, 100] width 150 height 13
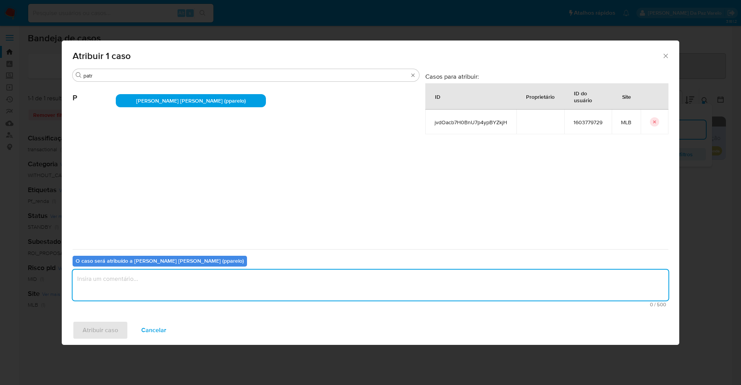
click at [256, 292] on textarea "assign-modal" at bounding box center [371, 285] width 596 height 31
type textarea "."
click at [103, 323] on span "Atribuir caso" at bounding box center [100, 330] width 35 height 17
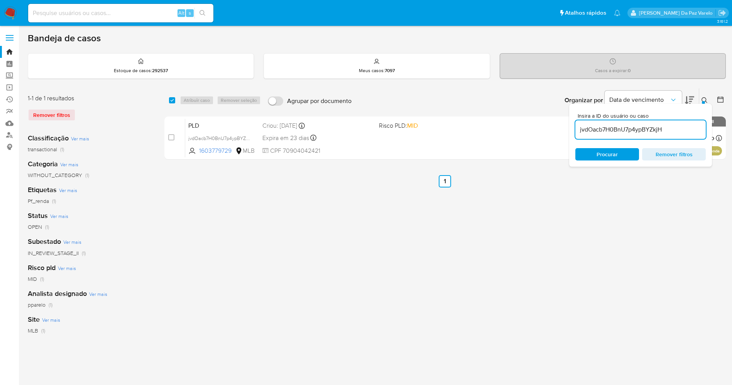
click at [649, 126] on input "jvdOacb7H0BnU7p4ypBYZkjH" at bounding box center [640, 130] width 130 height 10
paste input "twCOMDSVEo7Ott7FAQycOujS"
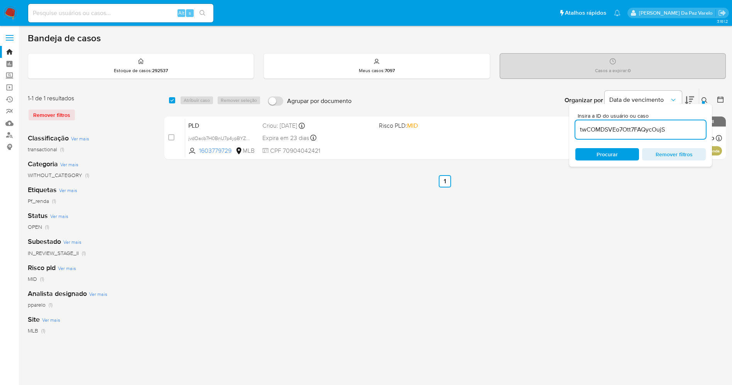
type input "twCOMDSVEo7Ott7FAQycOujS"
click at [703, 98] on icon at bounding box center [704, 100] width 6 height 6
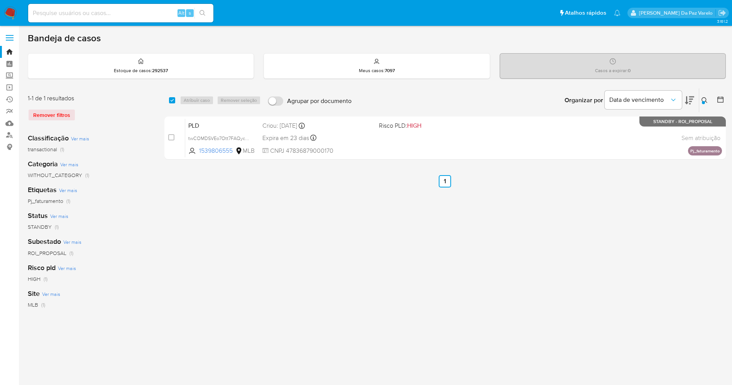
click at [703, 98] on icon at bounding box center [704, 100] width 6 height 6
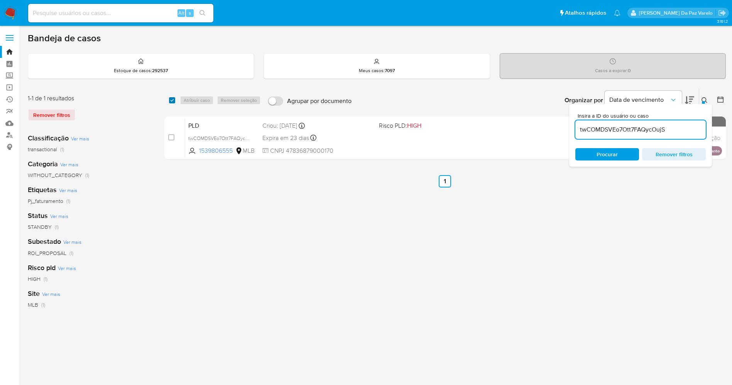
click at [172, 100] on input "checkbox" at bounding box center [172, 100] width 6 height 6
checkbox input "true"
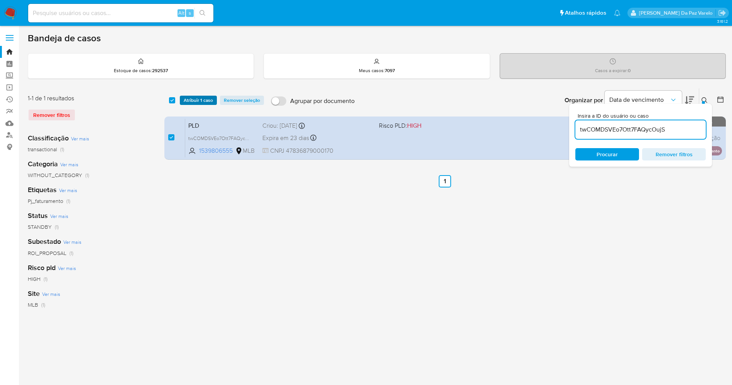
click at [192, 101] on span "Atribuir 1 caso" at bounding box center [198, 100] width 29 height 8
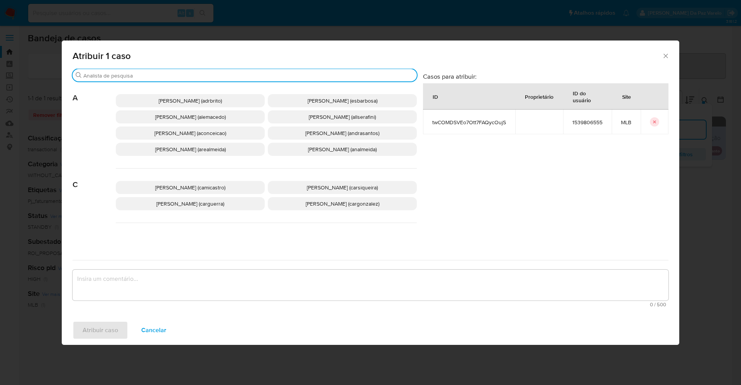
click at [213, 76] on input "Buscar" at bounding box center [248, 75] width 330 height 7
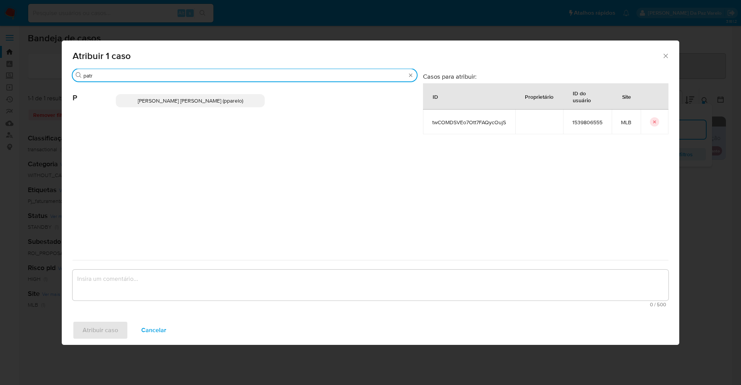
type input "patr"
click at [257, 96] on p "Patricia Aparecida Da Paz Varelo (pparelo)" at bounding box center [190, 100] width 149 height 13
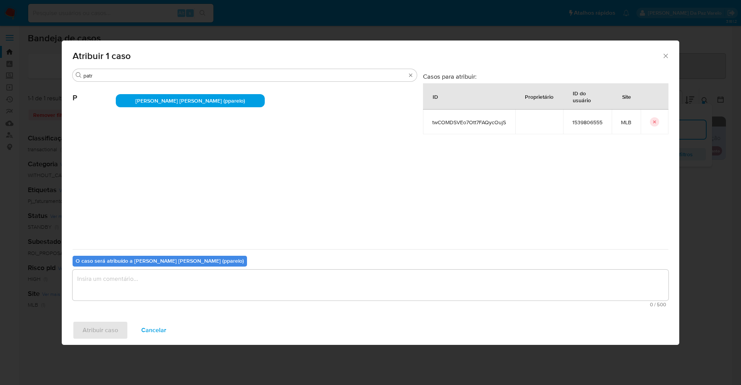
click at [226, 287] on textarea "assign-modal" at bounding box center [371, 285] width 596 height 31
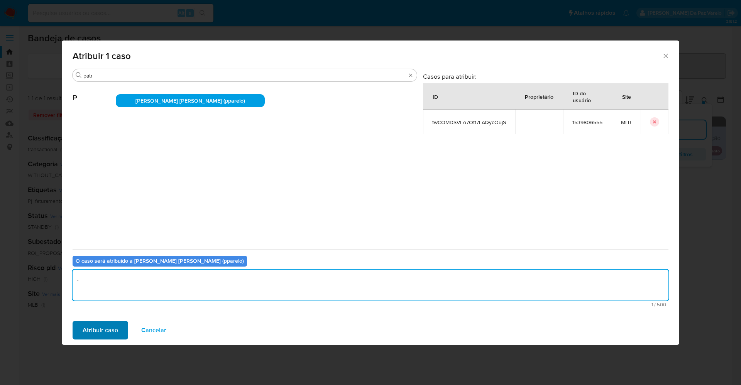
type textarea "."
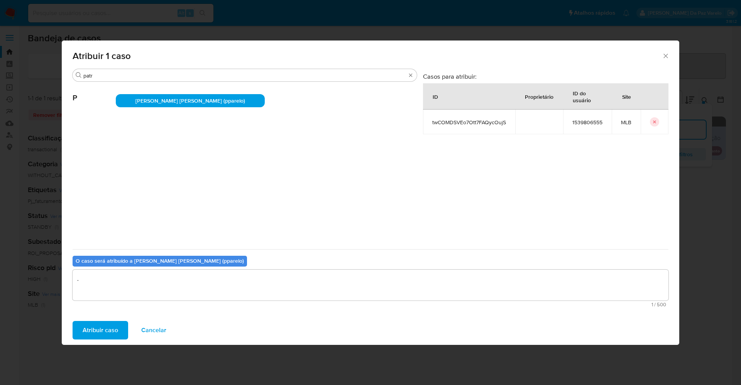
click at [115, 325] on span "Atribuir caso" at bounding box center [100, 330] width 35 height 17
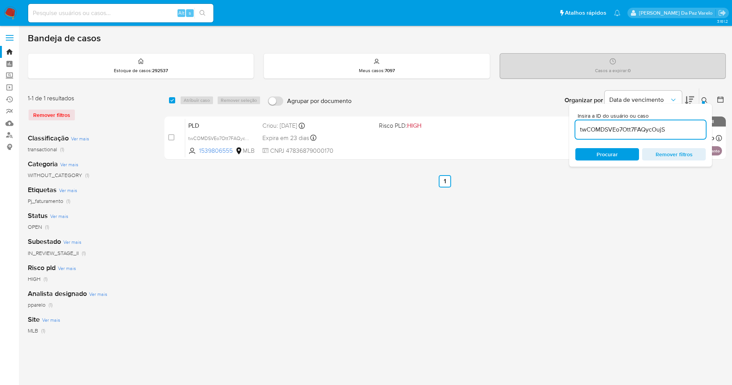
click at [647, 123] on div "twCOMDSVEo7Ott7FAQycOujS" at bounding box center [640, 129] width 130 height 19
click at [642, 134] on input "twCOMDSVEo7Ott7FAQycOujS" at bounding box center [640, 130] width 130 height 10
click at [642, 133] on input "twCOMDSVEo7Ott7FAQycOujS" at bounding box center [640, 130] width 130 height 10
click at [643, 133] on input "twCOMDSVEo7Ott7FAQycOujS" at bounding box center [640, 130] width 130 height 10
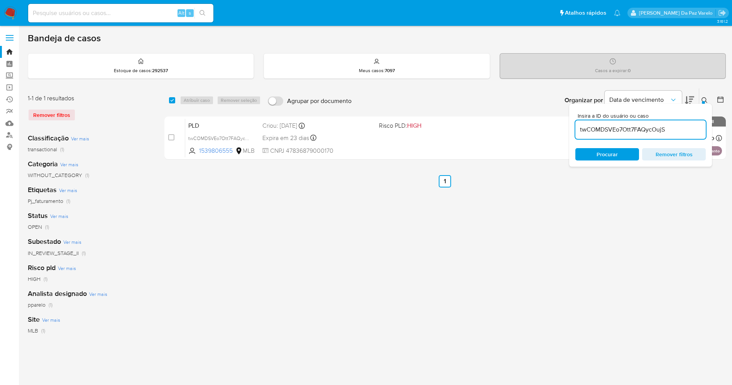
paste input "kbOMVMxwDAvjzYXYXOcVQtkT"
type input "kbOMVMxwDAvjzYXYXOcVQtkT"
click at [167, 97] on div "select-all-cases-checkbox Atribuir caso Remover seleção Agrupar por documento O…" at bounding box center [444, 100] width 561 height 24
click at [174, 100] on input "checkbox" at bounding box center [172, 100] width 6 height 6
checkbox input "true"
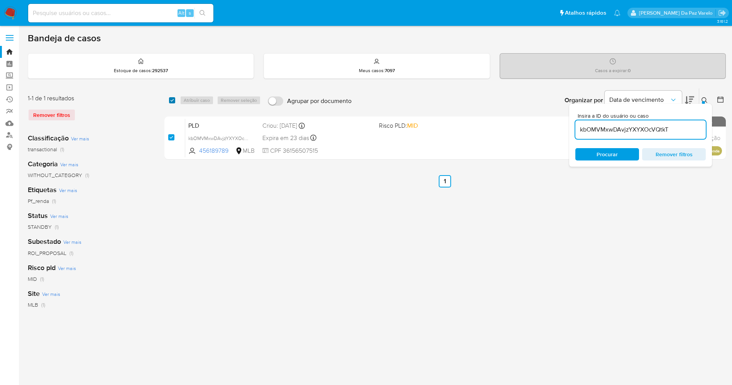
checkbox input "true"
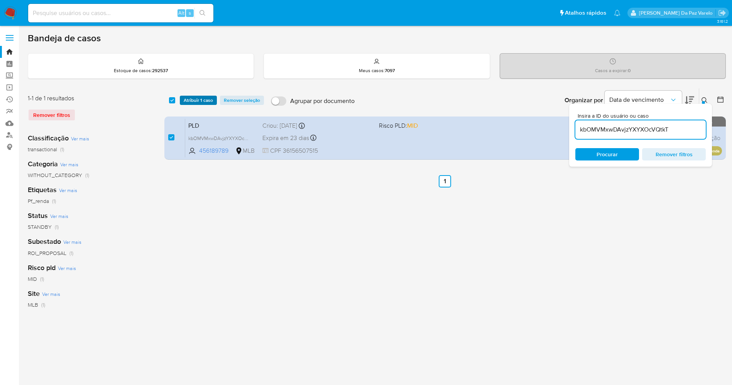
click at [196, 96] on span "Atribuir 1 caso" at bounding box center [198, 100] width 29 height 8
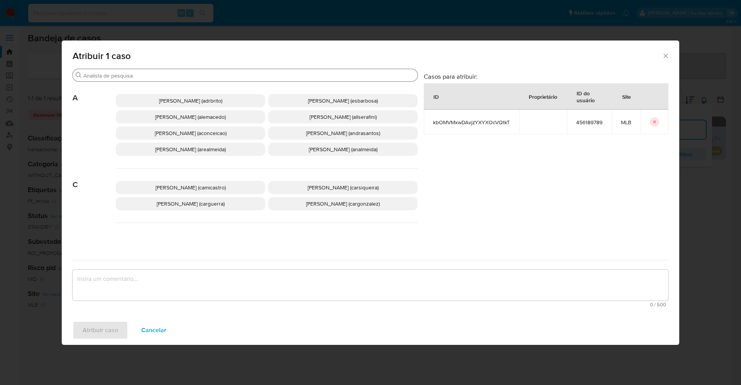
click at [237, 78] on input "Buscar" at bounding box center [248, 75] width 331 height 7
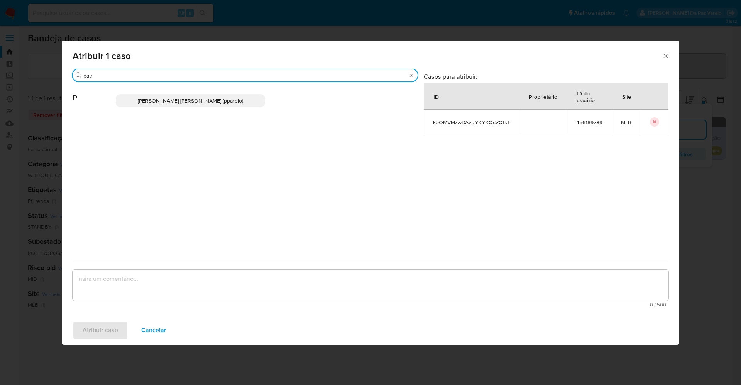
type input "patr"
click at [221, 98] on span "Patricia Aparecida Da Paz Varelo (pparelo)" at bounding box center [190, 101] width 105 height 8
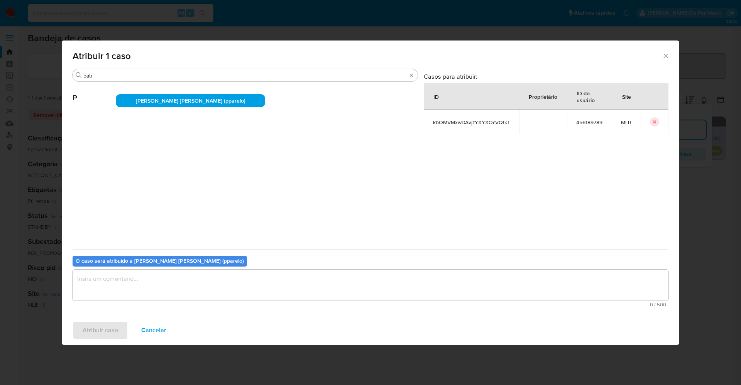
click at [258, 280] on textarea "assign-modal" at bounding box center [371, 285] width 596 height 31
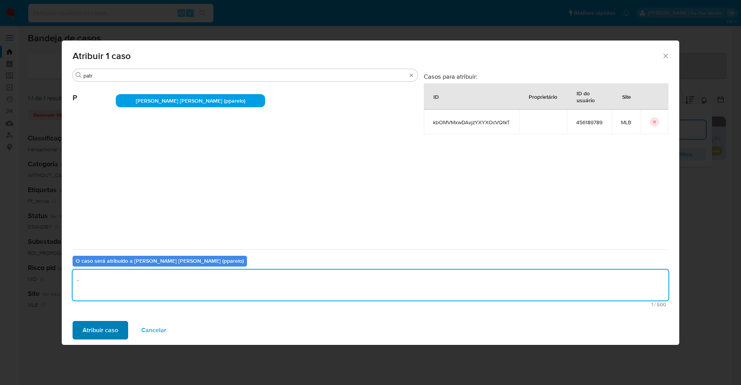
type textarea "."
click at [115, 330] on span "Atribuir caso" at bounding box center [100, 330] width 35 height 17
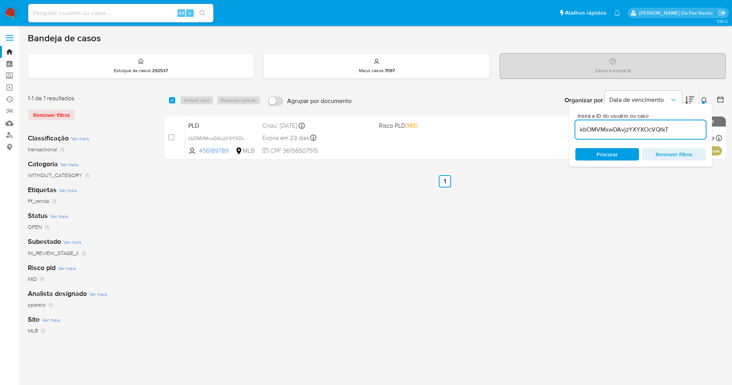
click at [703, 103] on div at bounding box center [703, 102] width 3 height 3
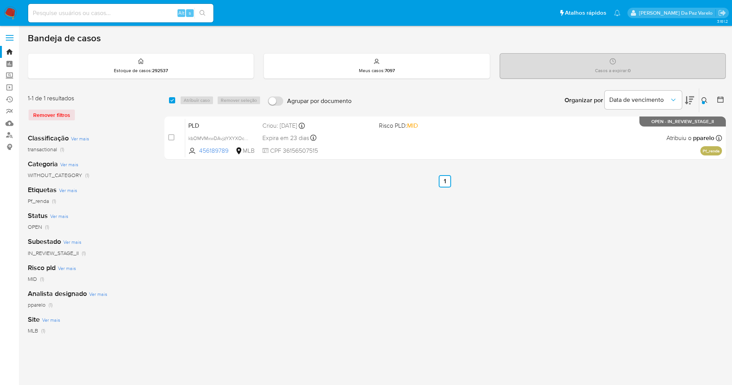
drag, startPoint x: 704, startPoint y: 100, endPoint x: 696, endPoint y: 110, distance: 12.7
click at [703, 100] on icon at bounding box center [704, 100] width 6 height 6
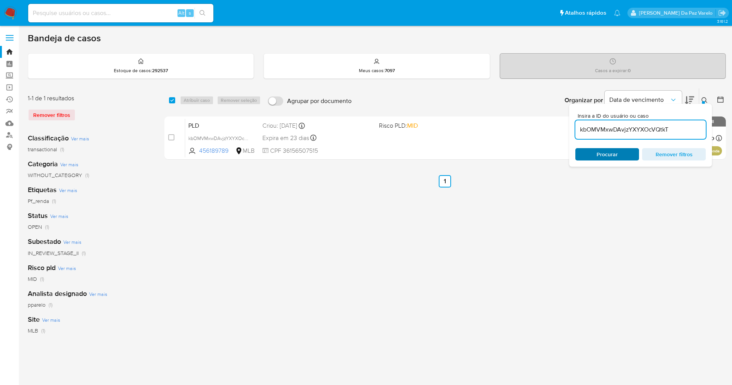
click at [622, 154] on span "Procurar" at bounding box center [607, 154] width 53 height 11
click at [634, 133] on input "kbOMVMxwDAvjzYXYXOcVQtkT" at bounding box center [640, 130] width 130 height 10
paste input "ja5c22ayQreaGs6INVEqIsvZ"
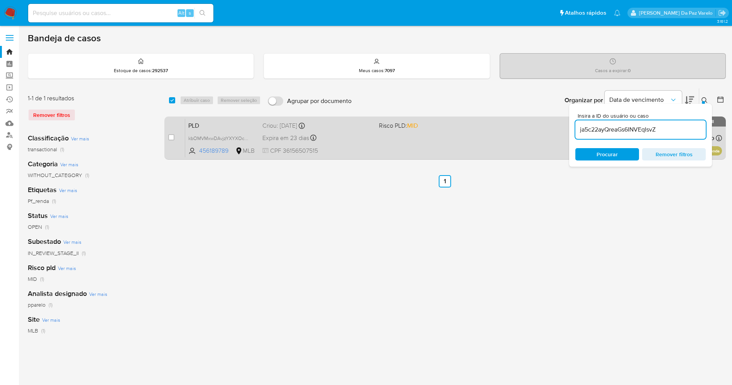
type input "ja5c22ayQreaGs6INVEqIsvZ"
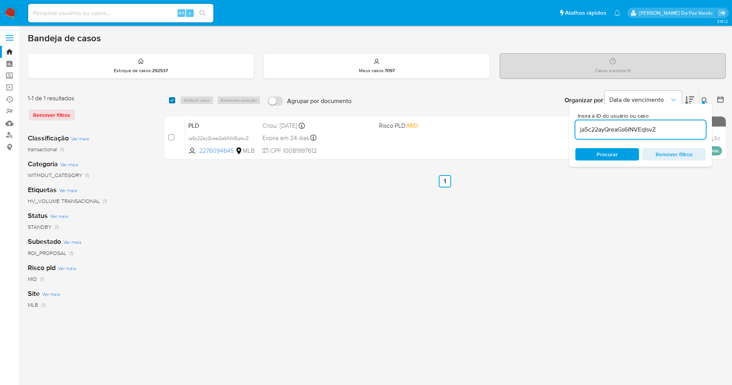
click at [172, 100] on input "checkbox" at bounding box center [172, 100] width 6 height 6
checkbox input "true"
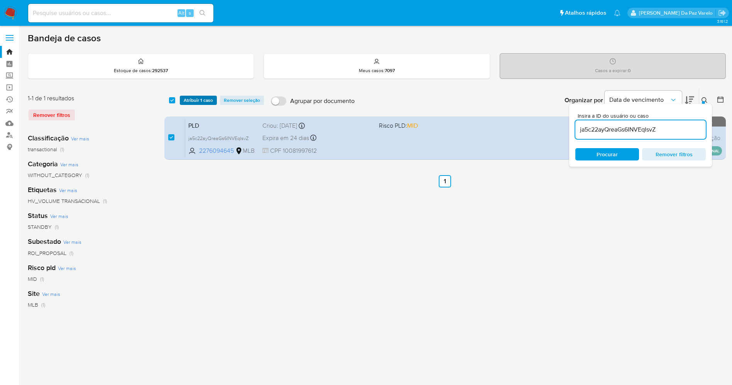
click at [189, 97] on span "Atribuir 1 caso" at bounding box center [198, 100] width 29 height 8
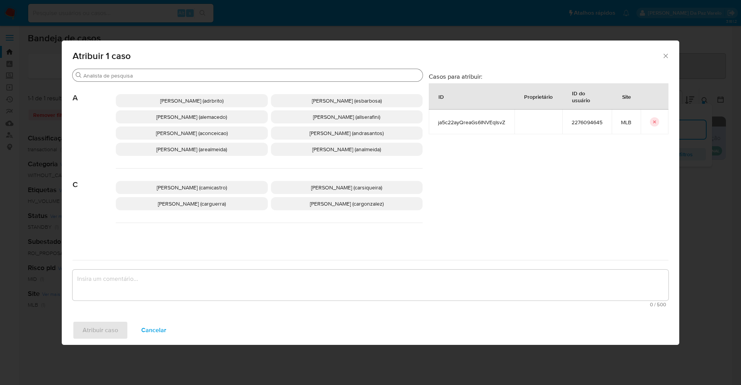
click at [225, 76] on input "Buscar" at bounding box center [251, 75] width 336 height 7
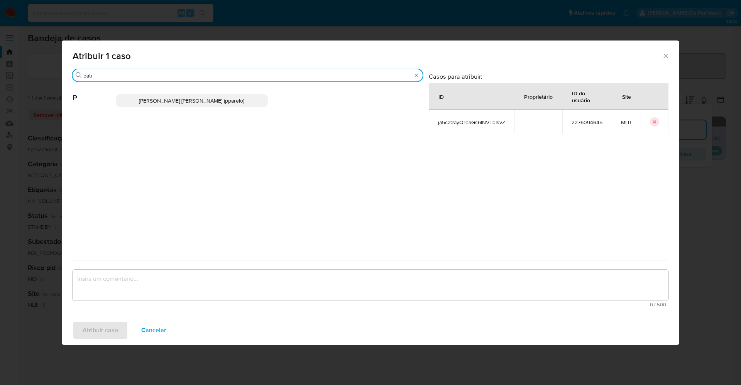
type input "patr"
click at [232, 101] on span "Patricia Aparecida Da Paz Varelo (pparelo)" at bounding box center [191, 101] width 105 height 8
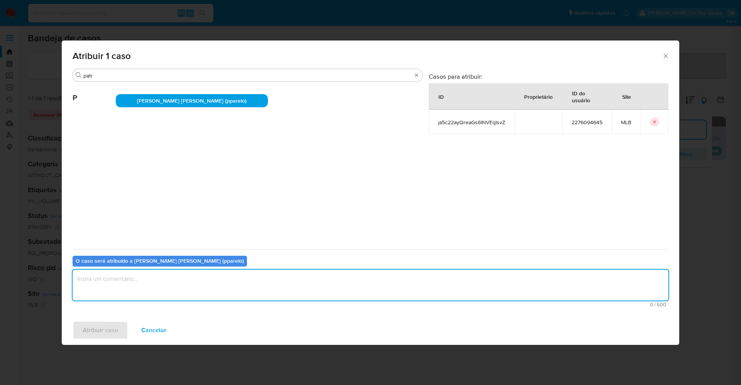
click at [190, 287] on textarea "assign-modal" at bounding box center [371, 285] width 596 height 31
type textarea "."
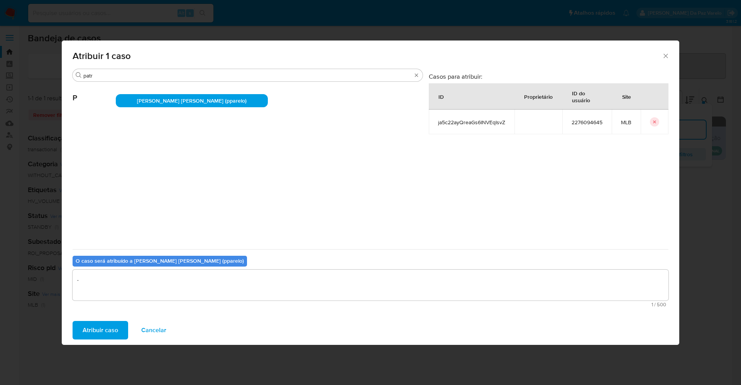
click at [110, 322] on span "Atribuir caso" at bounding box center [100, 330] width 35 height 17
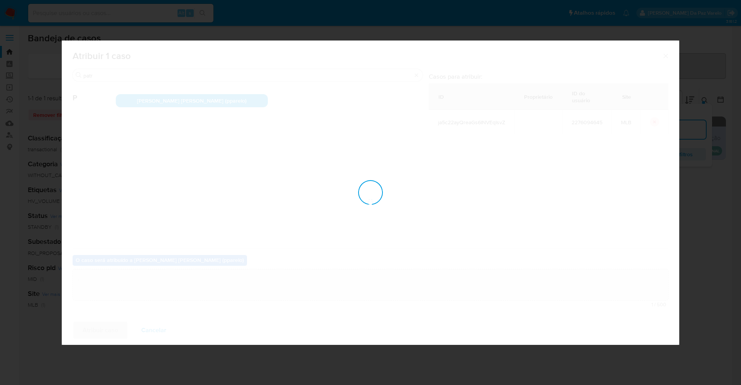
click at [109, 330] on div "assign-modal" at bounding box center [370, 193] width 617 height 304
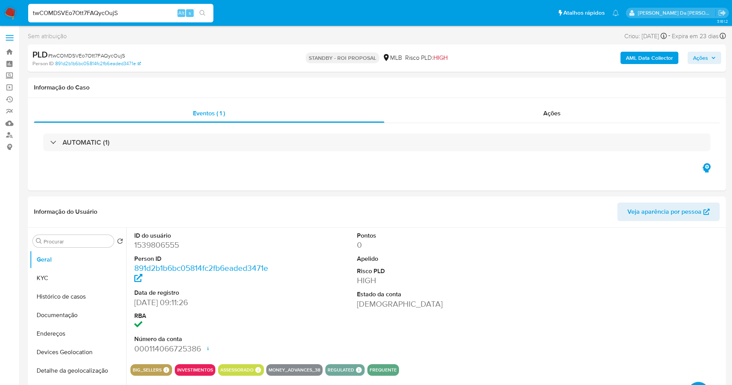
select select "10"
click at [168, 18] on div "twCOMDSVEo7Ott7FAQycOujS Alt s" at bounding box center [120, 13] width 185 height 19
click at [168, 19] on div "twCOMDSVEo7Ott7FAQycOujS Alt s" at bounding box center [120, 13] width 185 height 19
click at [166, 17] on input "twCOMDSVEo7Ott7FAQycOujS" at bounding box center [120, 13] width 185 height 10
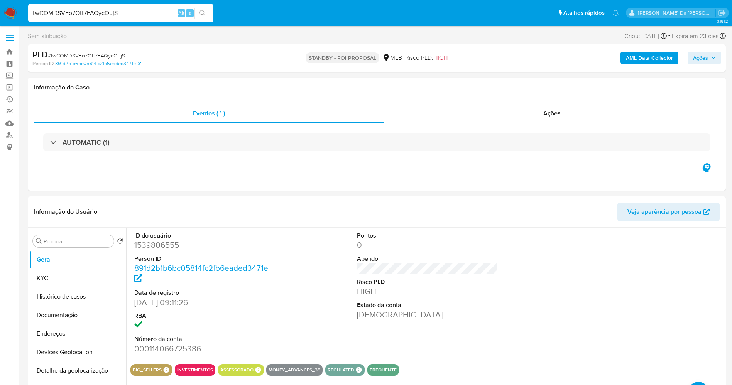
paste input "kbOMVMxwDAvjzYXYXOcVQtkT"
type input "kbOMVMxwDAvjzYXYXOcVQtkT"
click at [198, 14] on button "search-icon" at bounding box center [202, 13] width 16 height 11
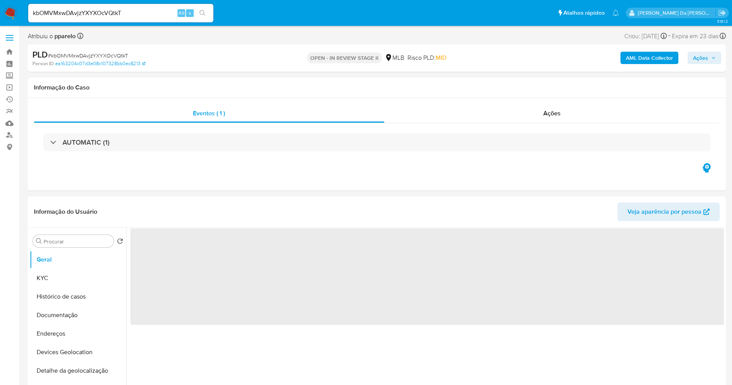
select select "10"
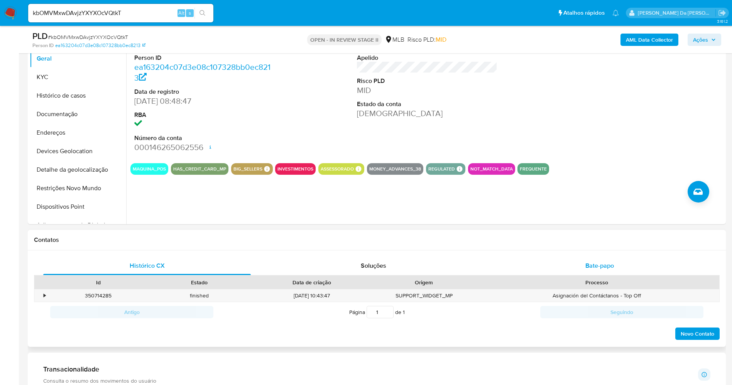
drag, startPoint x: 595, startPoint y: 266, endPoint x: 585, endPoint y: 268, distance: 10.1
click at [596, 267] on span "Bate-papo" at bounding box center [599, 265] width 29 height 9
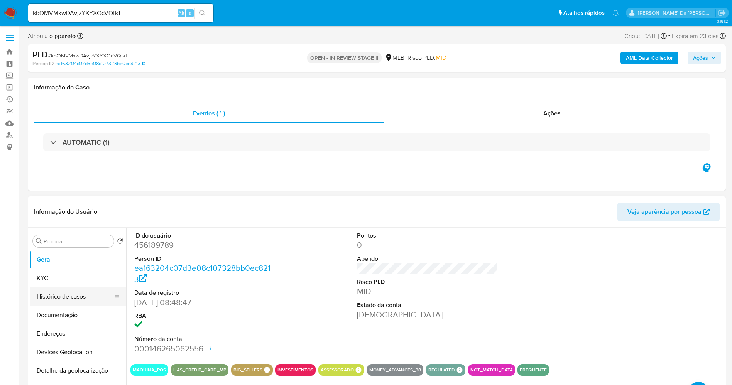
click at [77, 301] on button "Histórico de casos" at bounding box center [75, 296] width 90 height 19
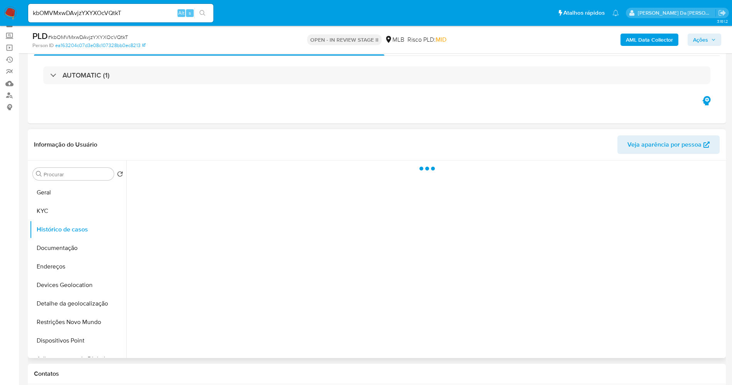
scroll to position [58, 0]
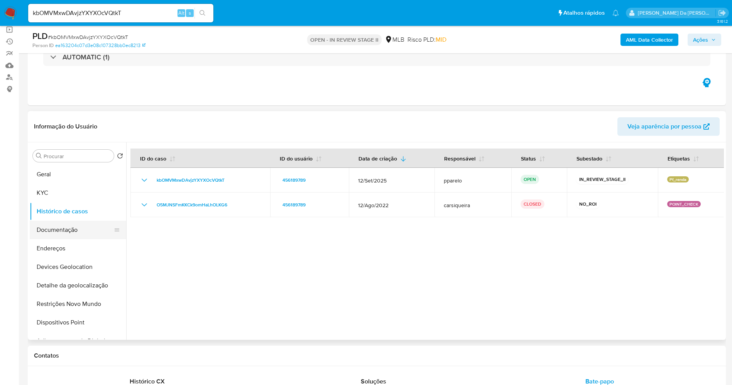
click at [82, 228] on button "Documentação" at bounding box center [75, 230] width 90 height 19
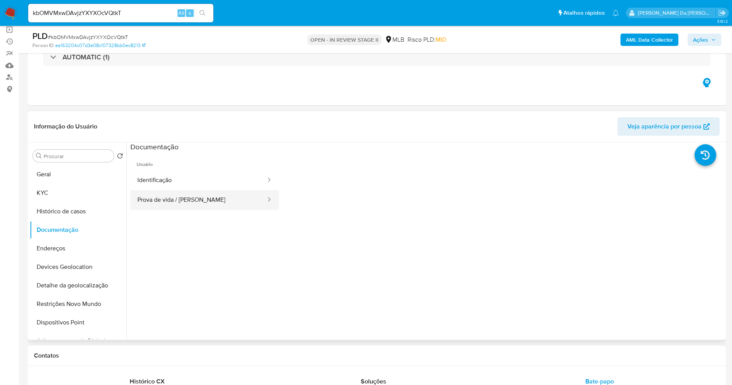
click at [174, 201] on button "Prova de vida / [PERSON_NAME]" at bounding box center [198, 200] width 136 height 20
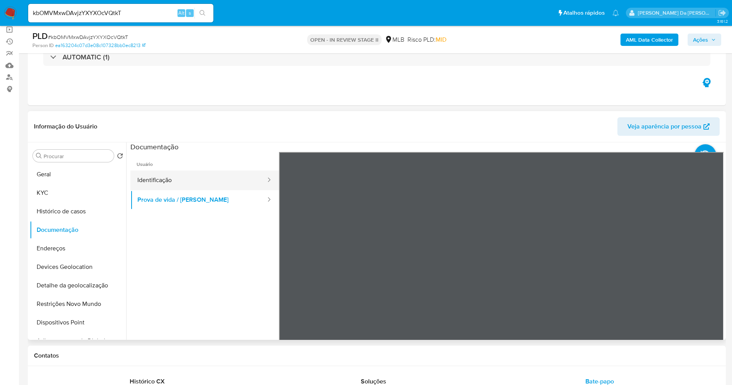
click at [162, 177] on button "Identificação" at bounding box center [198, 181] width 136 height 20
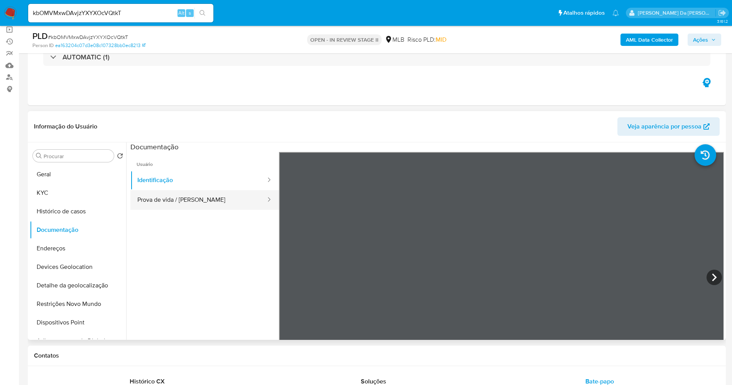
click at [172, 200] on button "Prova de vida / [PERSON_NAME]" at bounding box center [198, 200] width 136 height 20
click at [162, 19] on div "kbOMVMxwDAvjzYXYXOcVQtkT Alt s" at bounding box center [120, 13] width 185 height 19
click at [159, 13] on input "kbOMVMxwDAvjzYXYXOcVQtkT" at bounding box center [120, 13] width 185 height 10
paste input "ja5c22ayQreaGs6INVEqIsvZ"
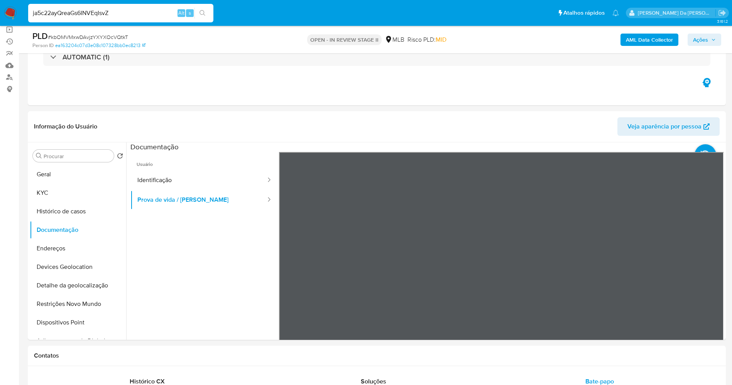
type input "ja5c22ayQreaGs6INVEqIsvZ"
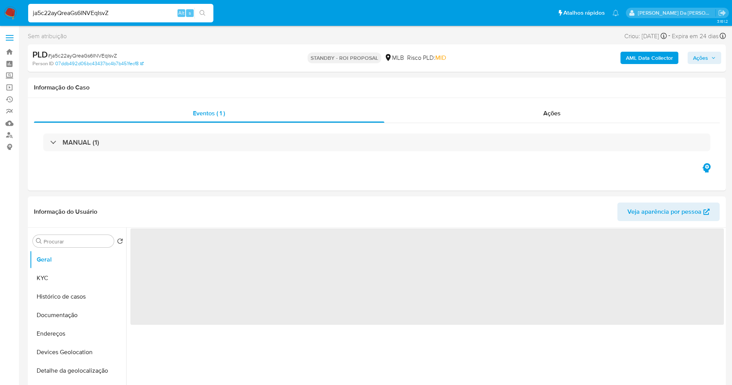
select select "10"
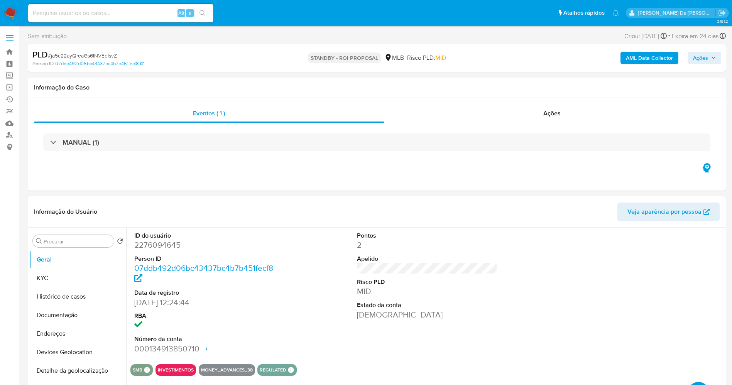
click at [106, 52] on span "# ja5c22ayQreaGs6INVEqIsvZ" at bounding box center [82, 56] width 69 height 8
click at [105, 54] on span "# ja5c22ayQreaGs6INVEqIsvZ" at bounding box center [82, 56] width 69 height 8
copy span "ja5c22ayQreaGs6INVEqIsvZ"
click at [85, 297] on button "Histórico de casos" at bounding box center [75, 296] width 90 height 19
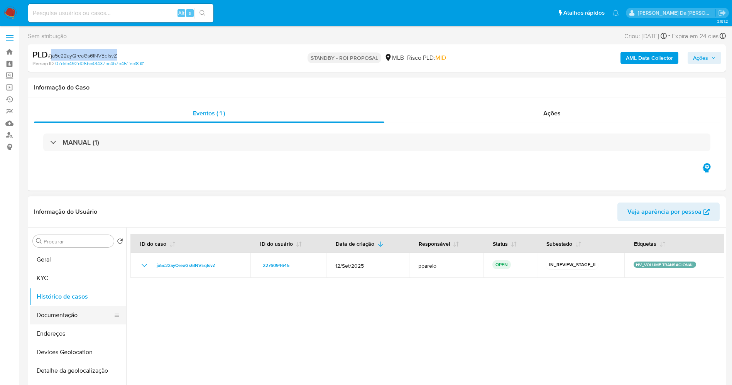
click at [76, 319] on button "Documentação" at bounding box center [75, 315] width 90 height 19
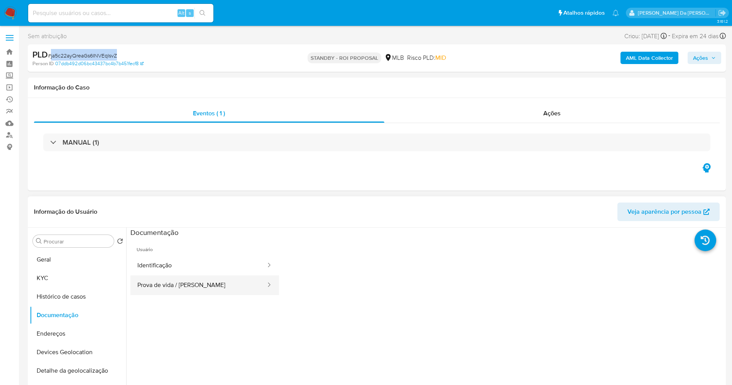
click at [188, 284] on button "Prova de vida / [PERSON_NAME]" at bounding box center [198, 285] width 136 height 20
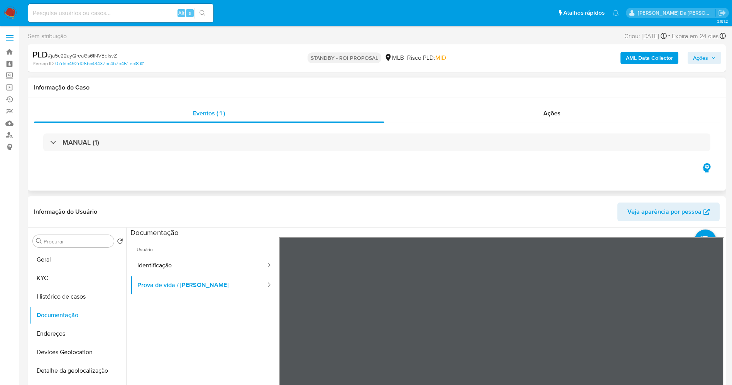
click at [397, 184] on div "Eventos ( 1 ) Ações MANUAL (1)" at bounding box center [377, 144] width 698 height 93
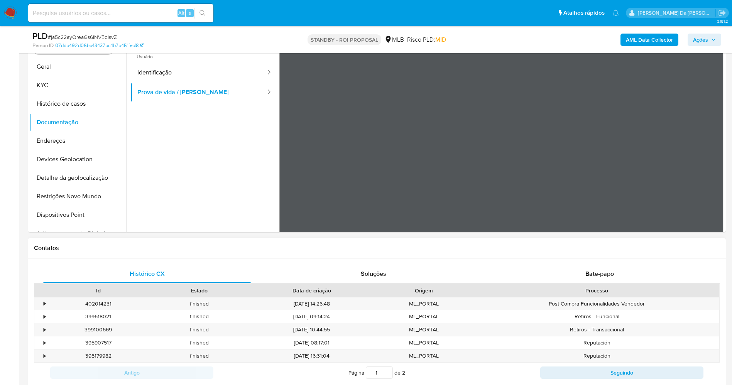
scroll to position [232, 0]
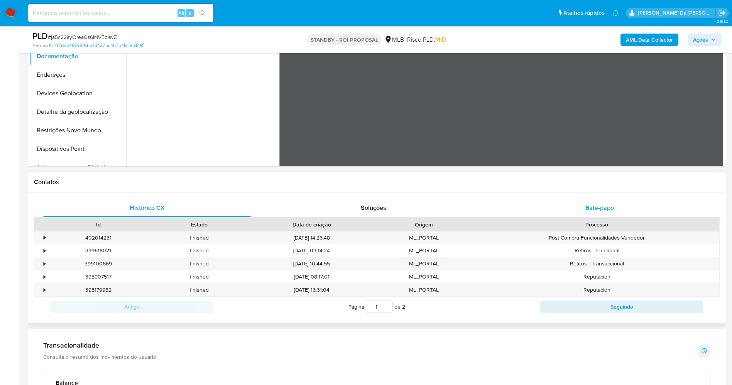
click at [595, 213] on div "Bate-papo" at bounding box center [600, 208] width 208 height 19
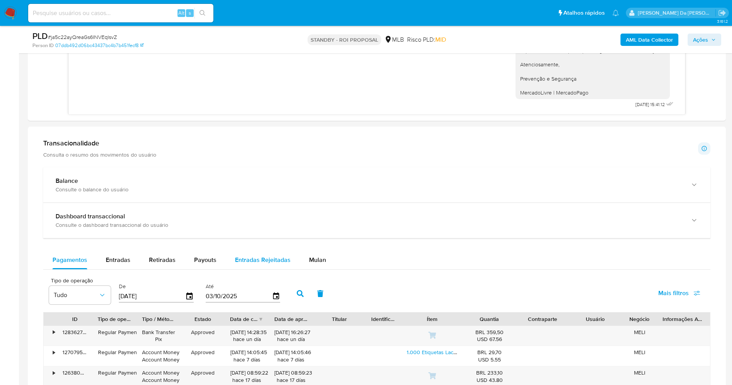
scroll to position [579, 0]
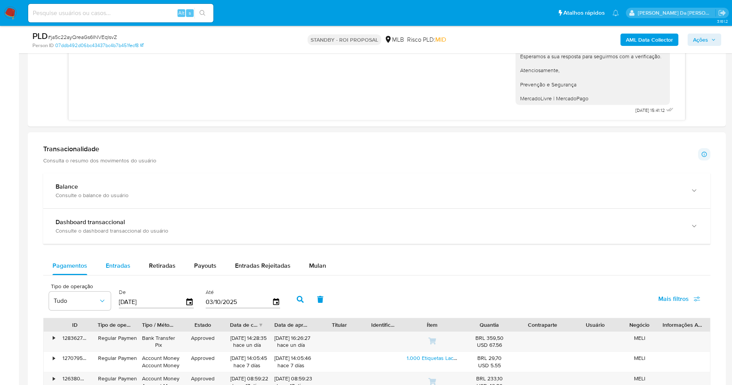
click at [128, 269] on span "Entradas" at bounding box center [118, 265] width 25 height 9
select select "10"
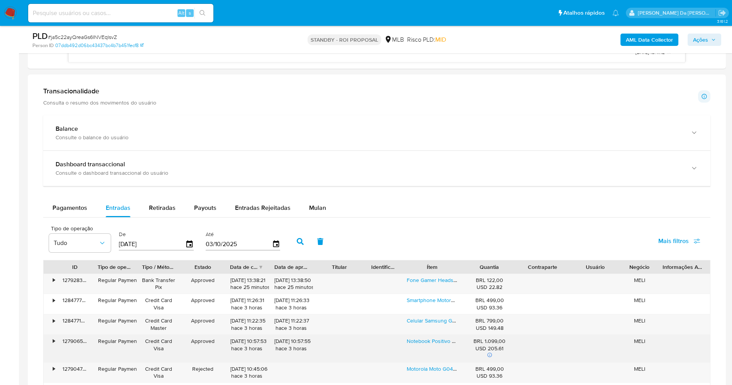
scroll to position [752, 0]
